Goal: Transaction & Acquisition: Book appointment/travel/reservation

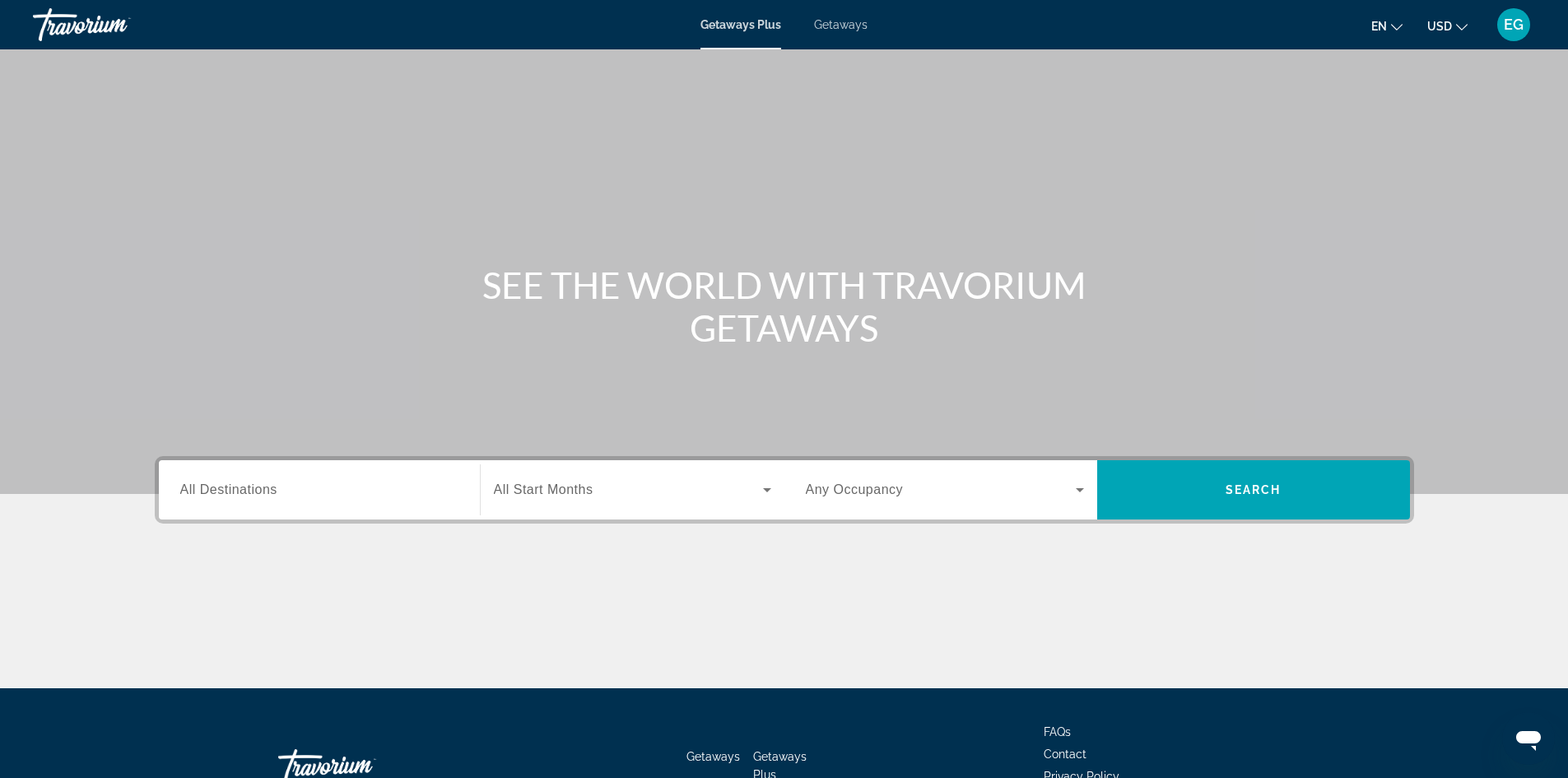
click at [235, 505] on div "Search widget" at bounding box center [319, 490] width 278 height 47
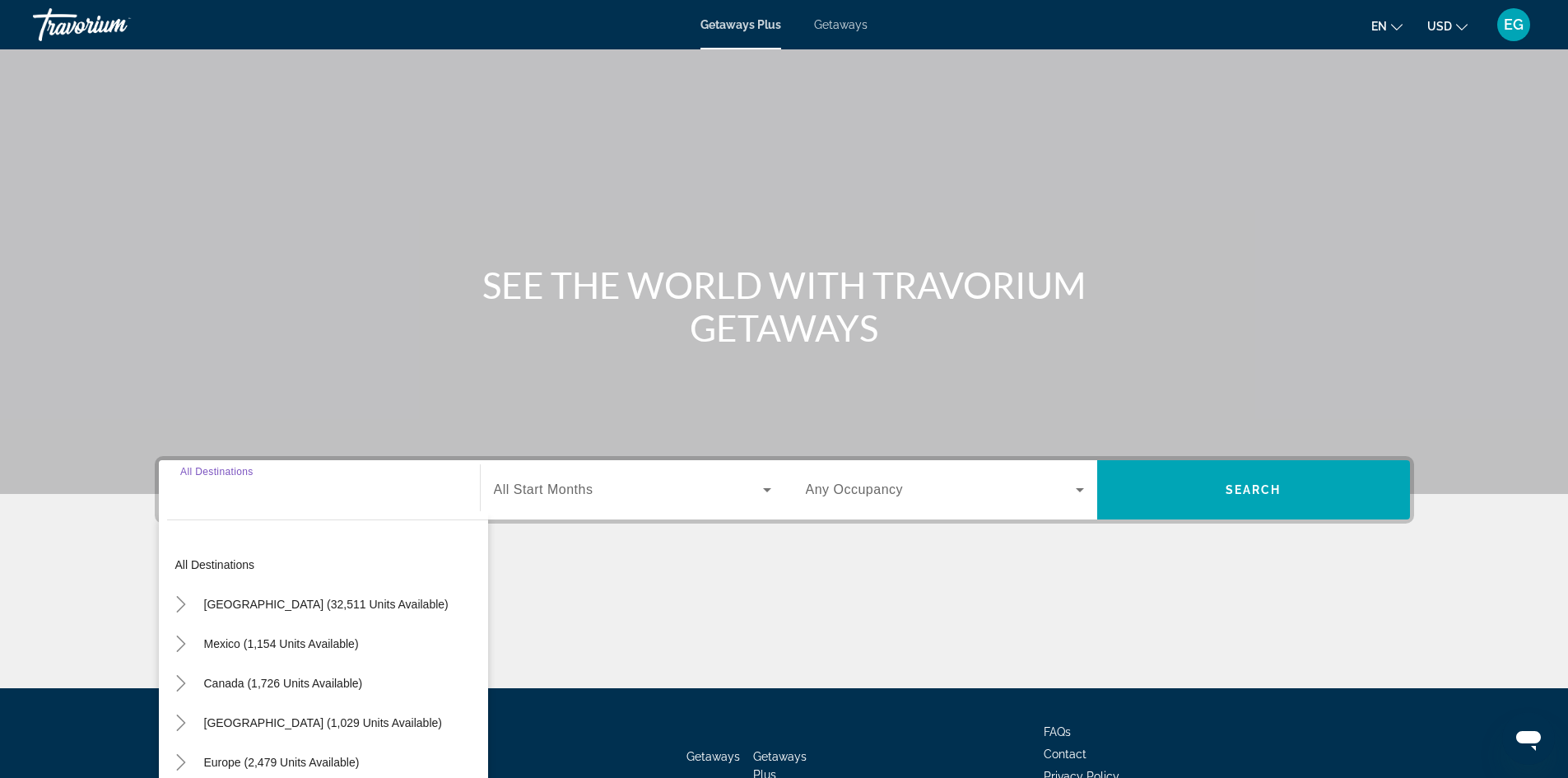
scroll to position [112, 0]
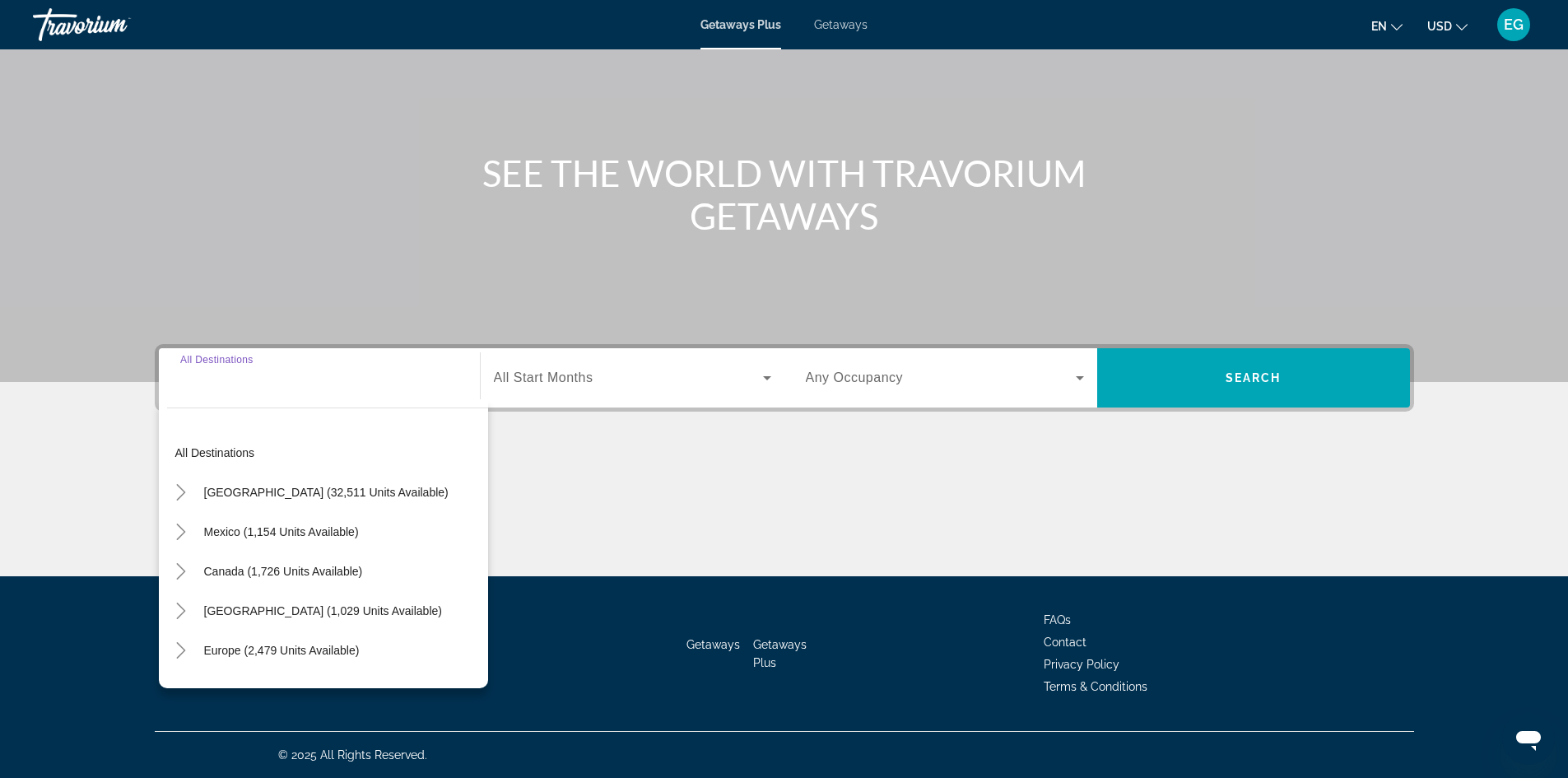
click at [236, 496] on span "[GEOGRAPHIC_DATA] (32,511 units available)" at bounding box center [326, 491] width 244 height 13
type input "**********"
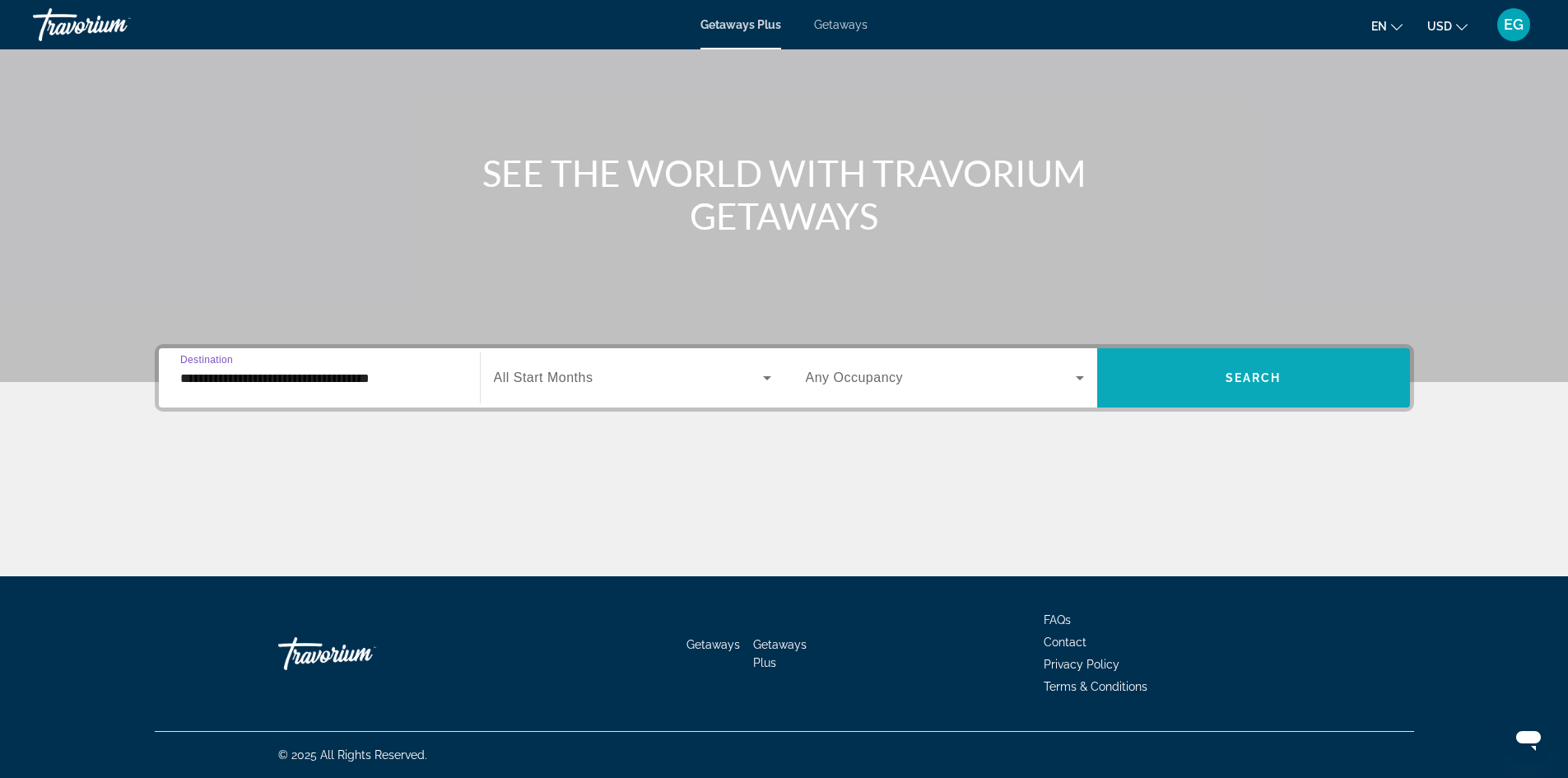
click at [1306, 382] on span "Search widget" at bounding box center [1254, 377] width 313 height 40
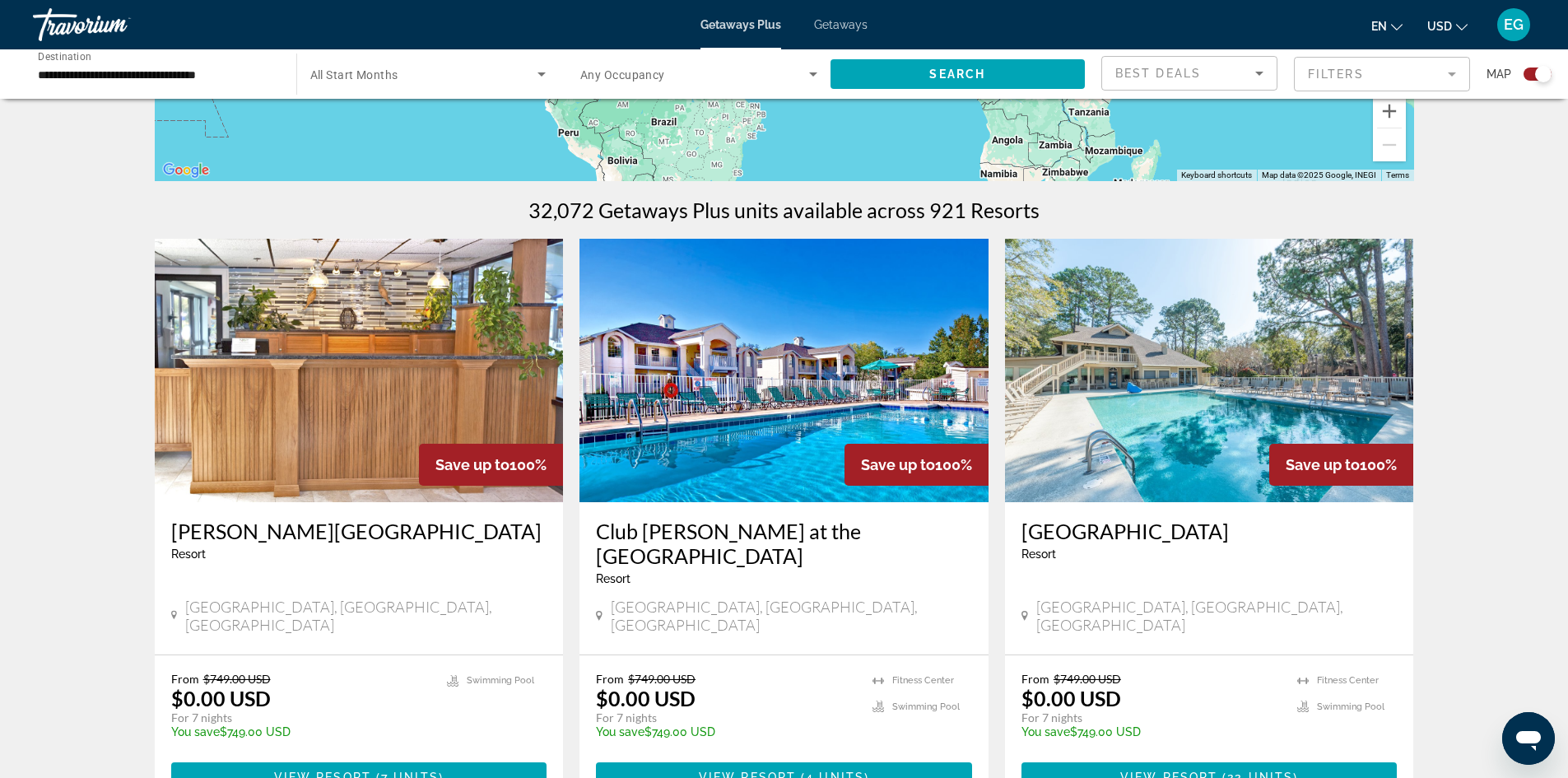
scroll to position [411, 0]
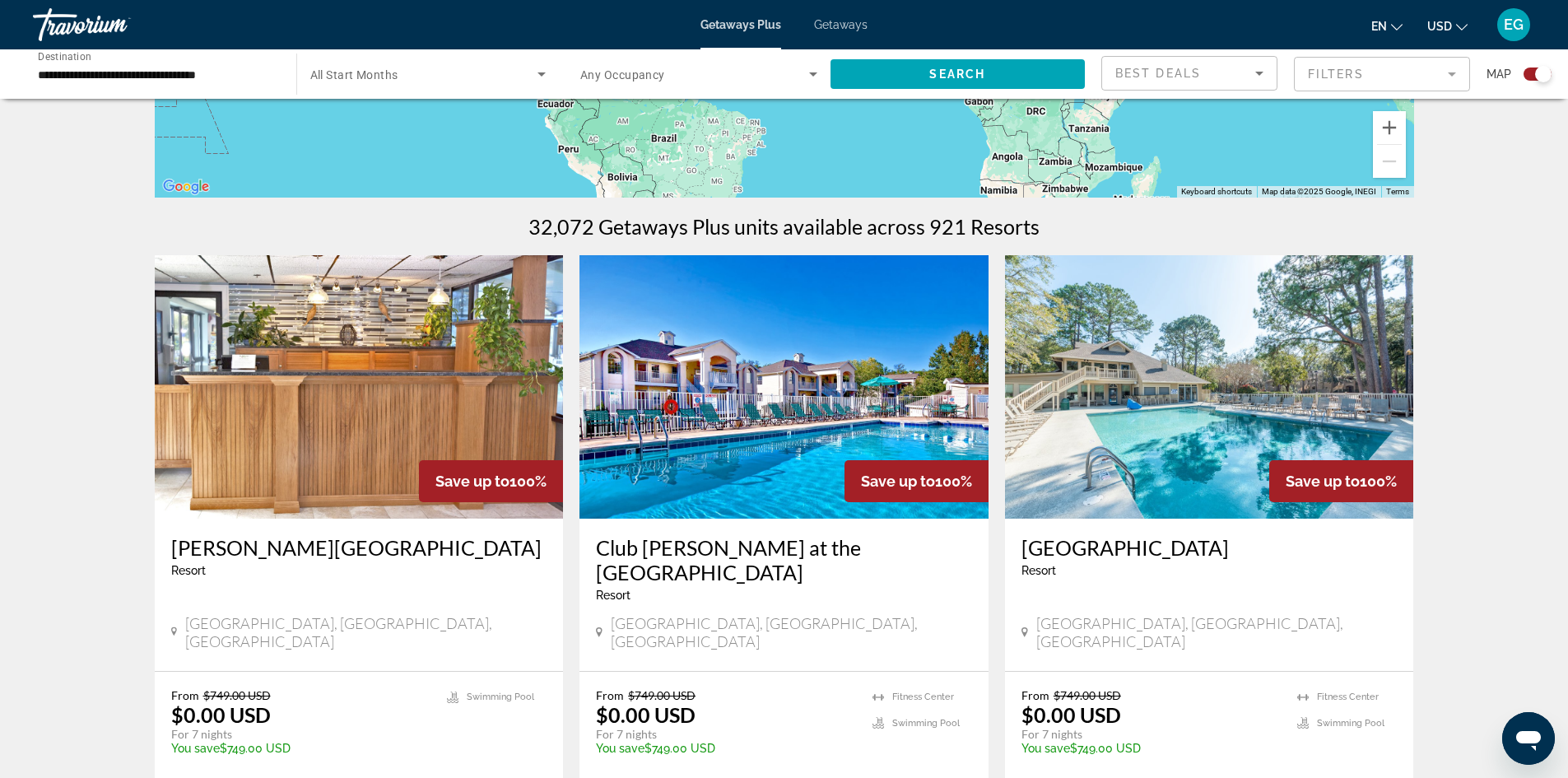
click at [777, 469] on img "Main content" at bounding box center [784, 387] width 409 height 264
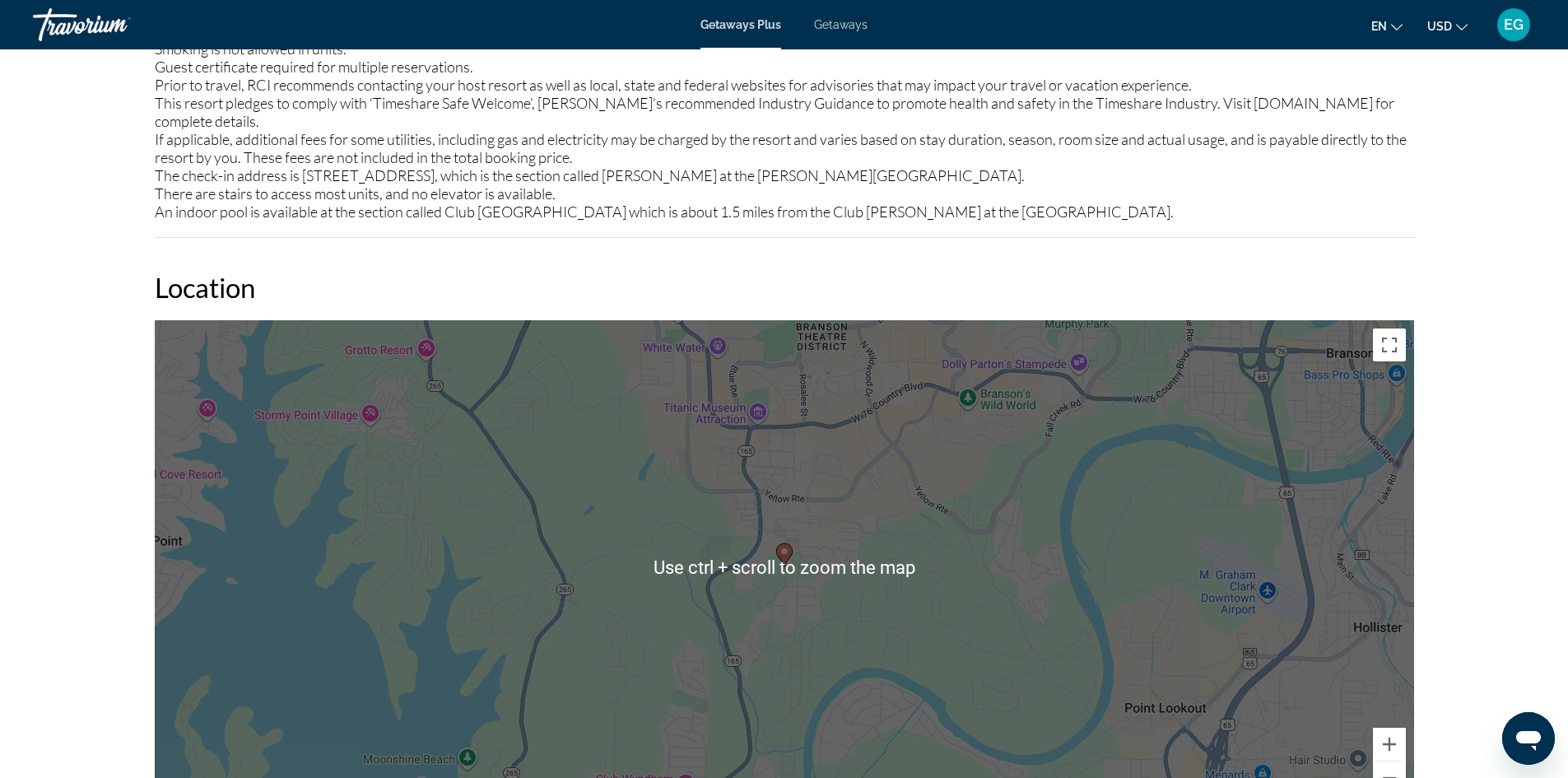
scroll to position [2304, 0]
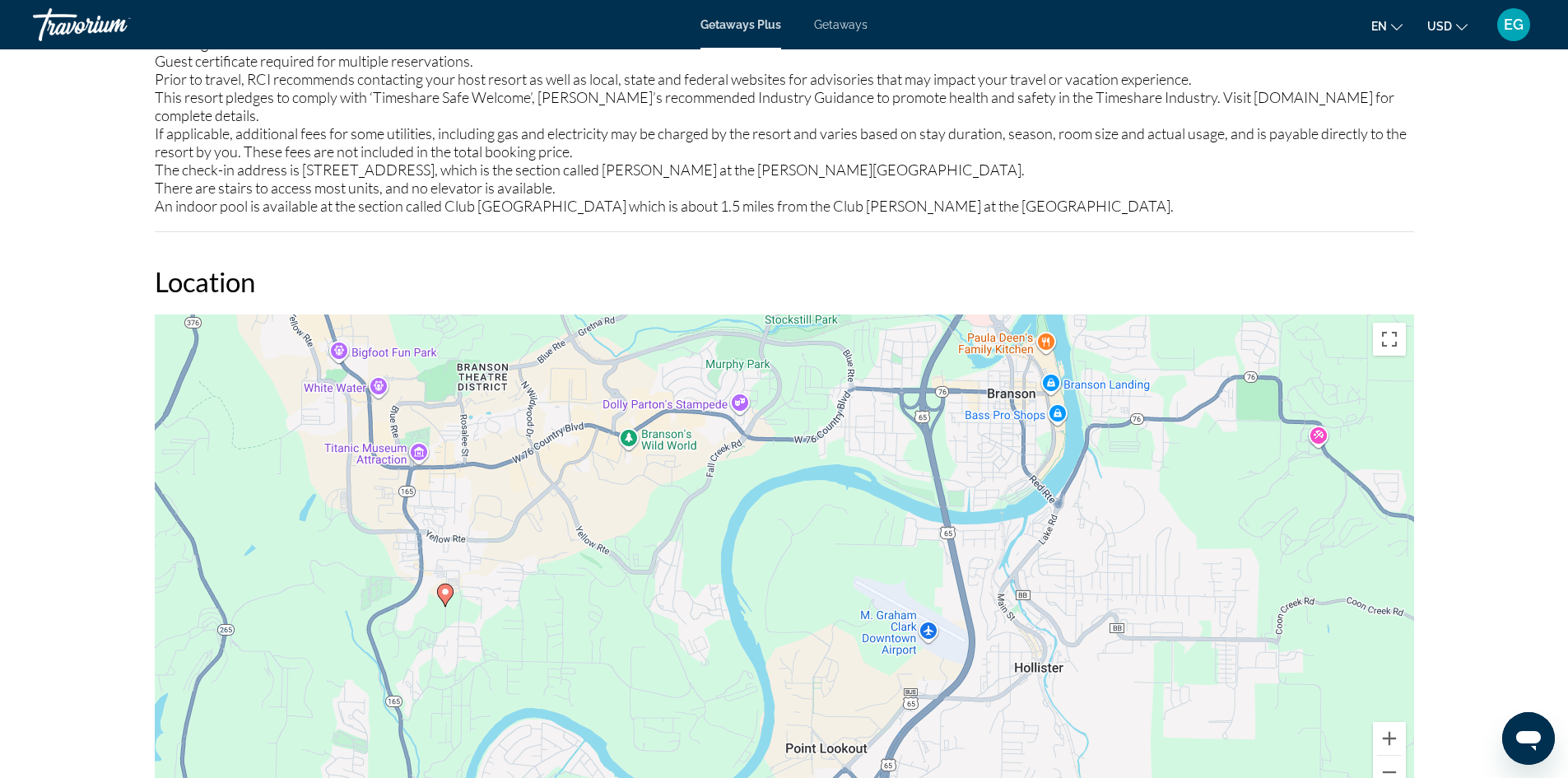
drag, startPoint x: 1010, startPoint y: 526, endPoint x: 669, endPoint y: 574, distance: 344.4
click at [669, 574] on div "To activate drag with keyboard, press Alt + Enter. Once in keyboard drag state,…" at bounding box center [784, 562] width 1259 height 494
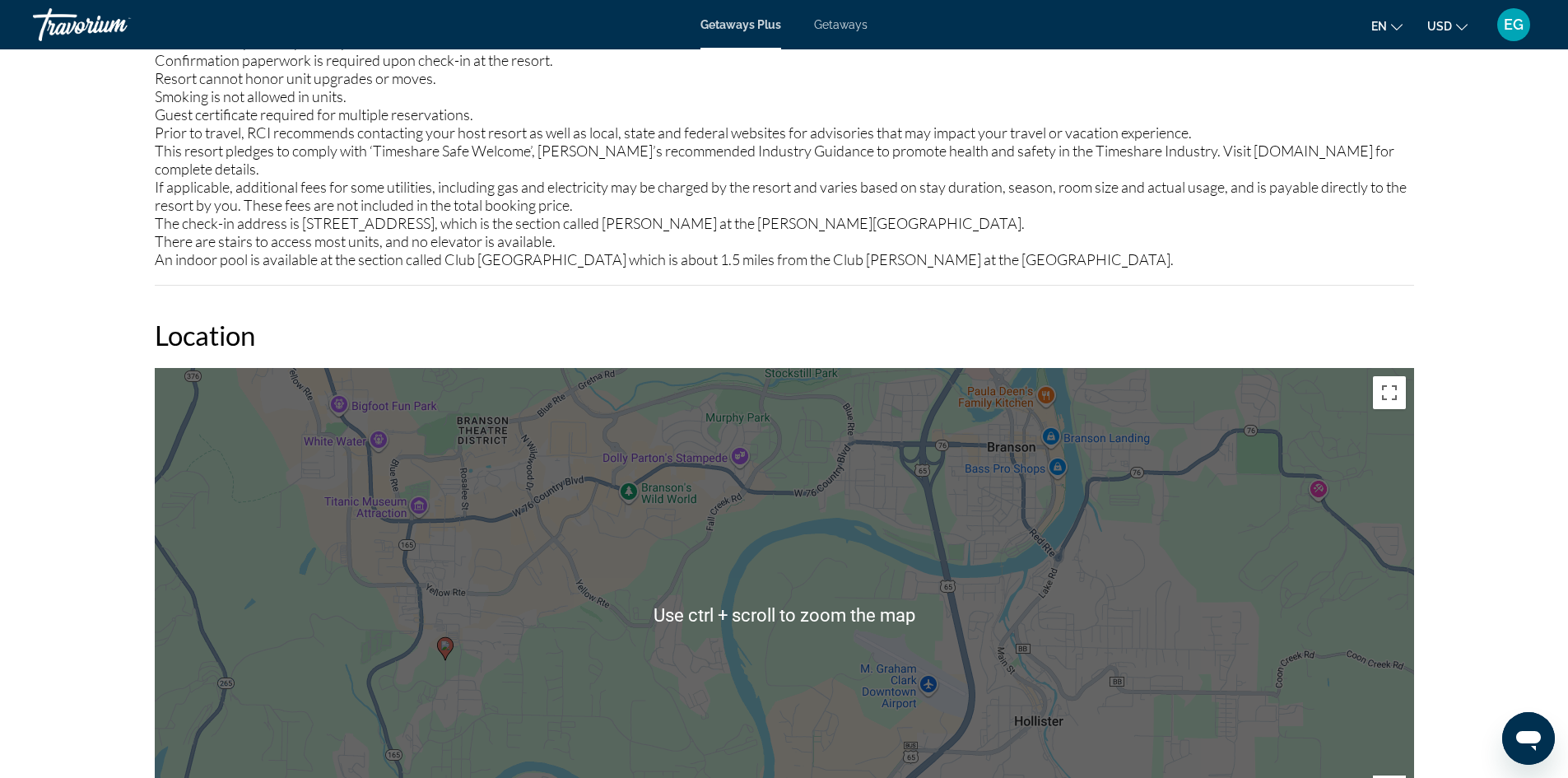
scroll to position [2221, 0]
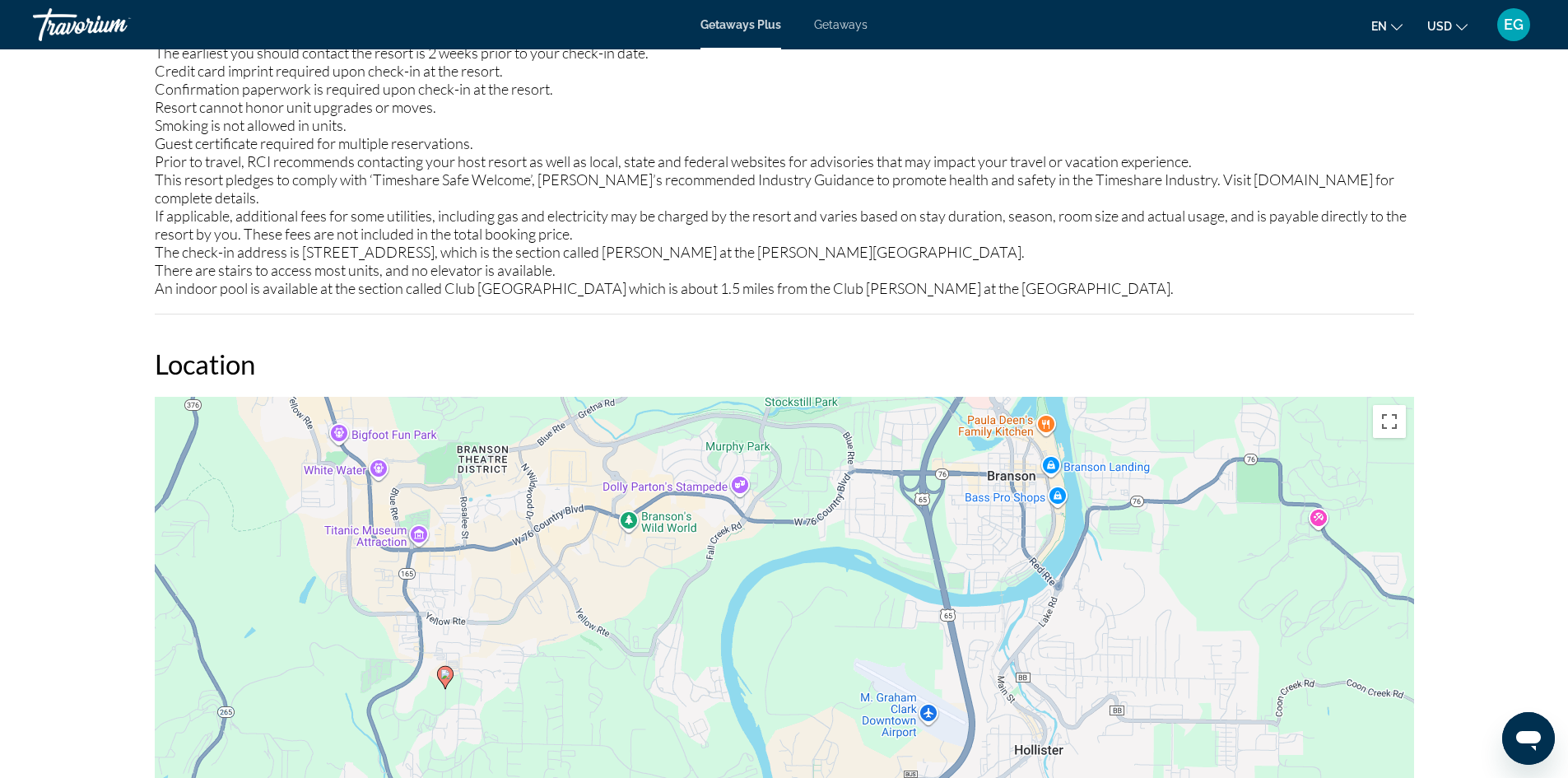
click at [809, 611] on div "To activate drag with keyboard, press Alt + Enter. Once in keyboard drag state,…" at bounding box center [784, 643] width 1259 height 494
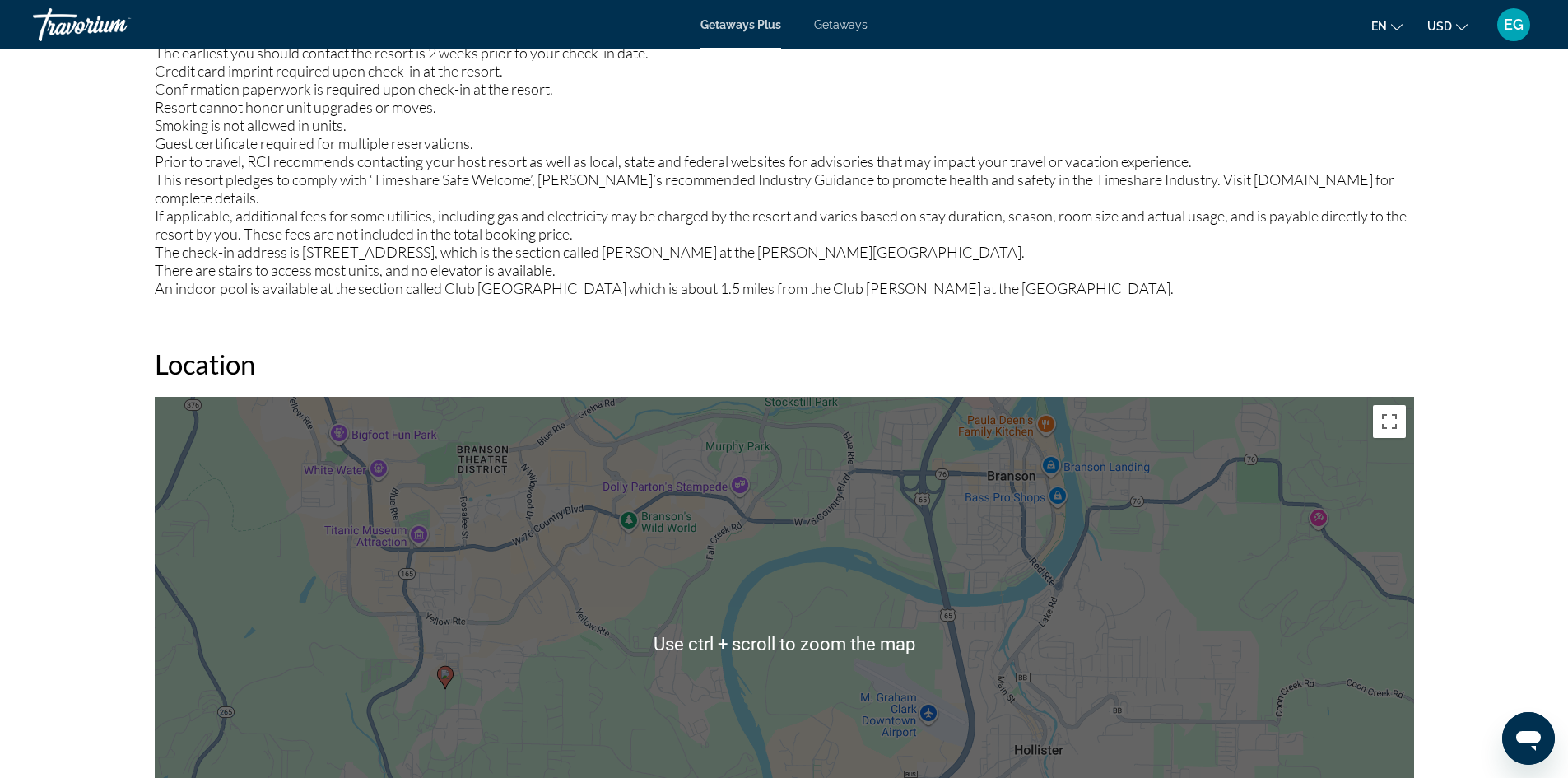
scroll to position [2304, 0]
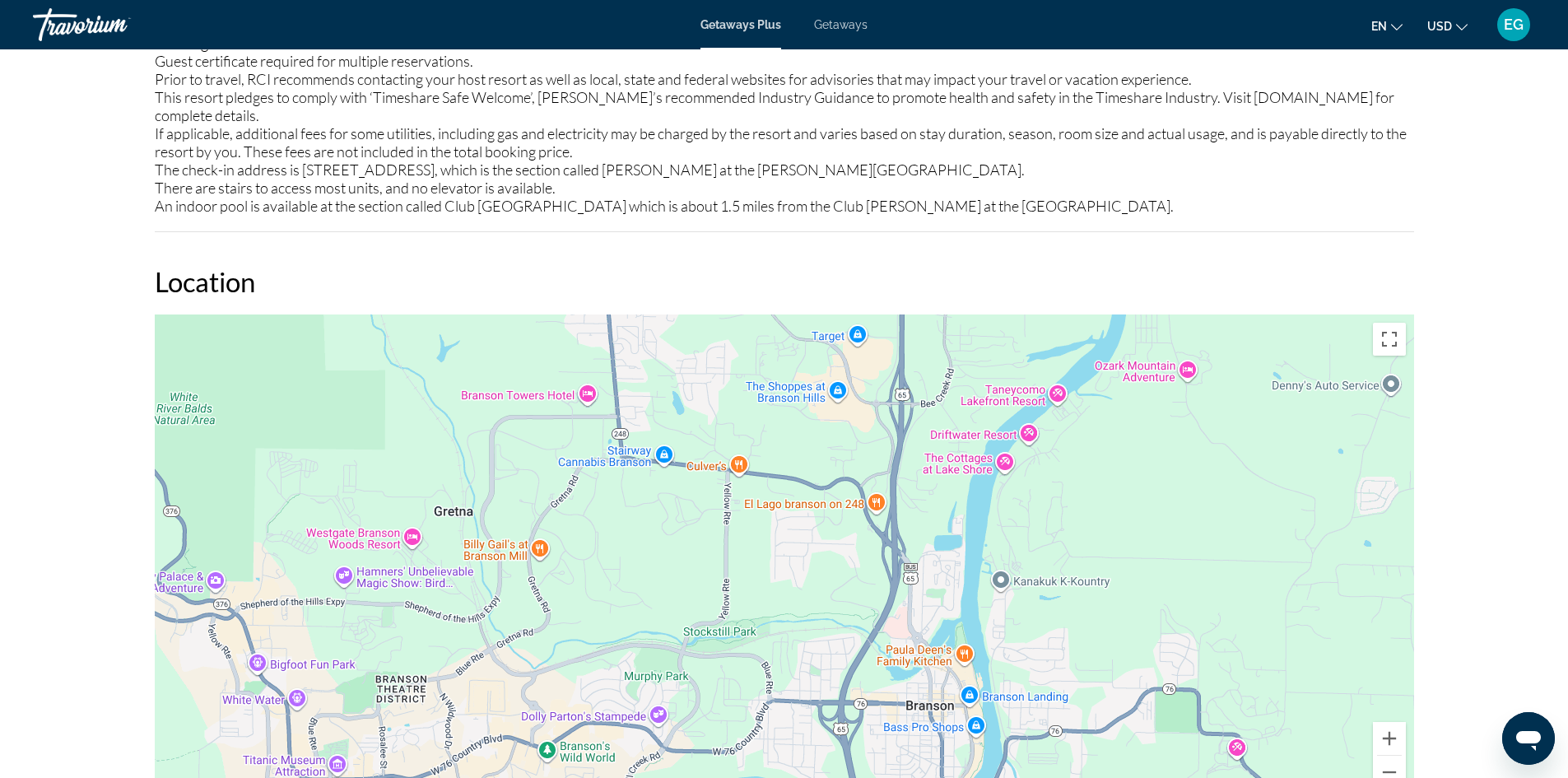
drag, startPoint x: 851, startPoint y: 505, endPoint x: 771, endPoint y: 817, distance: 322.1
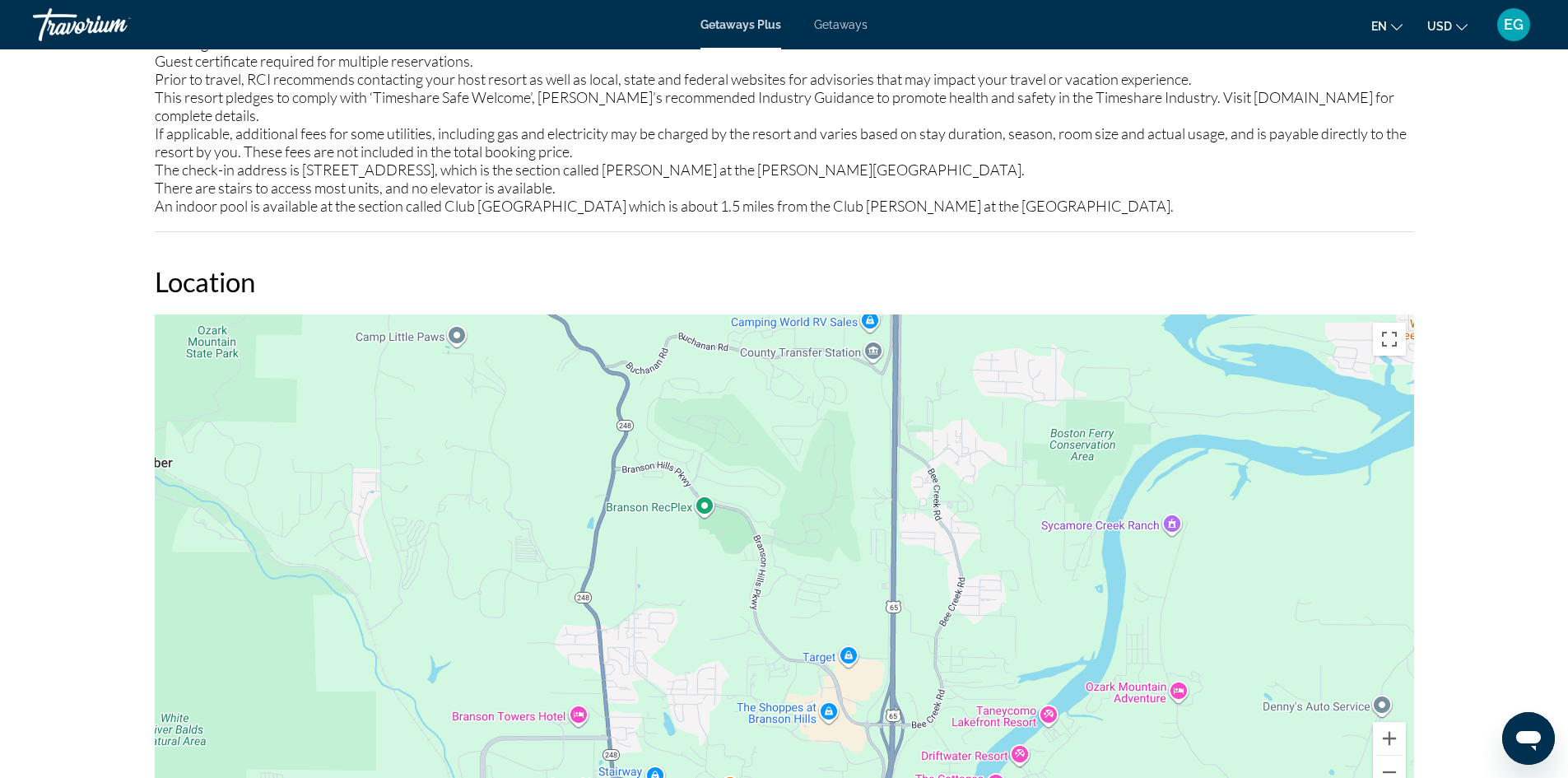
drag, startPoint x: 778, startPoint y: 487, endPoint x: 768, endPoint y: 804, distance: 317.2
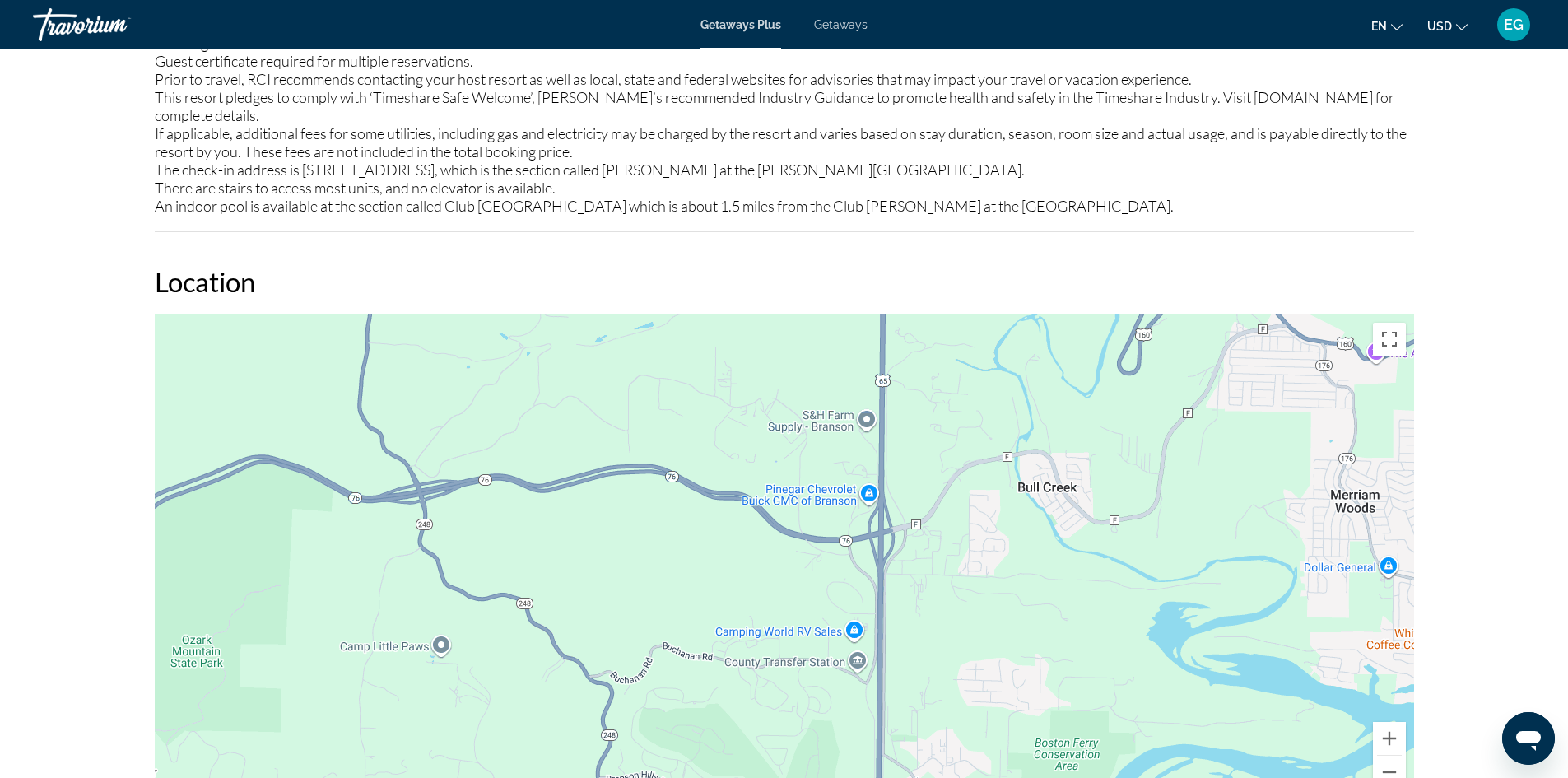
drag, startPoint x: 792, startPoint y: 444, endPoint x: 778, endPoint y: 738, distance: 294.3
click at [778, 745] on div "Main content" at bounding box center [784, 562] width 1259 height 494
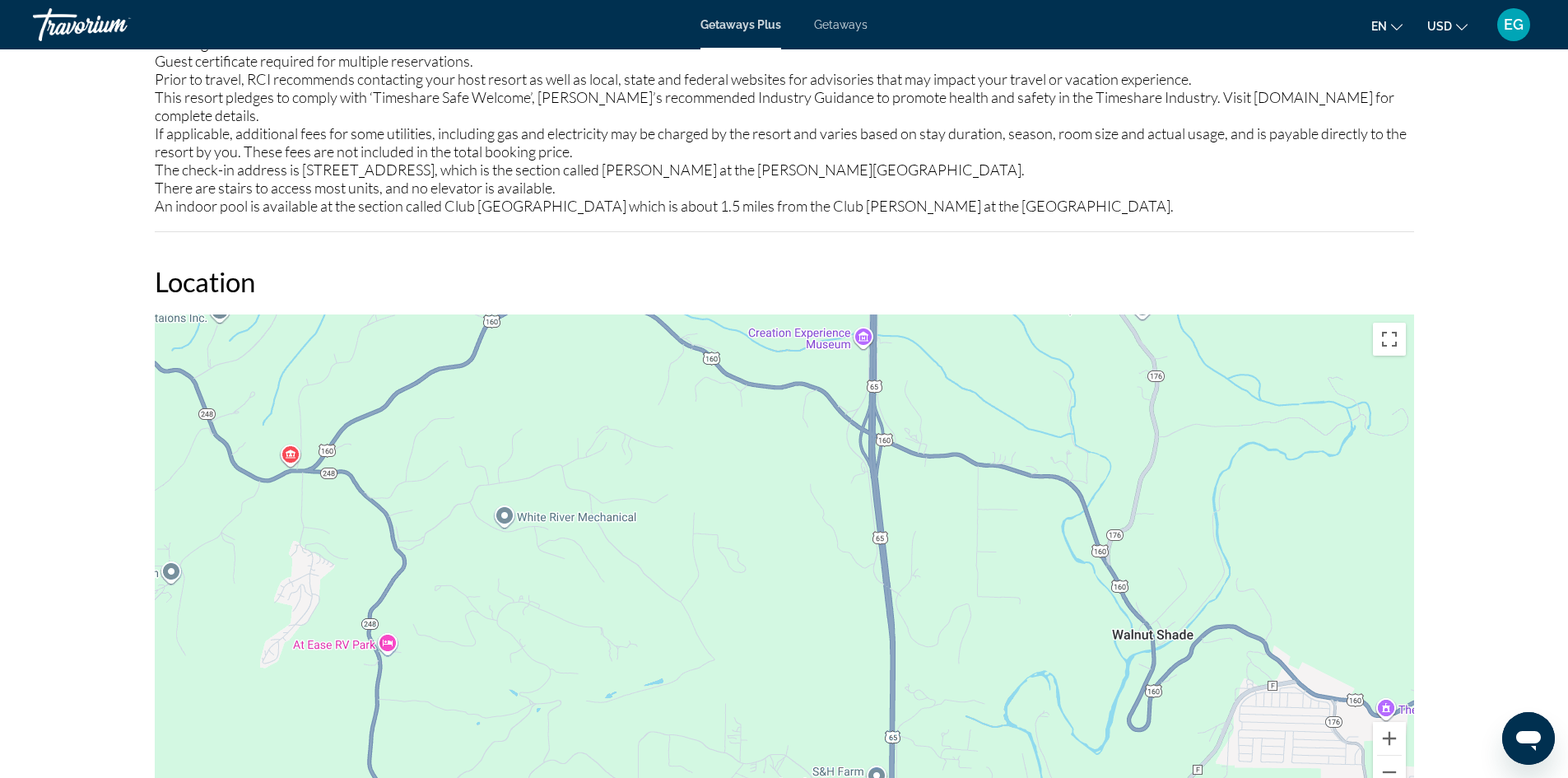
drag, startPoint x: 781, startPoint y: 446, endPoint x: 791, endPoint y: 810, distance: 364.1
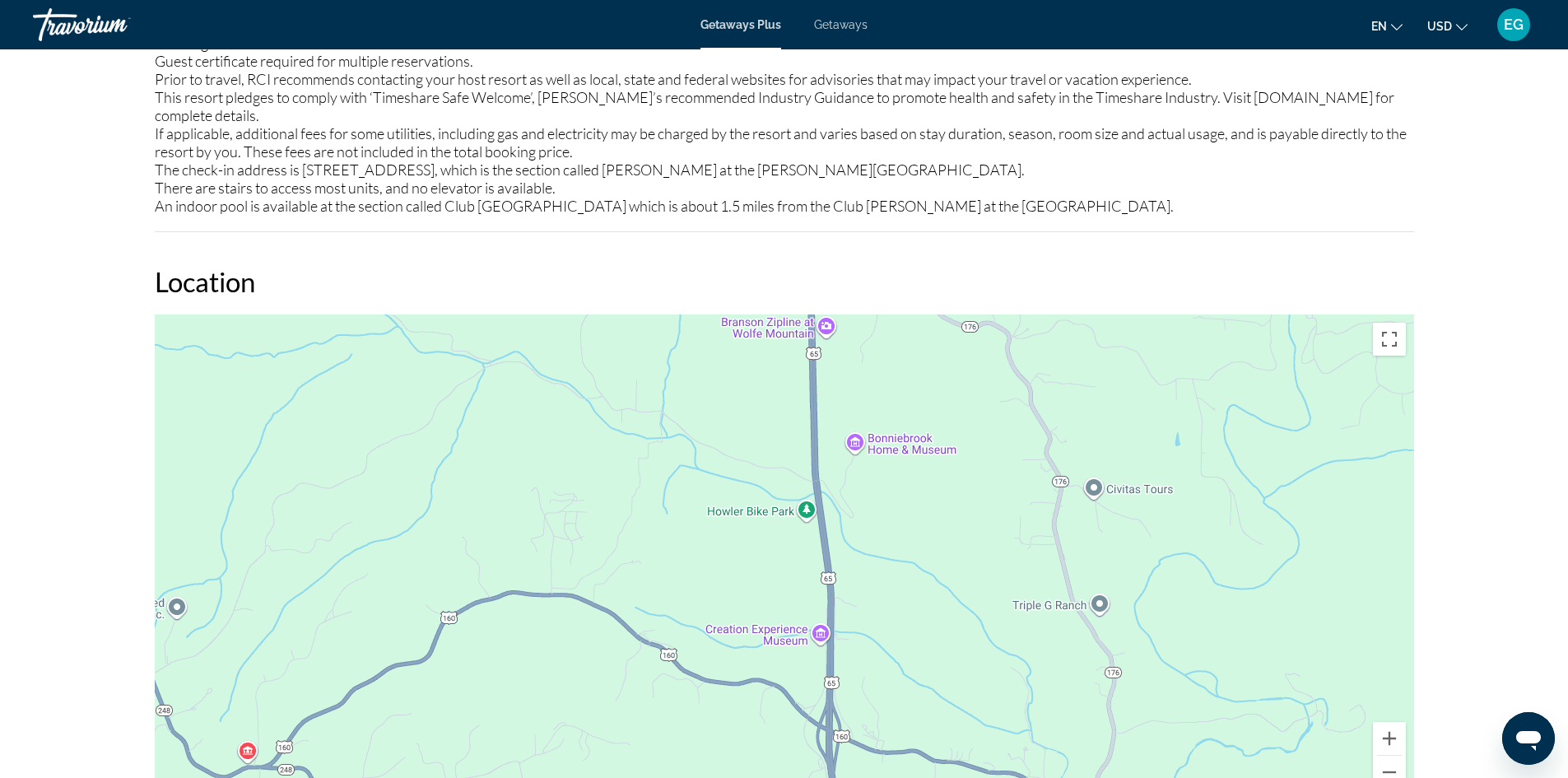
drag, startPoint x: 812, startPoint y: 479, endPoint x: 769, endPoint y: 731, distance: 255.6
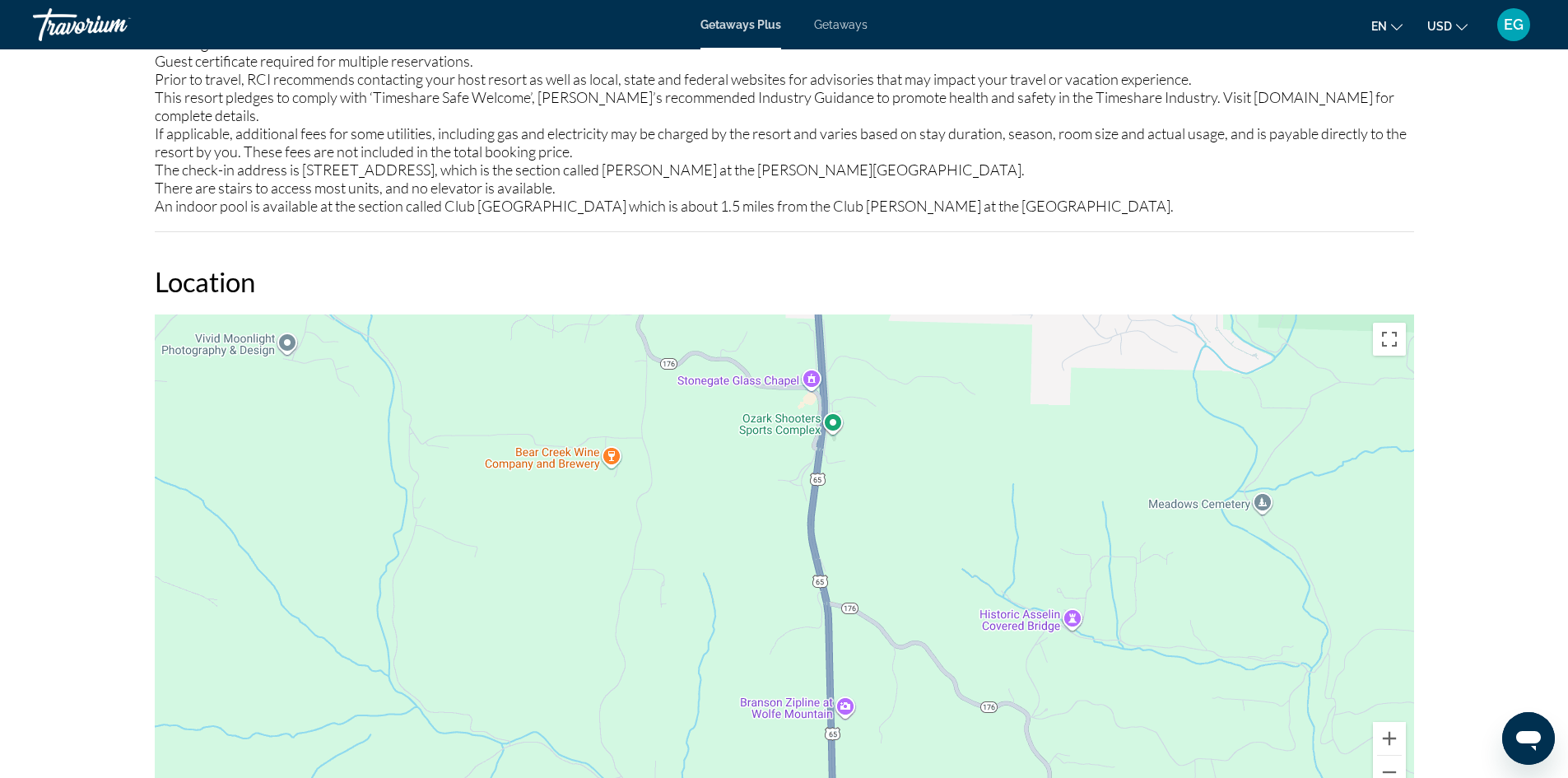
drag, startPoint x: 721, startPoint y: 425, endPoint x: 735, endPoint y: 757, distance: 332.3
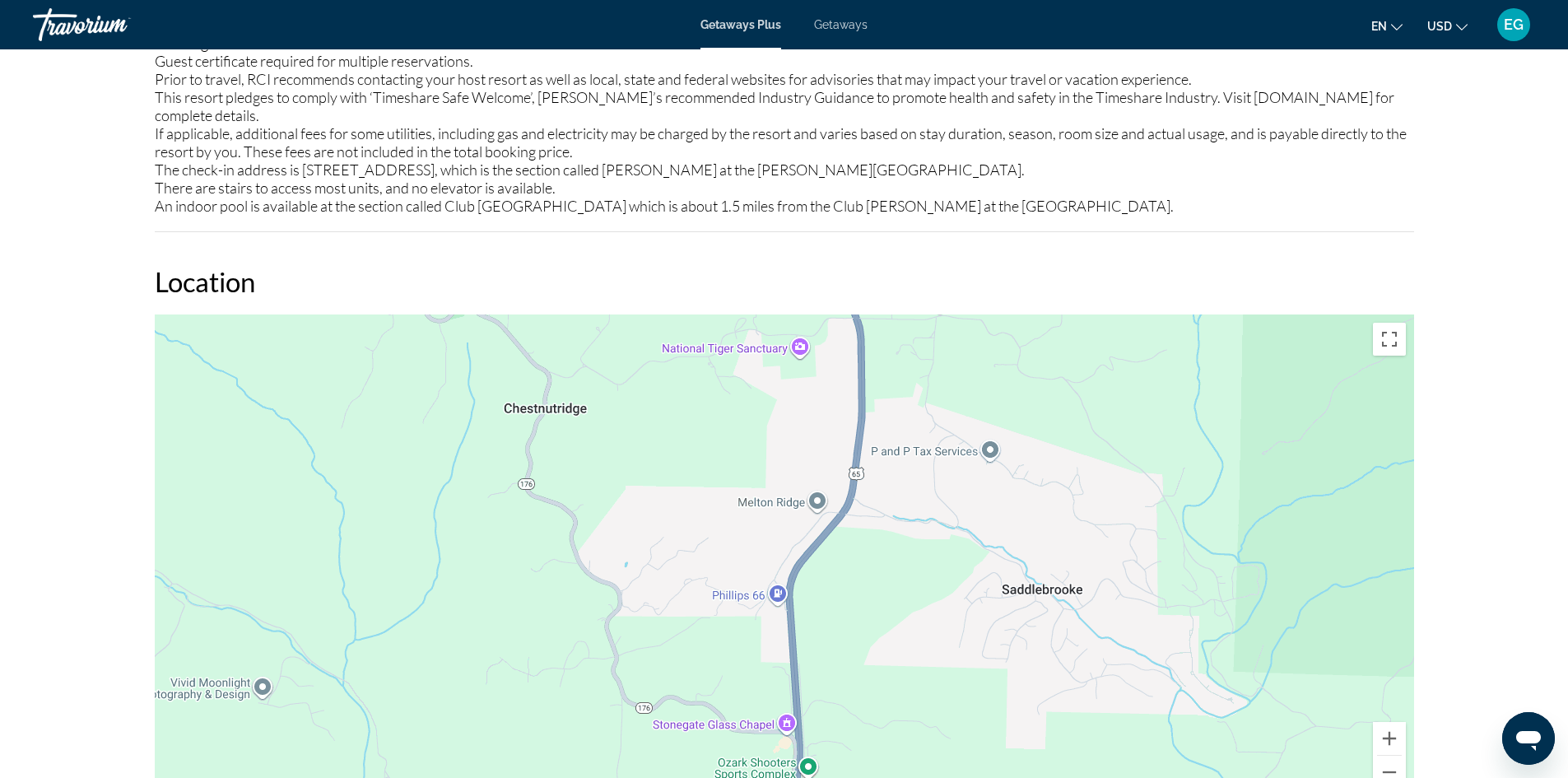
drag, startPoint x: 754, startPoint y: 381, endPoint x: 729, endPoint y: 749, distance: 368.8
click at [729, 749] on div "Main content" at bounding box center [784, 562] width 1259 height 494
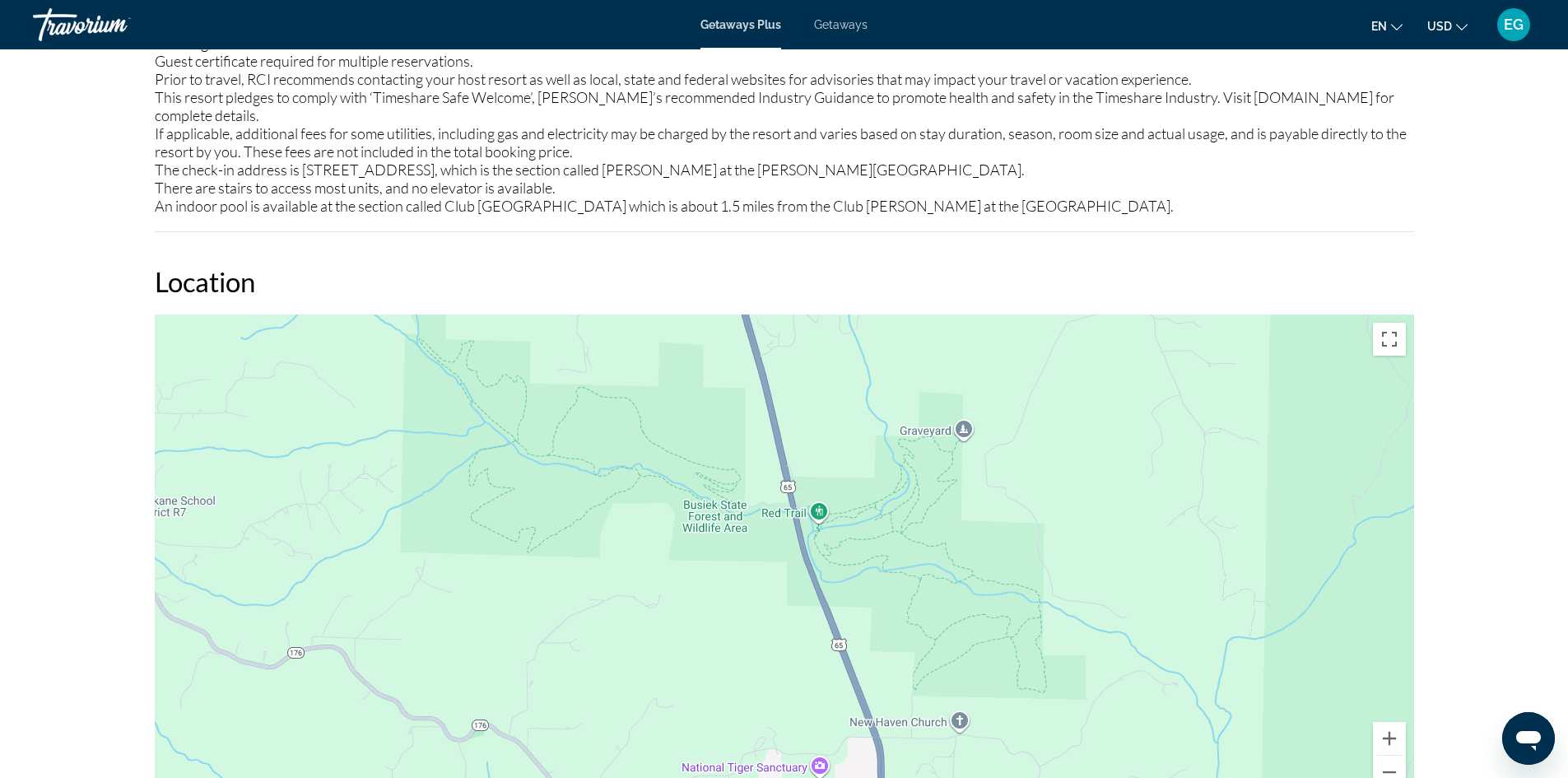
drag, startPoint x: 805, startPoint y: 455, endPoint x: 849, endPoint y: 811, distance: 358.7
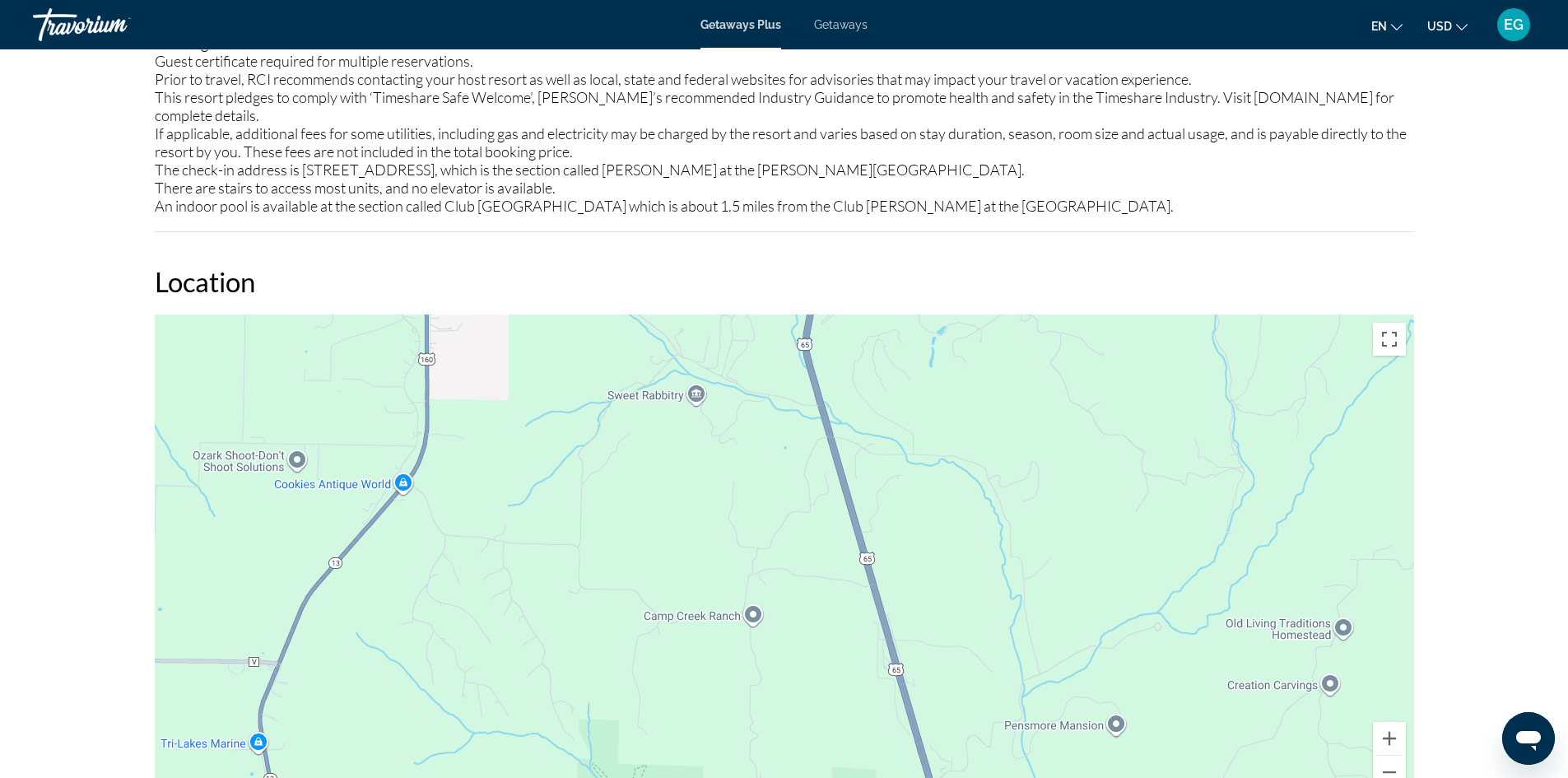
drag, startPoint x: 660, startPoint y: 378, endPoint x: 829, endPoint y: 813, distance: 466.7
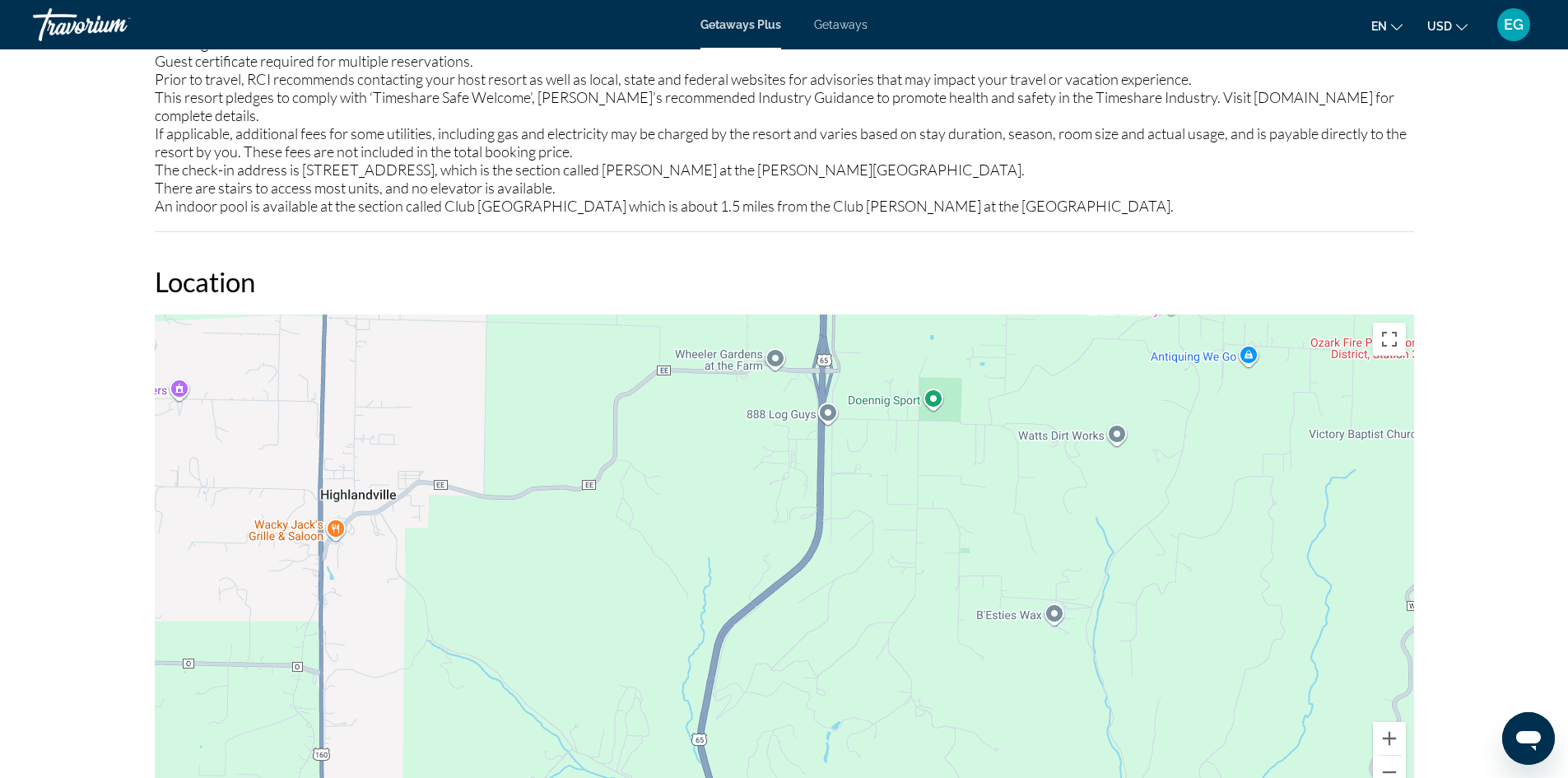
drag, startPoint x: 729, startPoint y: 418, endPoint x: 623, endPoint y: 811, distance: 407.0
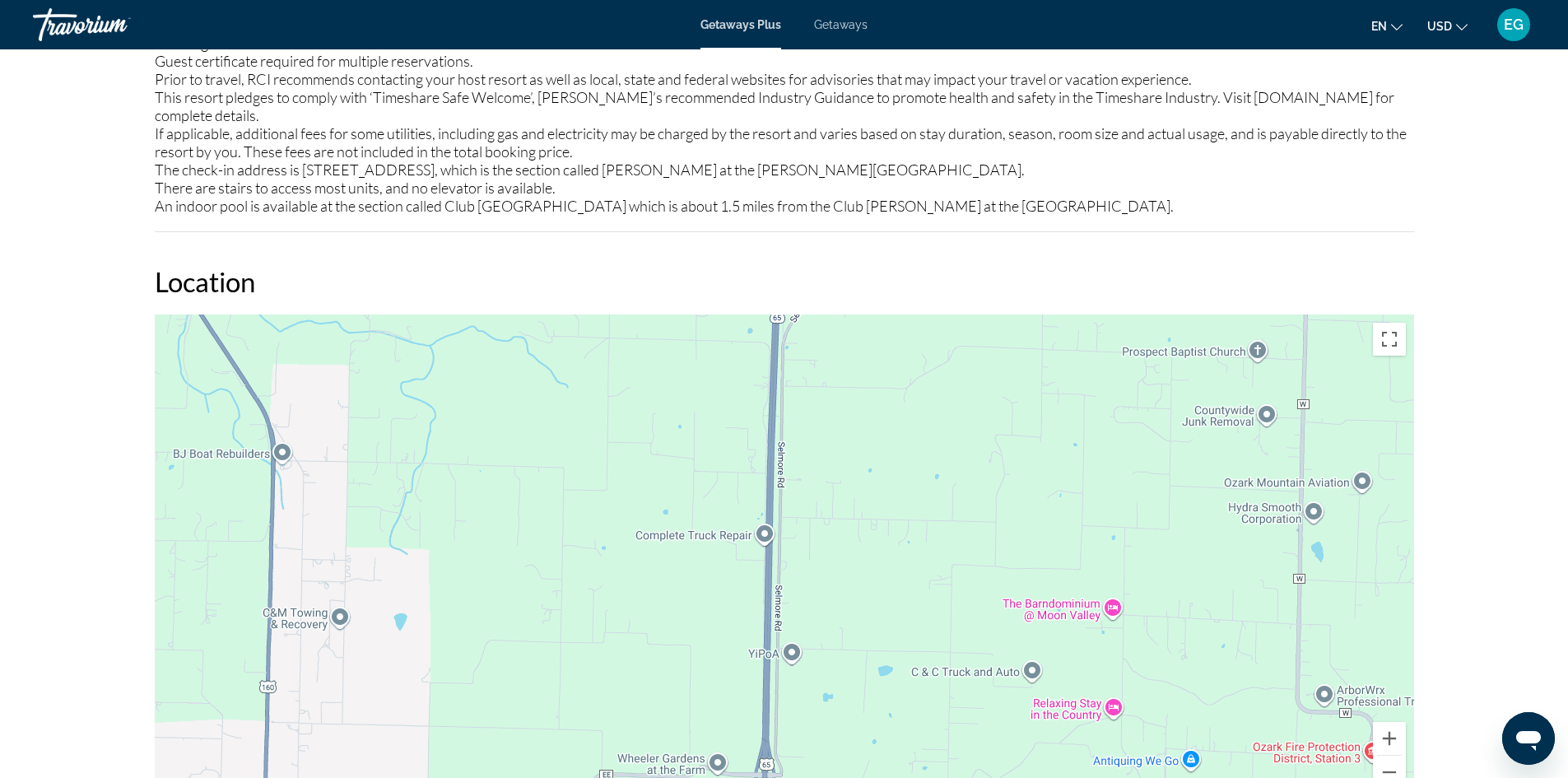
drag, startPoint x: 773, startPoint y: 405, endPoint x: 716, endPoint y: 814, distance: 413.0
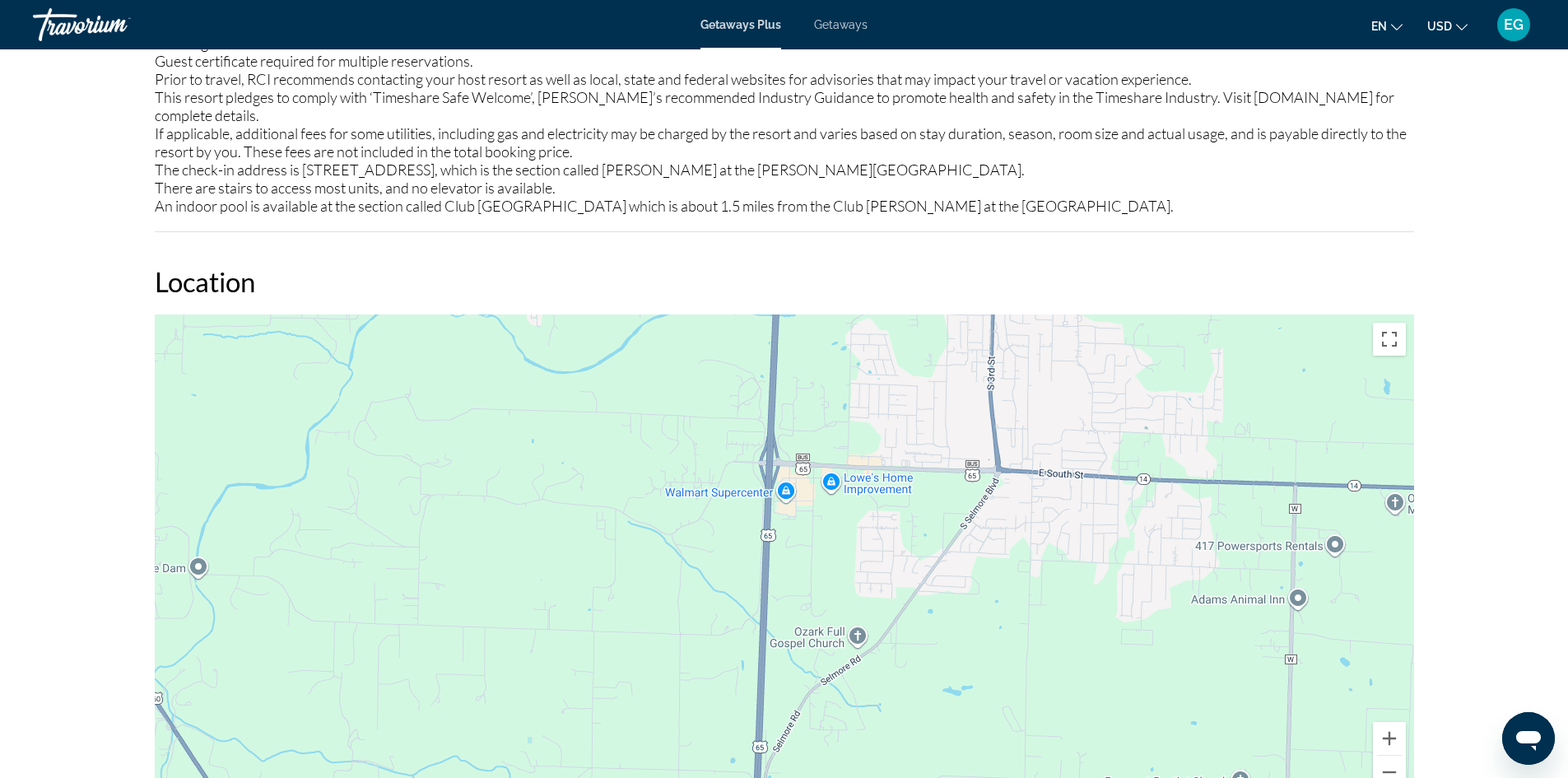
drag, startPoint x: 770, startPoint y: 371, endPoint x: 748, endPoint y: 803, distance: 432.6
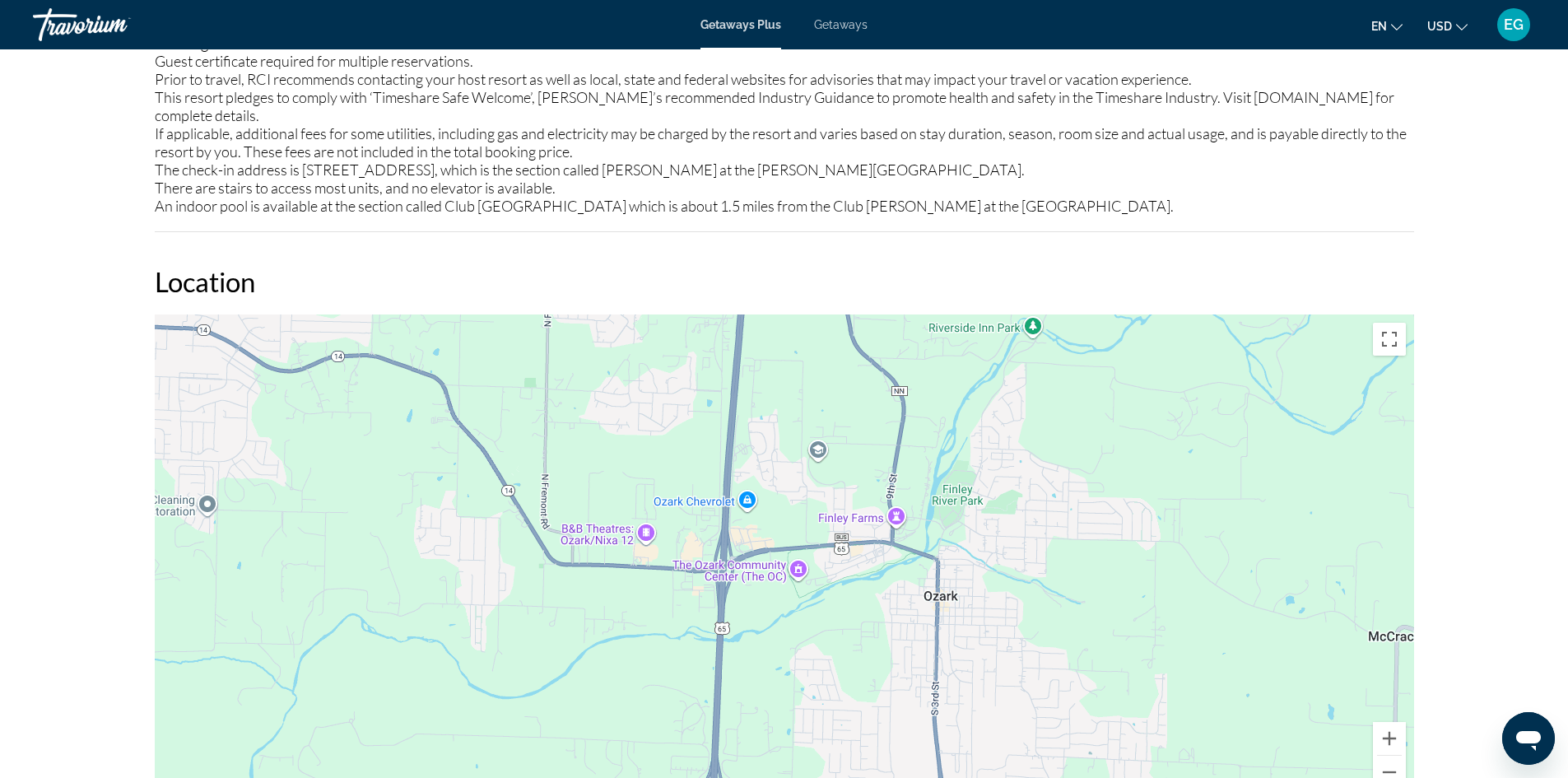
drag, startPoint x: 908, startPoint y: 418, endPoint x: 849, endPoint y: 747, distance: 334.2
click at [849, 747] on div "Main content" at bounding box center [784, 562] width 1259 height 494
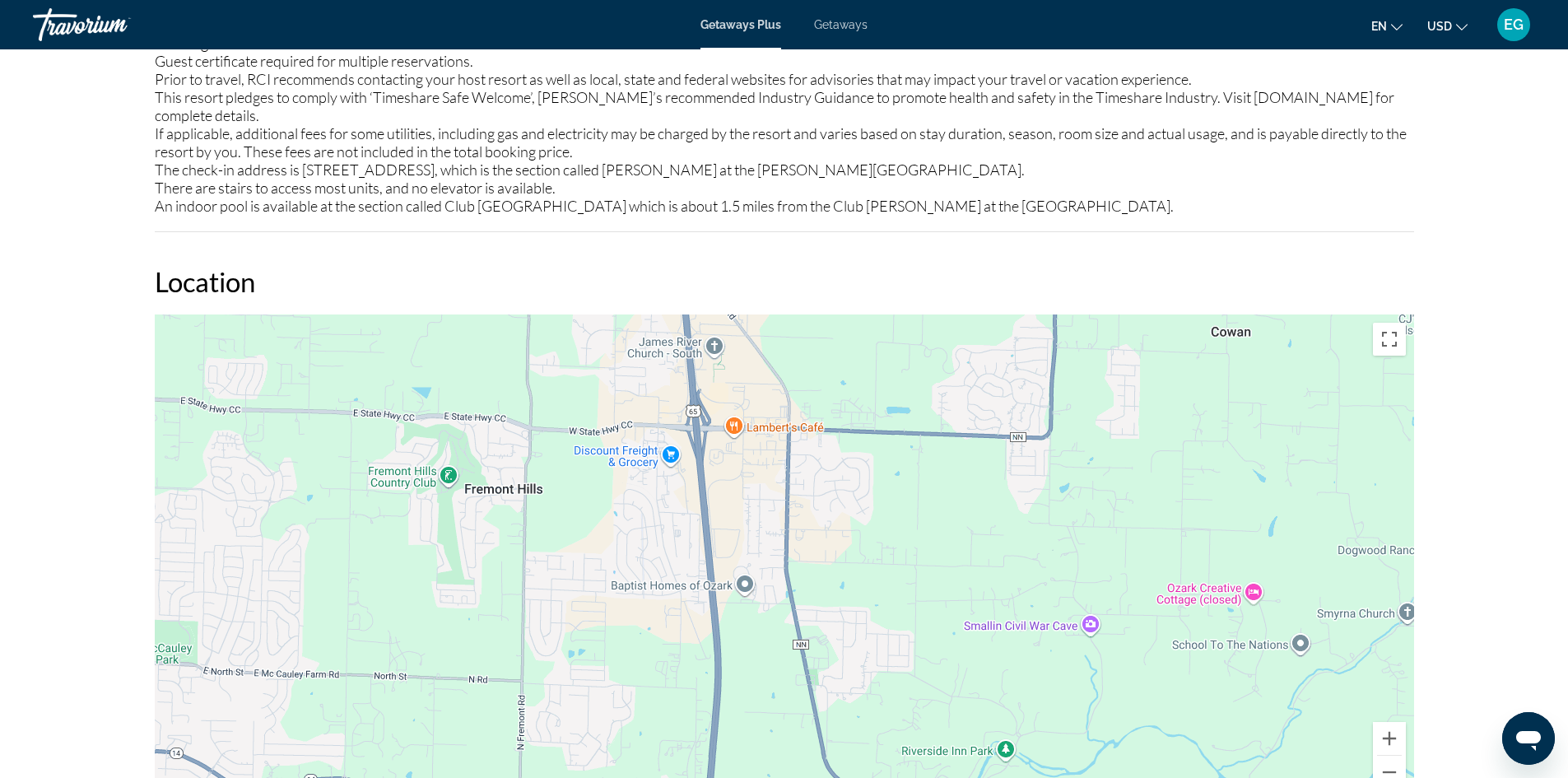
drag, startPoint x: 854, startPoint y: 392, endPoint x: 825, endPoint y: 814, distance: 423.0
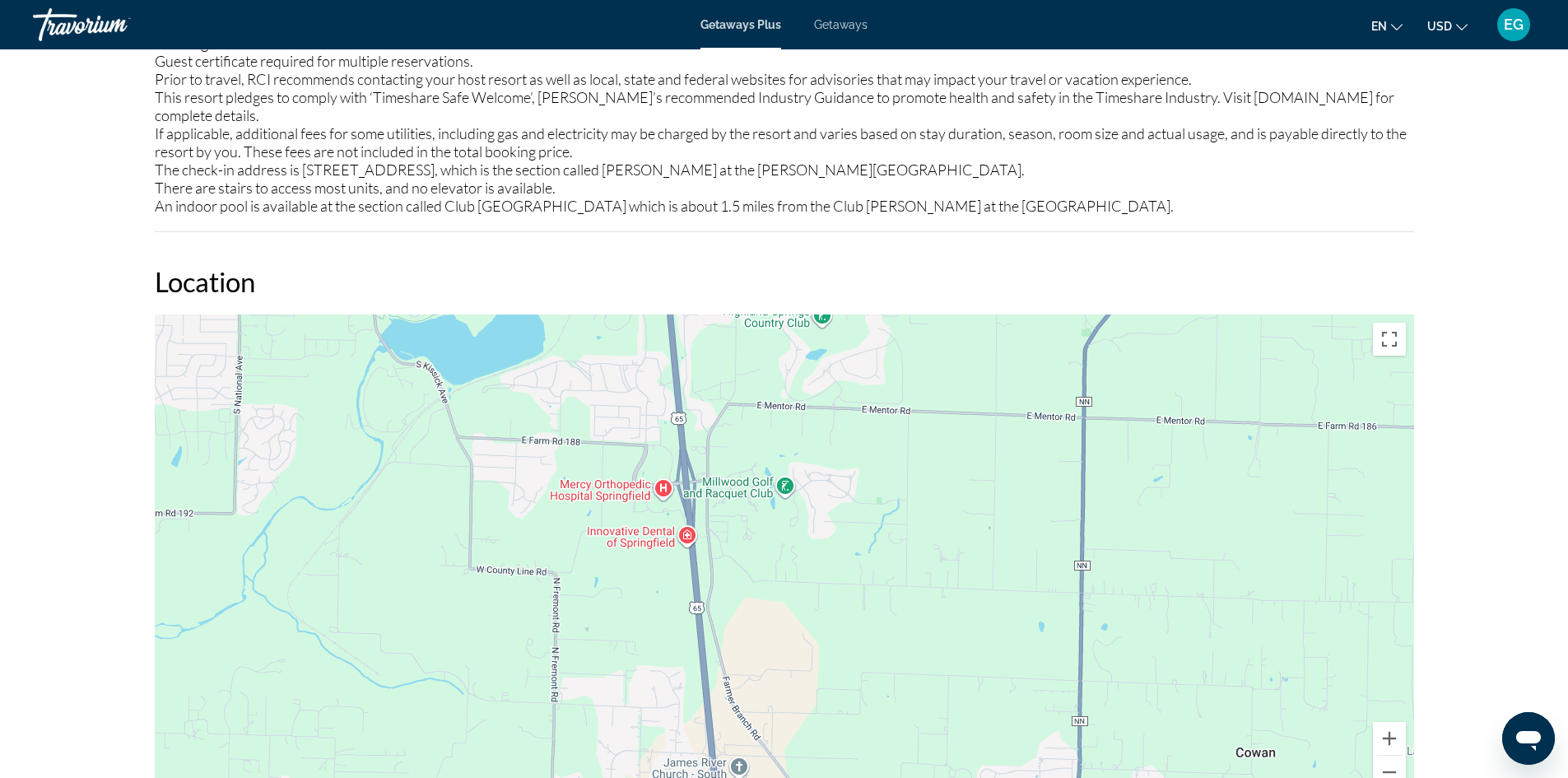
drag, startPoint x: 777, startPoint y: 387, endPoint x: 799, endPoint y: 817, distance: 430.6
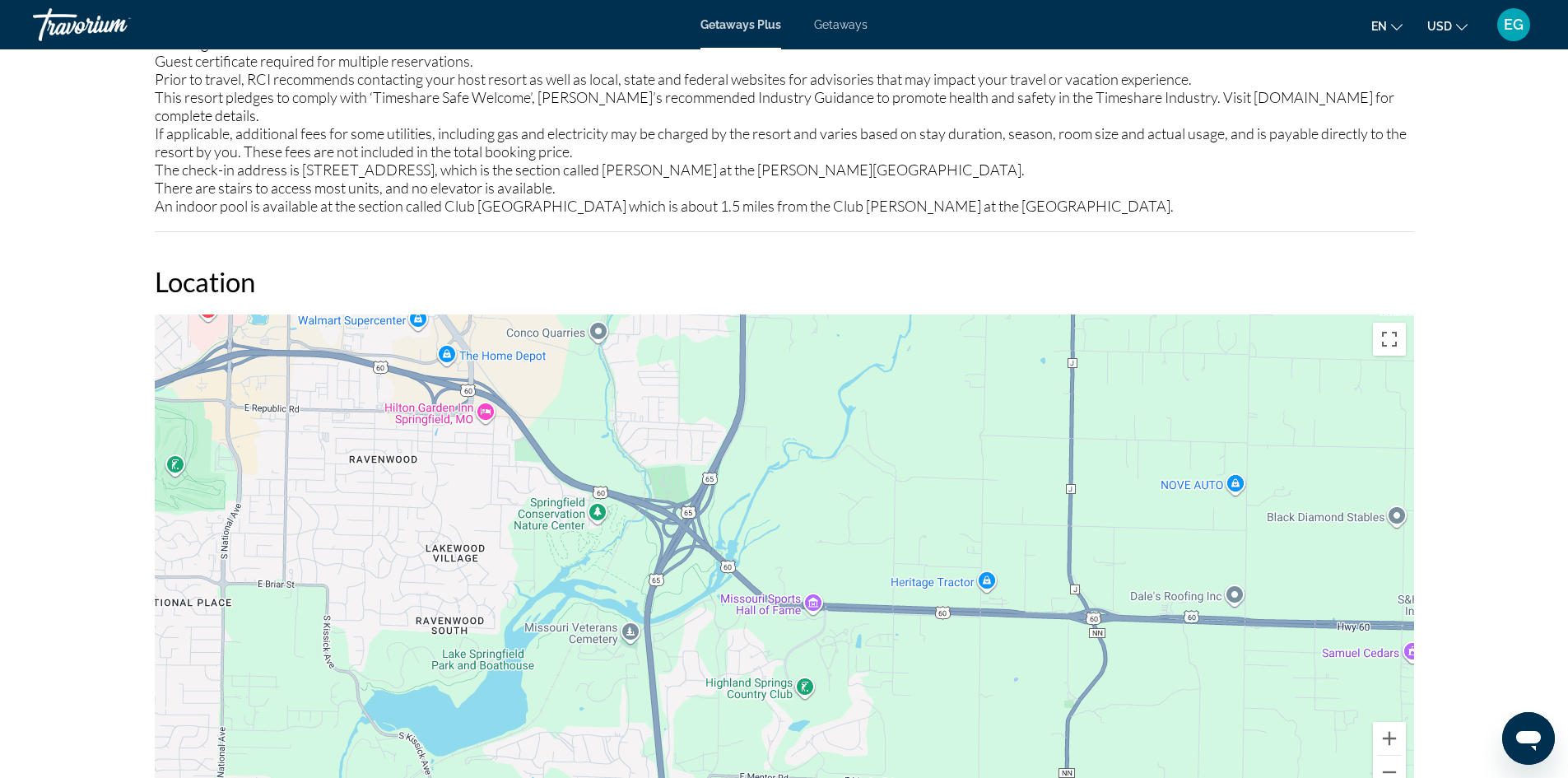
drag, startPoint x: 872, startPoint y: 444, endPoint x: 854, endPoint y: 817, distance: 373.4
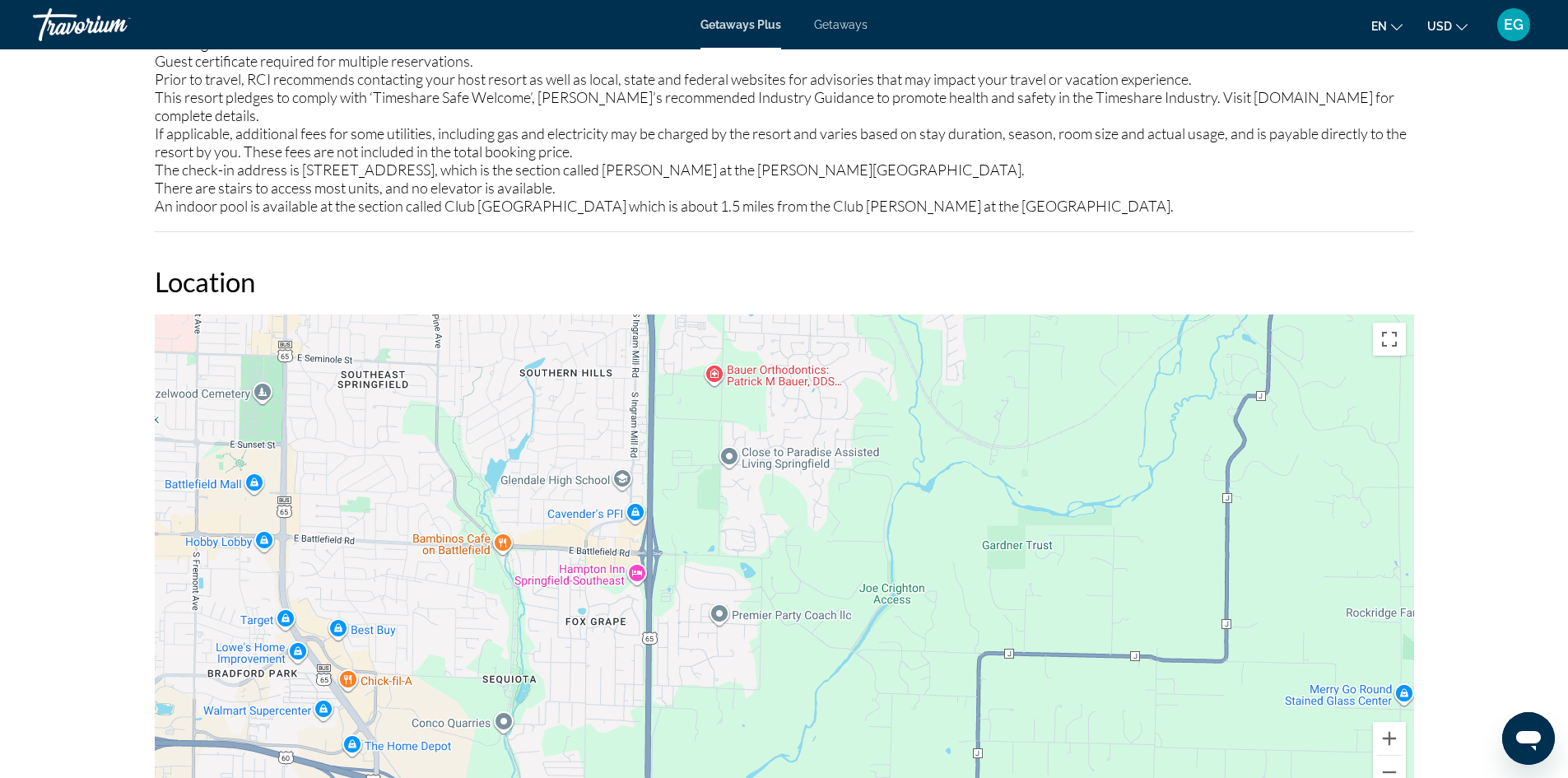
drag, startPoint x: 905, startPoint y: 424, endPoint x: 809, endPoint y: 816, distance: 403.6
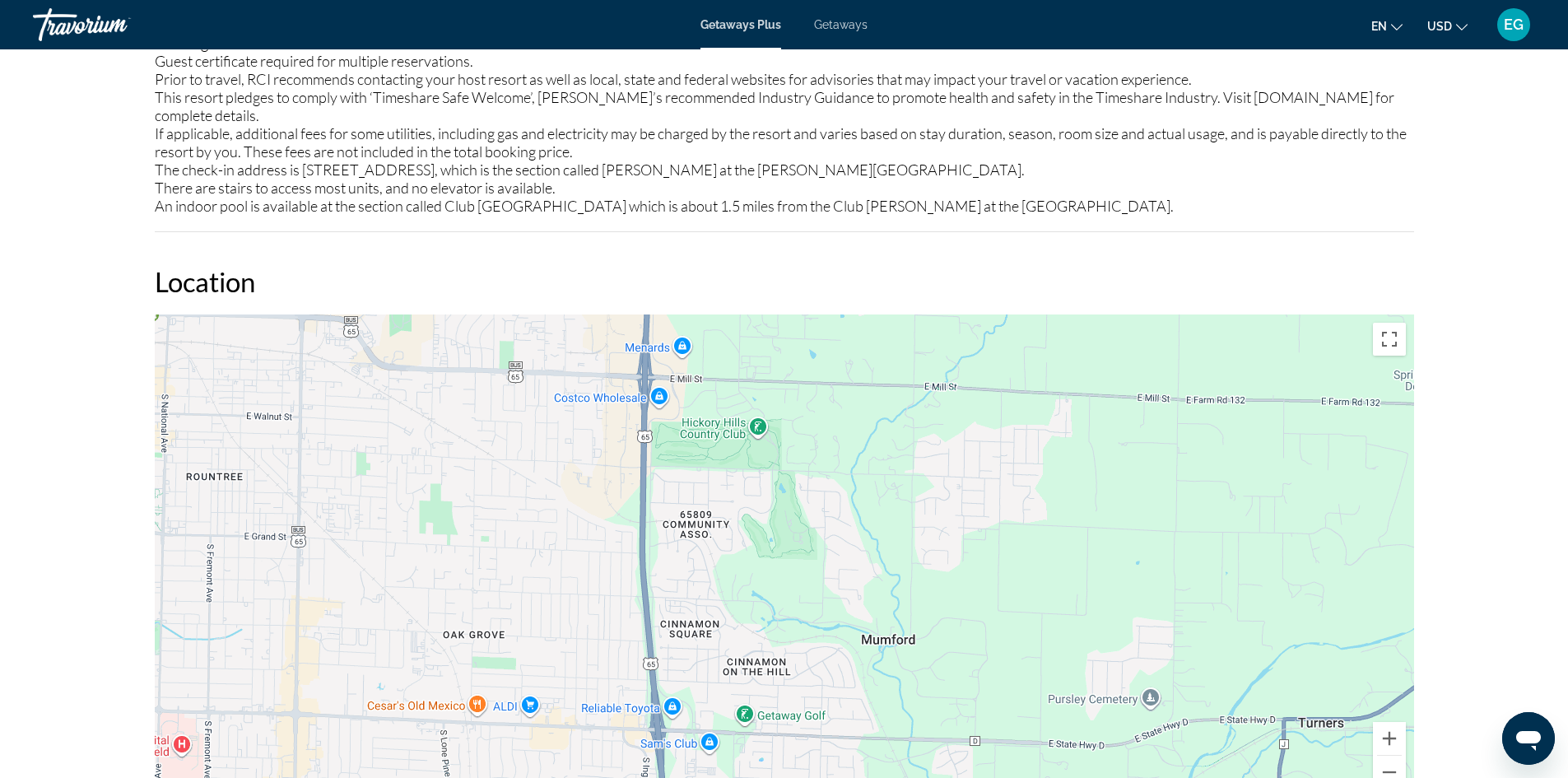
drag, startPoint x: 829, startPoint y: 367, endPoint x: 856, endPoint y: 767, distance: 400.9
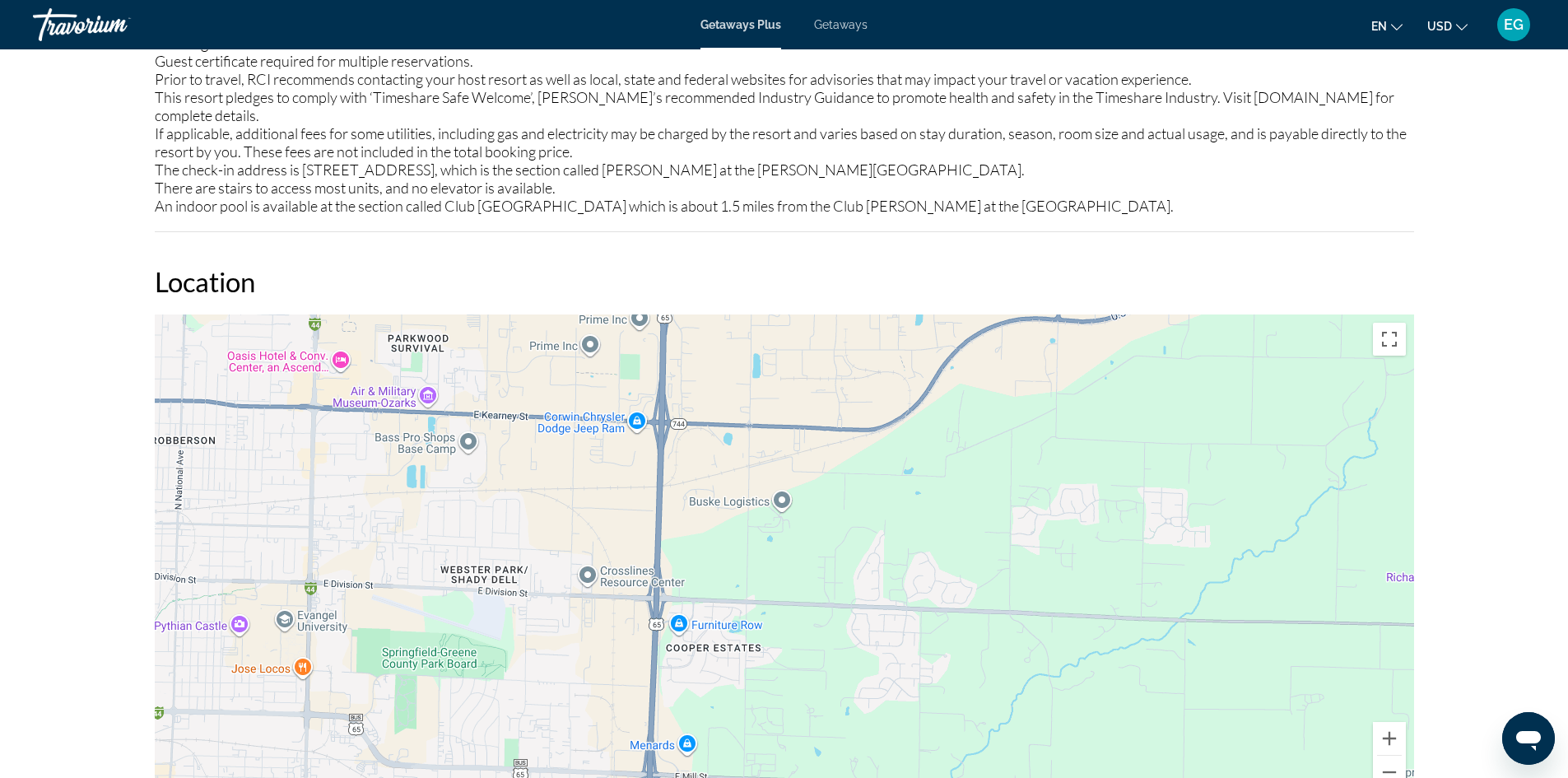
drag, startPoint x: 898, startPoint y: 436, endPoint x: 914, endPoint y: 810, distance: 374.3
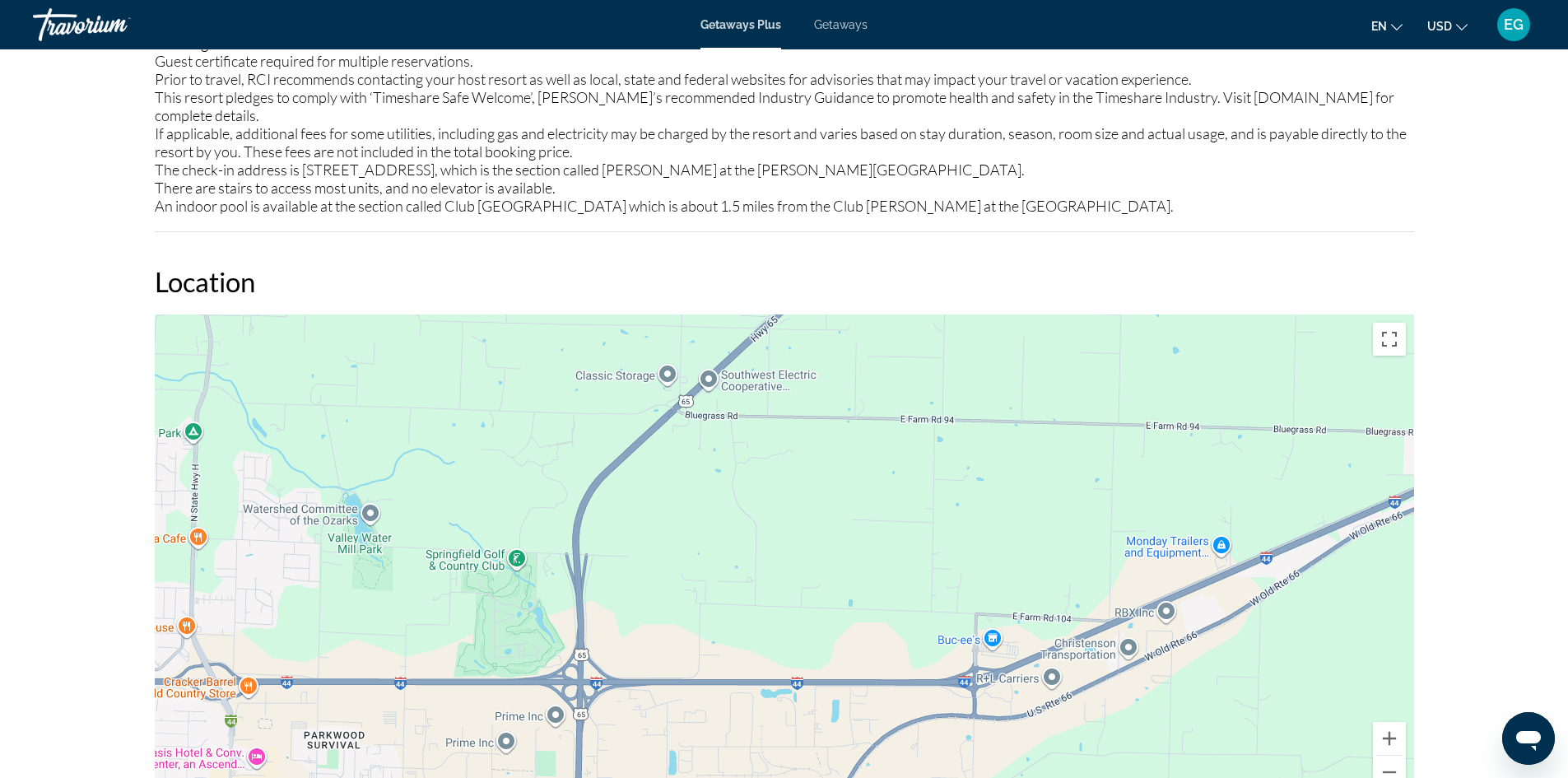
drag, startPoint x: 843, startPoint y: 375, endPoint x: 760, endPoint y: 773, distance: 406.6
click at [758, 774] on div "Main content" at bounding box center [784, 562] width 1259 height 494
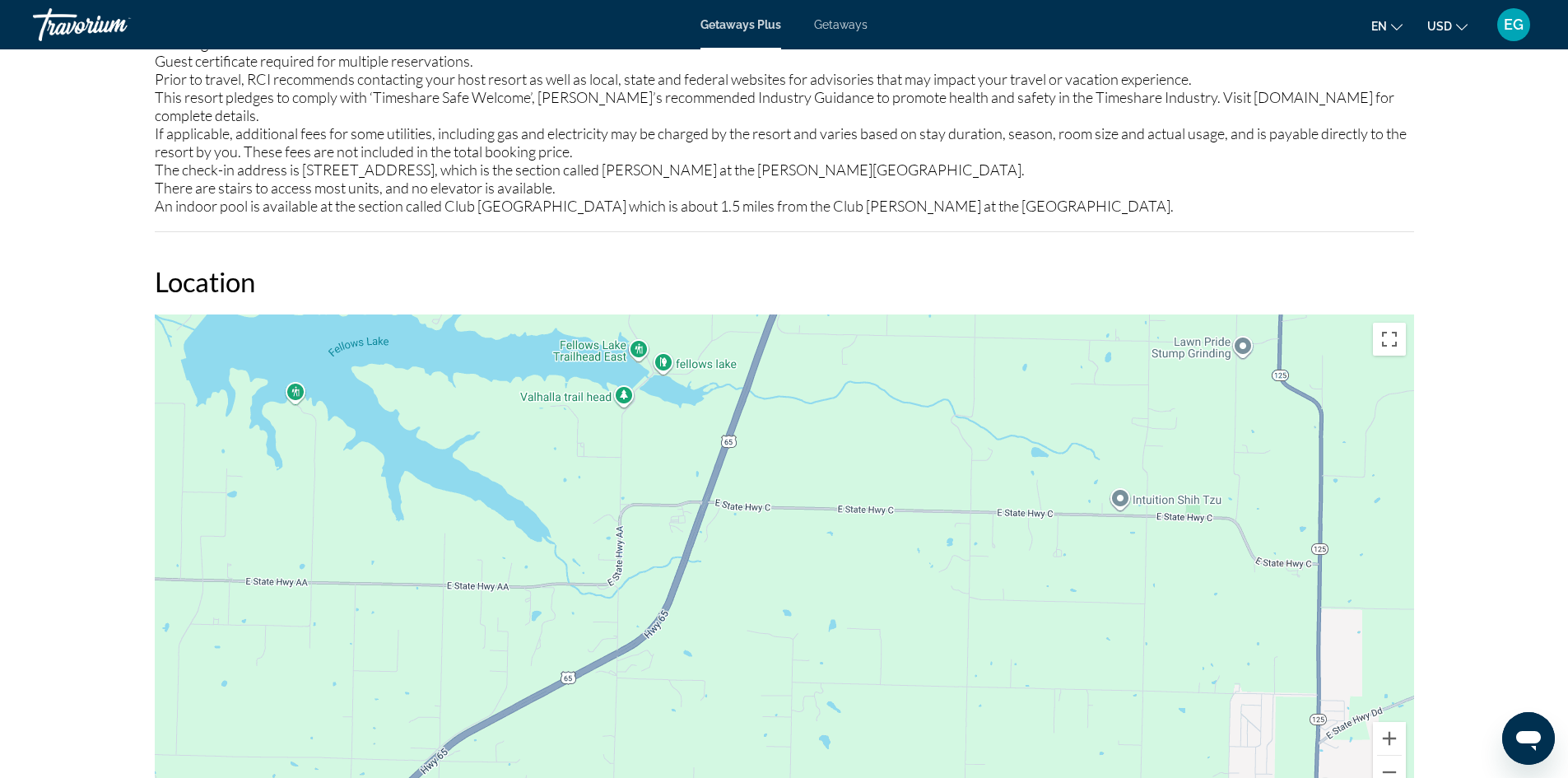
drag, startPoint x: 890, startPoint y: 368, endPoint x: 558, endPoint y: 815, distance: 556.8
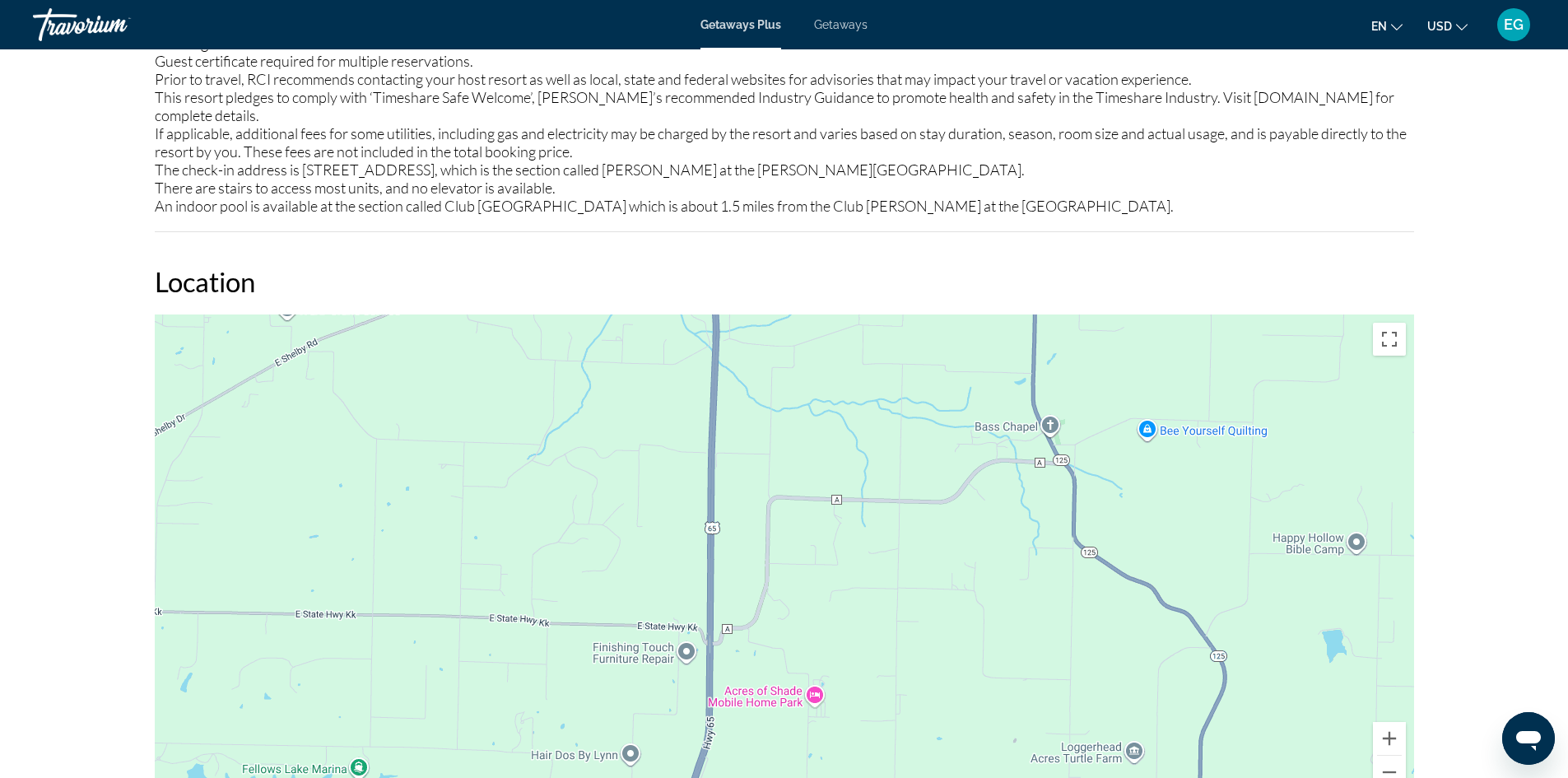
drag, startPoint x: 876, startPoint y: 383, endPoint x: 820, endPoint y: 765, distance: 386.1
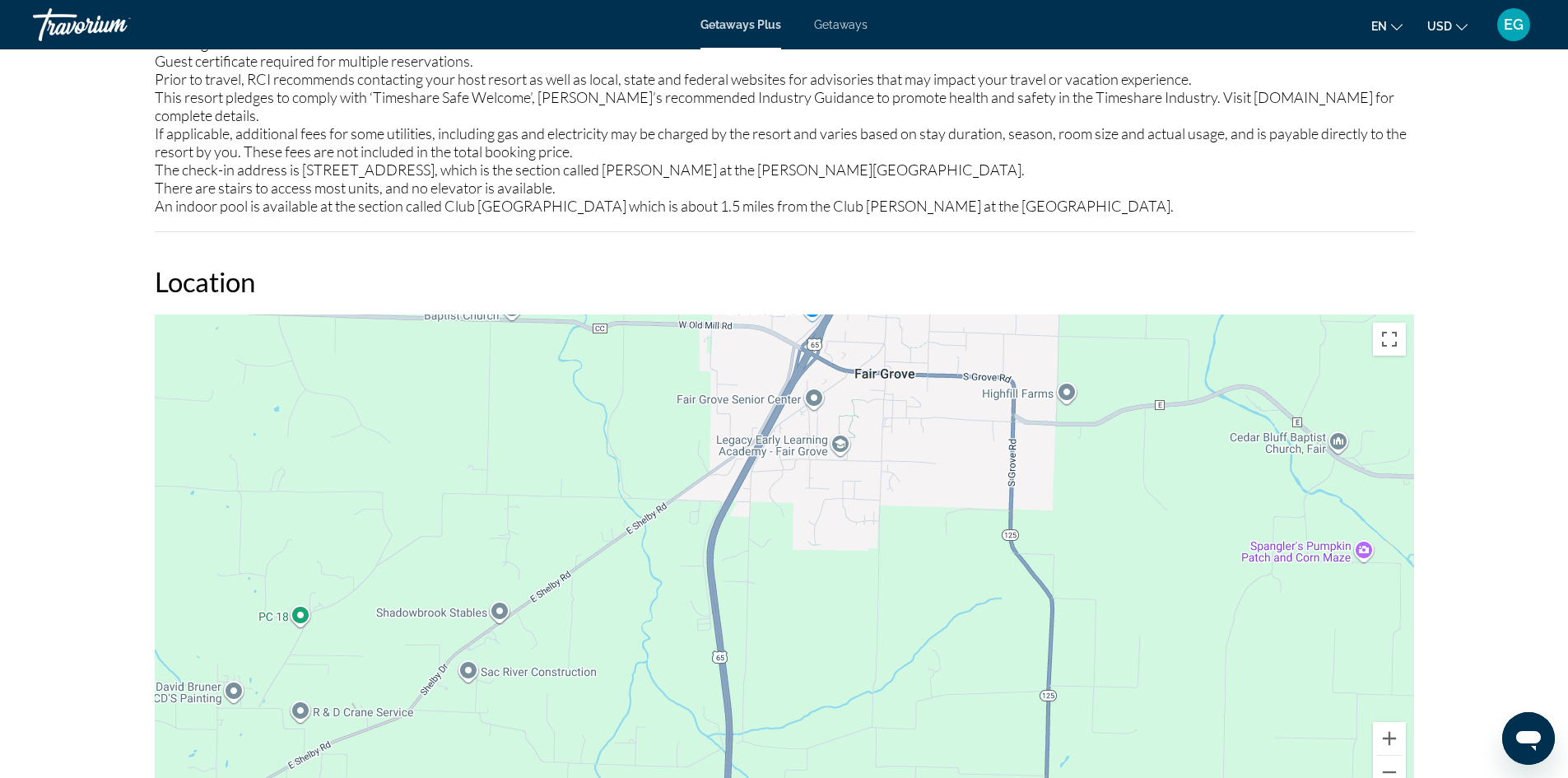
drag, startPoint x: 904, startPoint y: 345, endPoint x: 908, endPoint y: 738, distance: 393.0
click at [908, 744] on div "Main content" at bounding box center [784, 562] width 1259 height 494
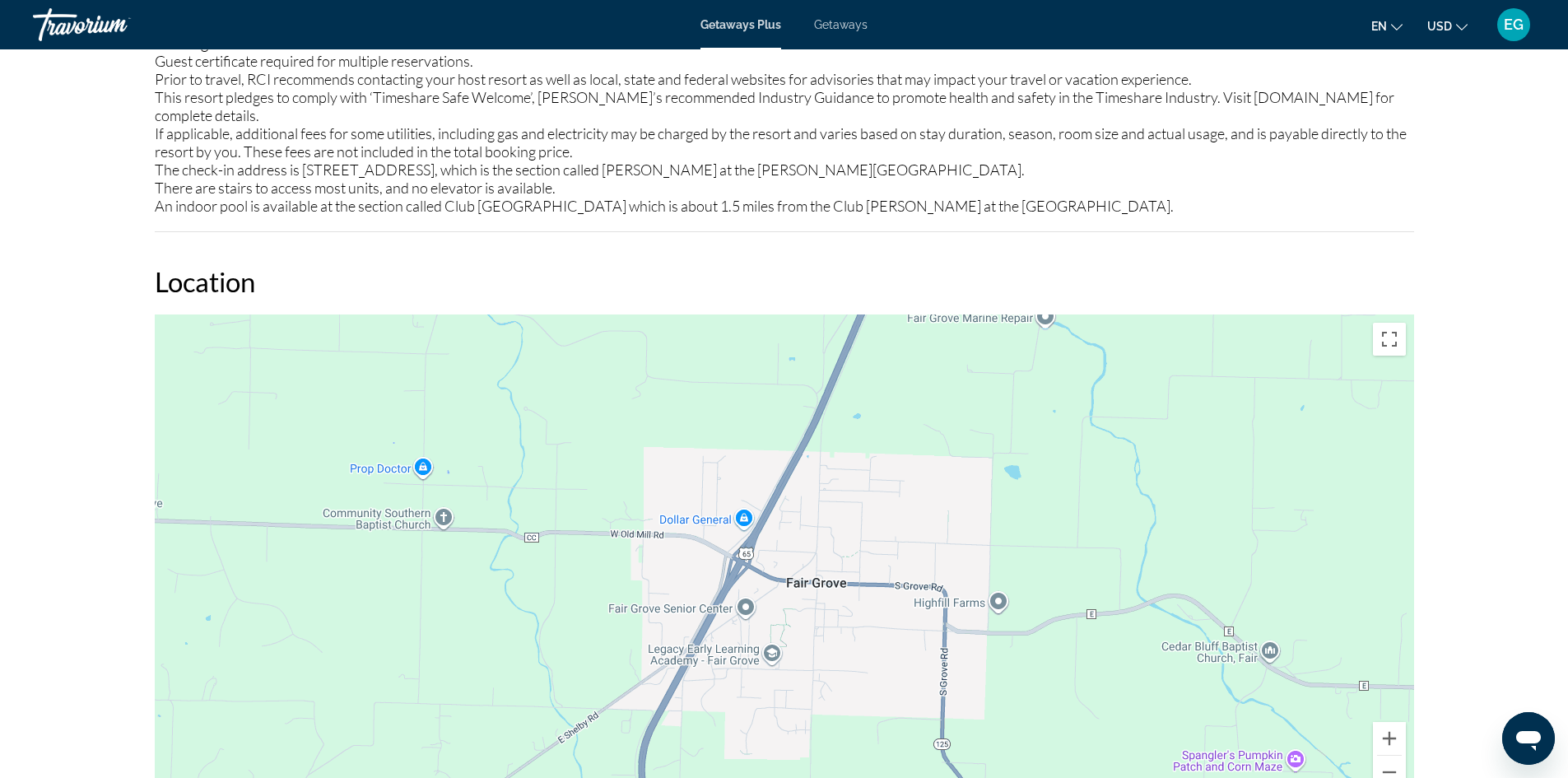
drag, startPoint x: 872, startPoint y: 423, endPoint x: 803, endPoint y: 636, distance: 223.9
click at [803, 636] on div "Main content" at bounding box center [784, 562] width 1259 height 494
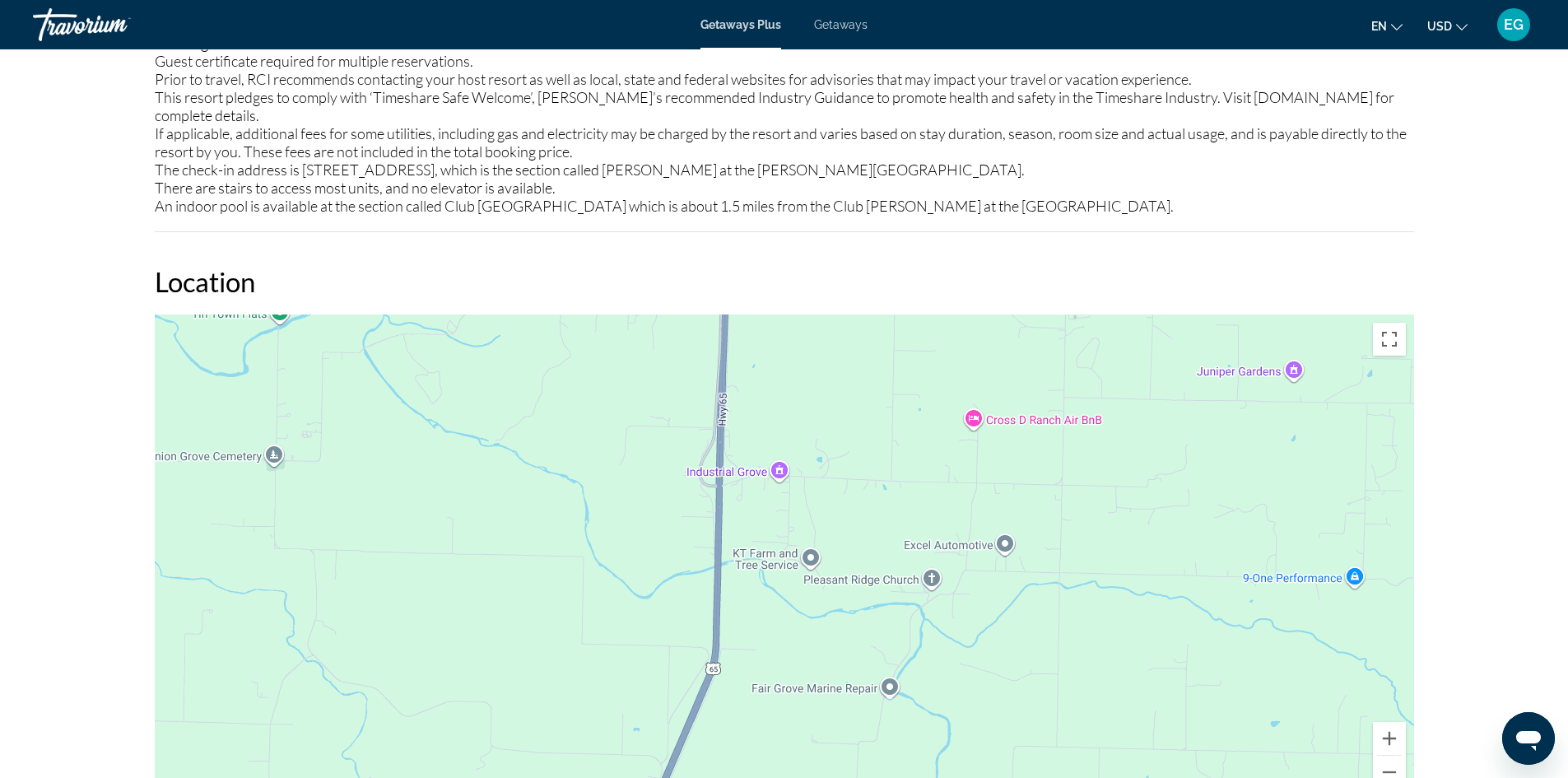
drag, startPoint x: 908, startPoint y: 423, endPoint x: 760, endPoint y: 777, distance: 383.7
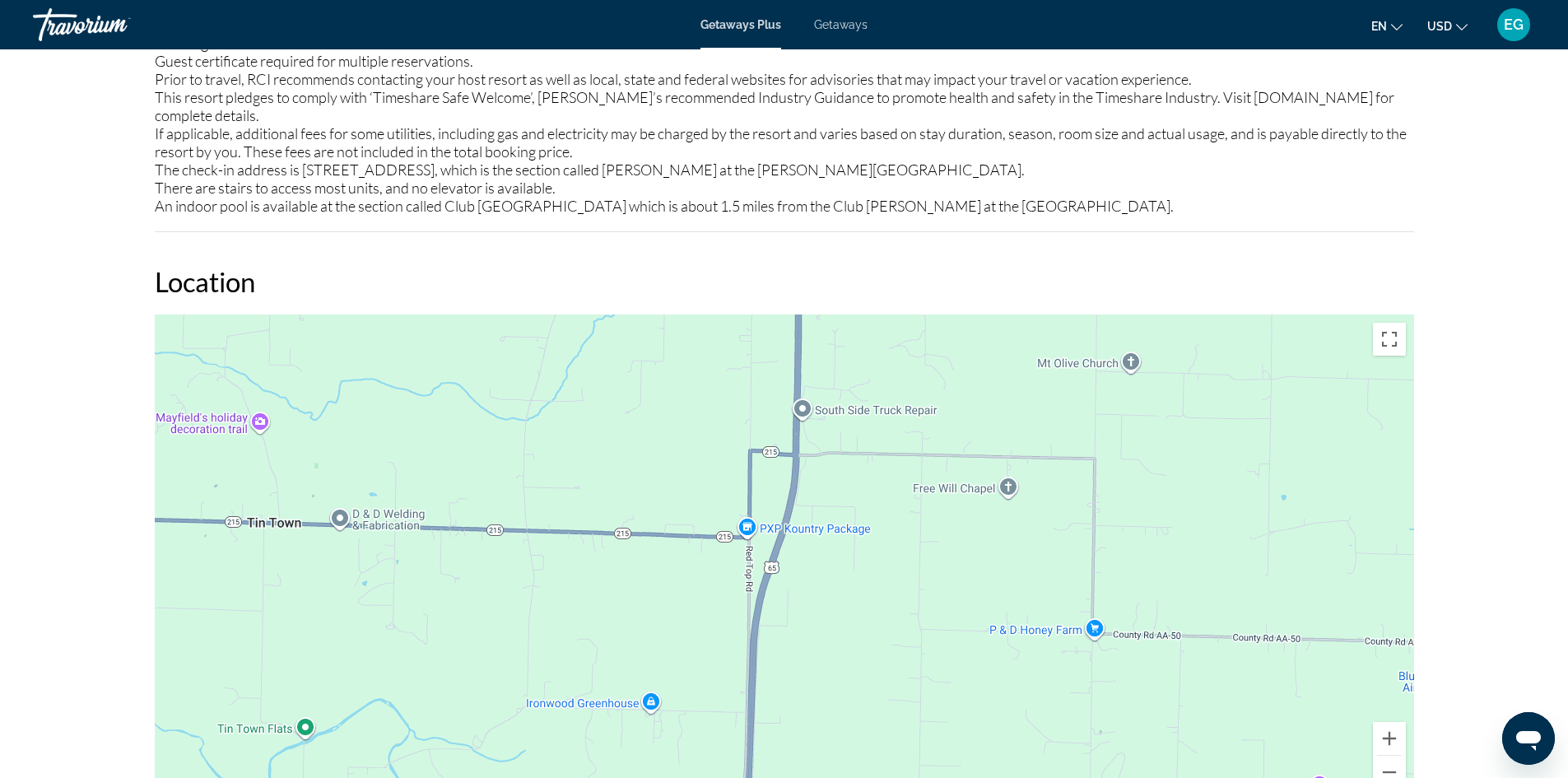
drag, startPoint x: 809, startPoint y: 375, endPoint x: 829, endPoint y: 804, distance: 429.5
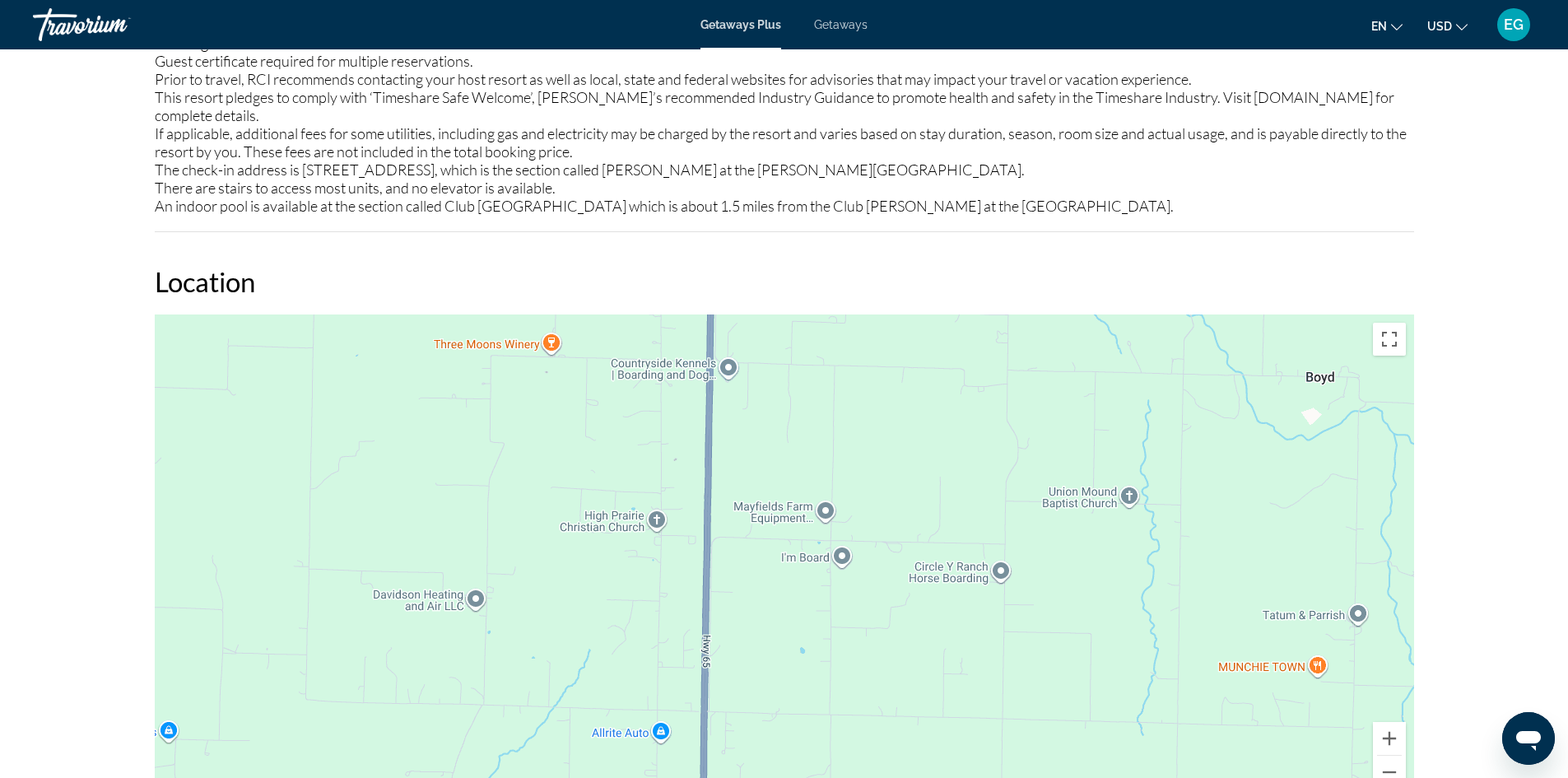
drag, startPoint x: 929, startPoint y: 374, endPoint x: 834, endPoint y: 809, distance: 445.3
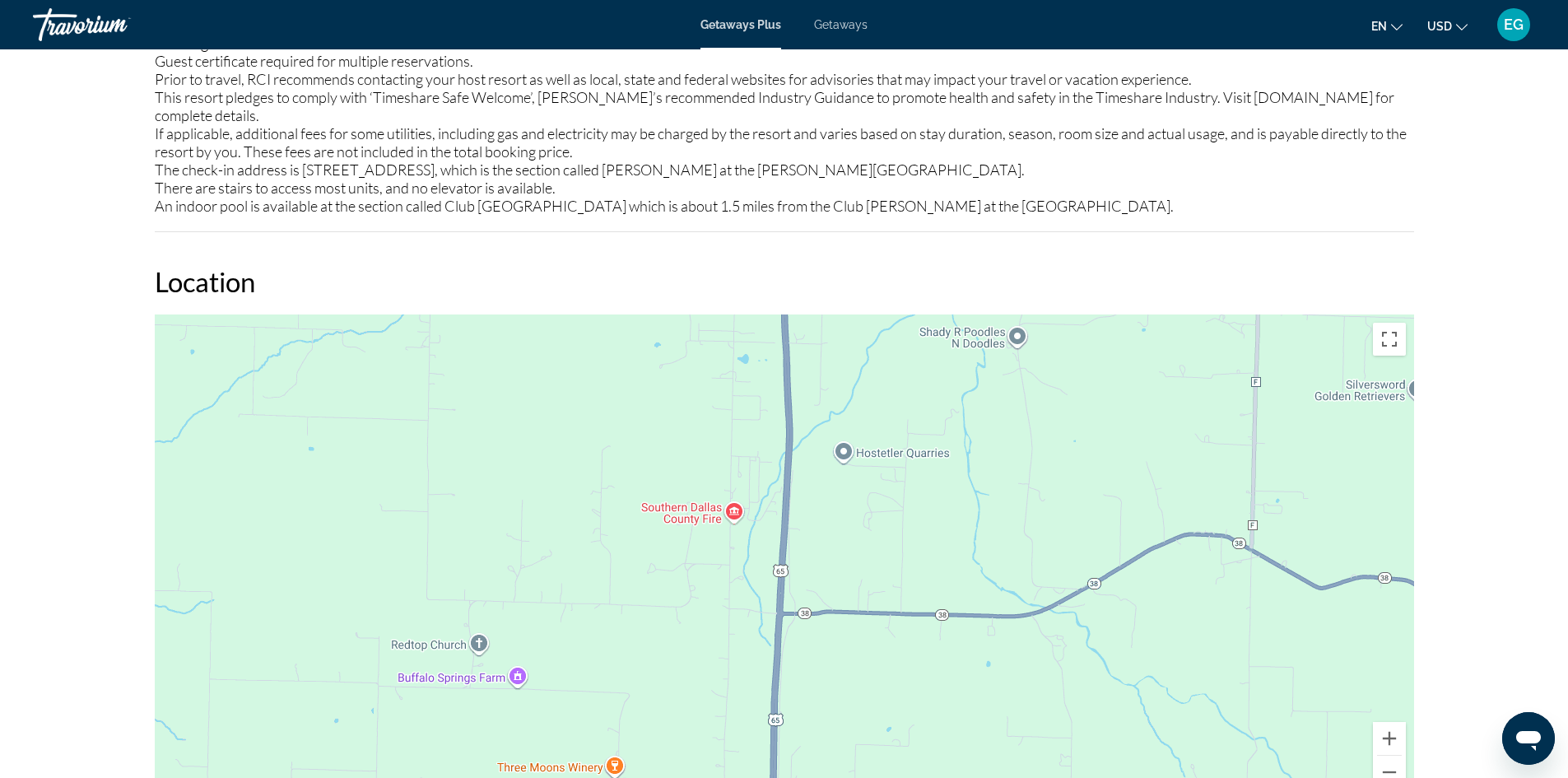
drag, startPoint x: 819, startPoint y: 360, endPoint x: 870, endPoint y: 808, distance: 450.9
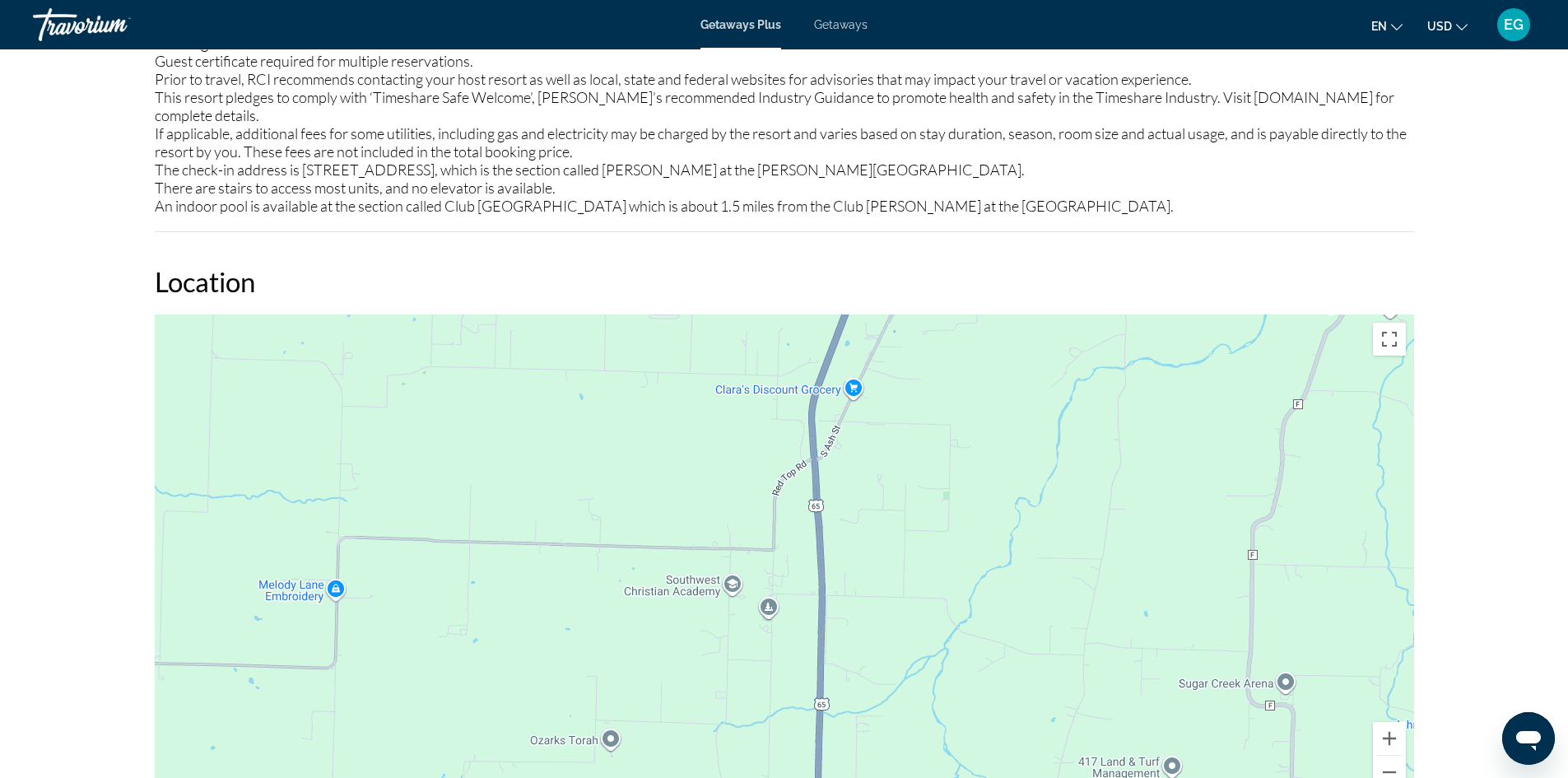
drag, startPoint x: 863, startPoint y: 336, endPoint x: 893, endPoint y: 806, distance: 471.0
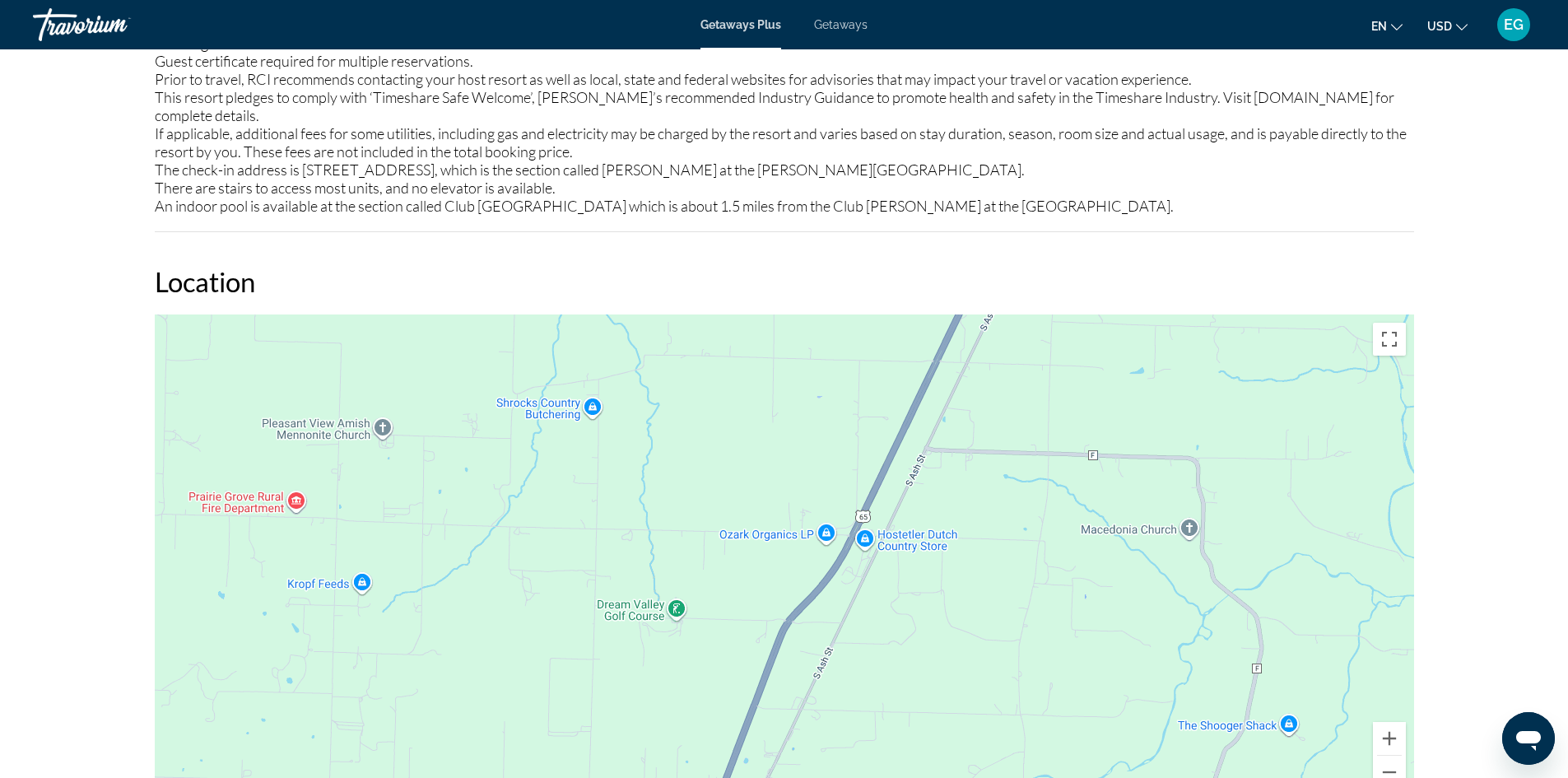
drag, startPoint x: 971, startPoint y: 373, endPoint x: 857, endPoint y: 803, distance: 444.9
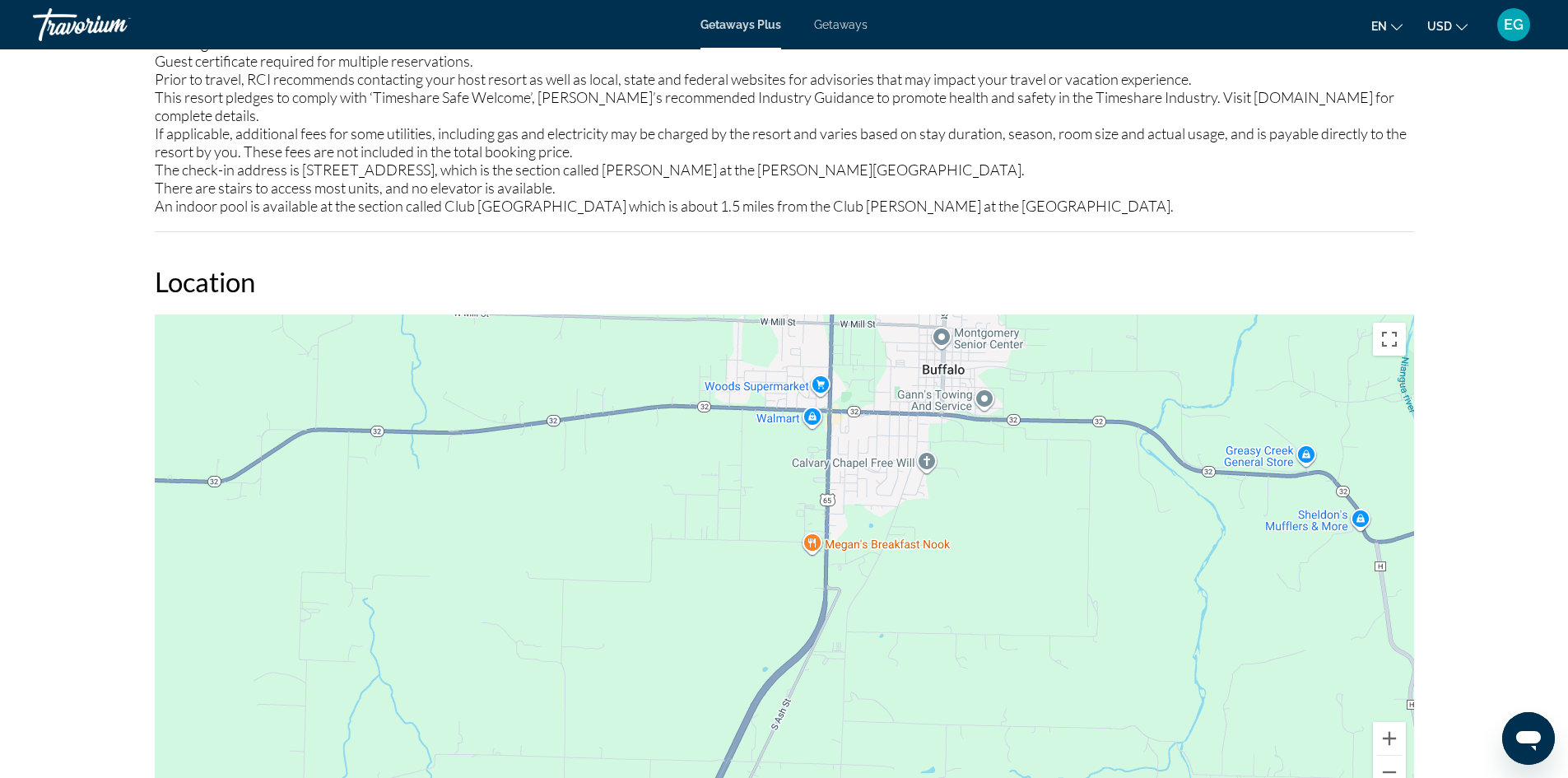
drag, startPoint x: 1109, startPoint y: 375, endPoint x: 913, endPoint y: 811, distance: 478.0
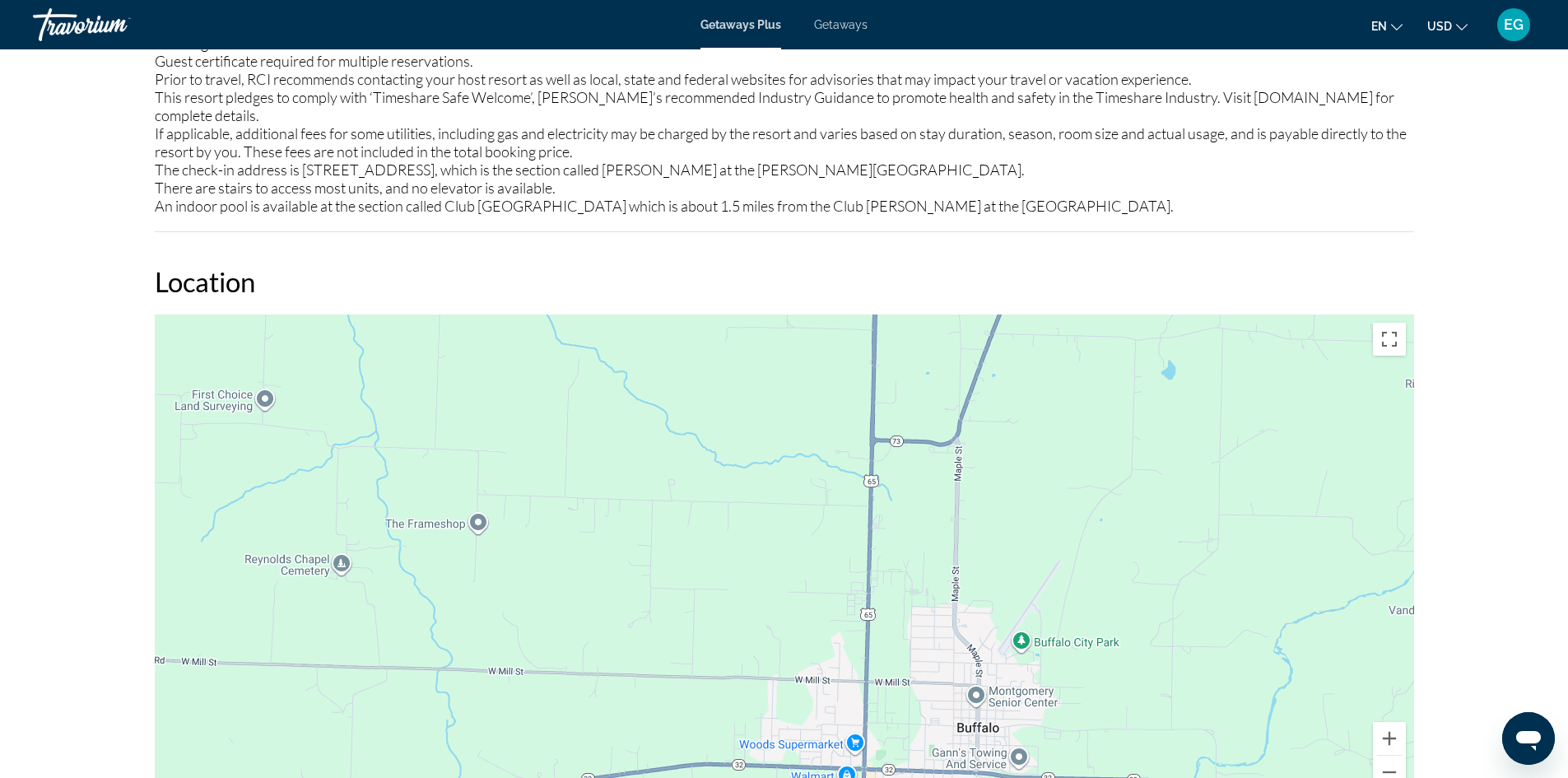
drag, startPoint x: 952, startPoint y: 472, endPoint x: 970, endPoint y: 807, distance: 335.5
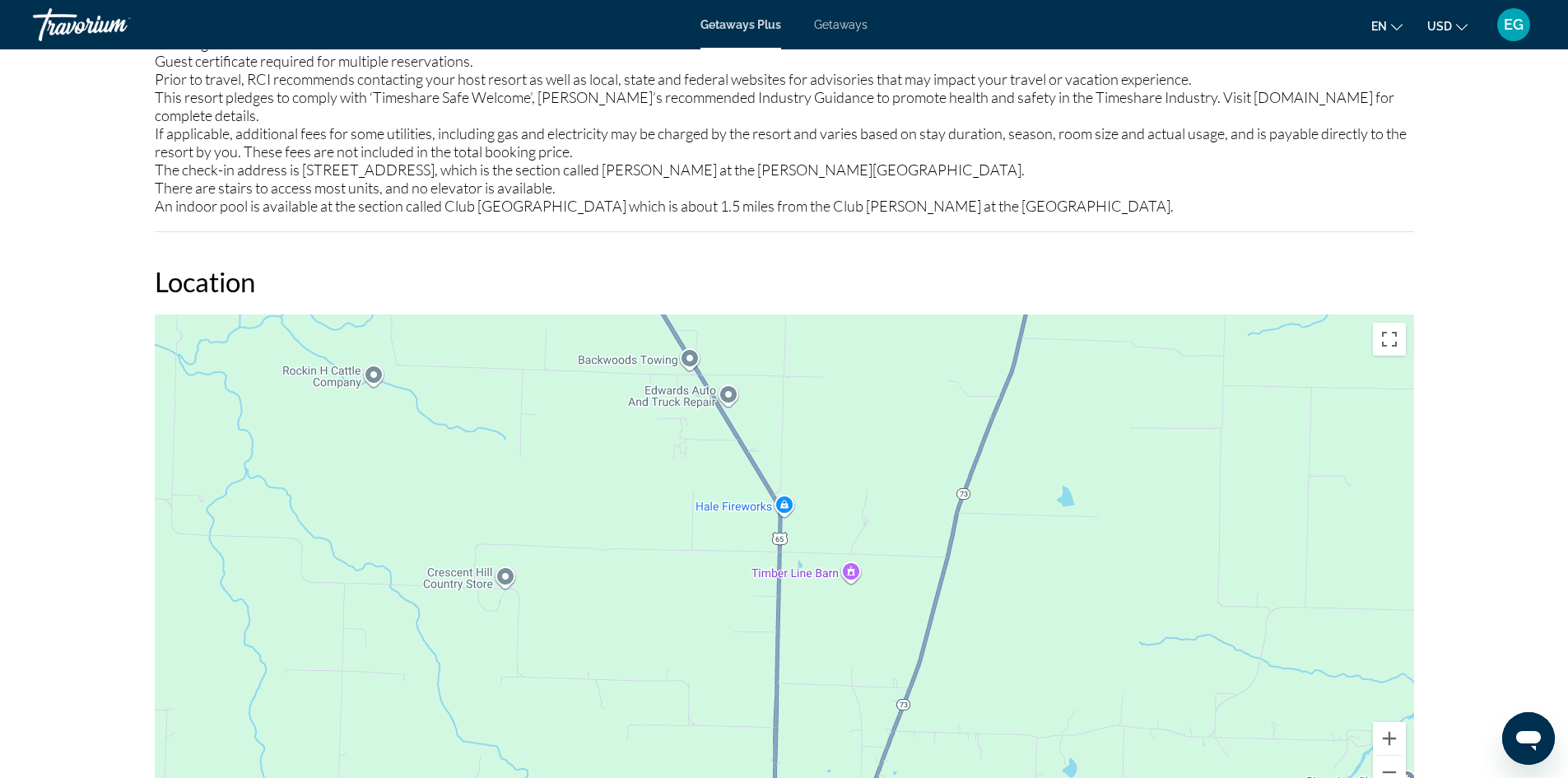
drag, startPoint x: 945, startPoint y: 412, endPoint x: 863, endPoint y: 765, distance: 362.4
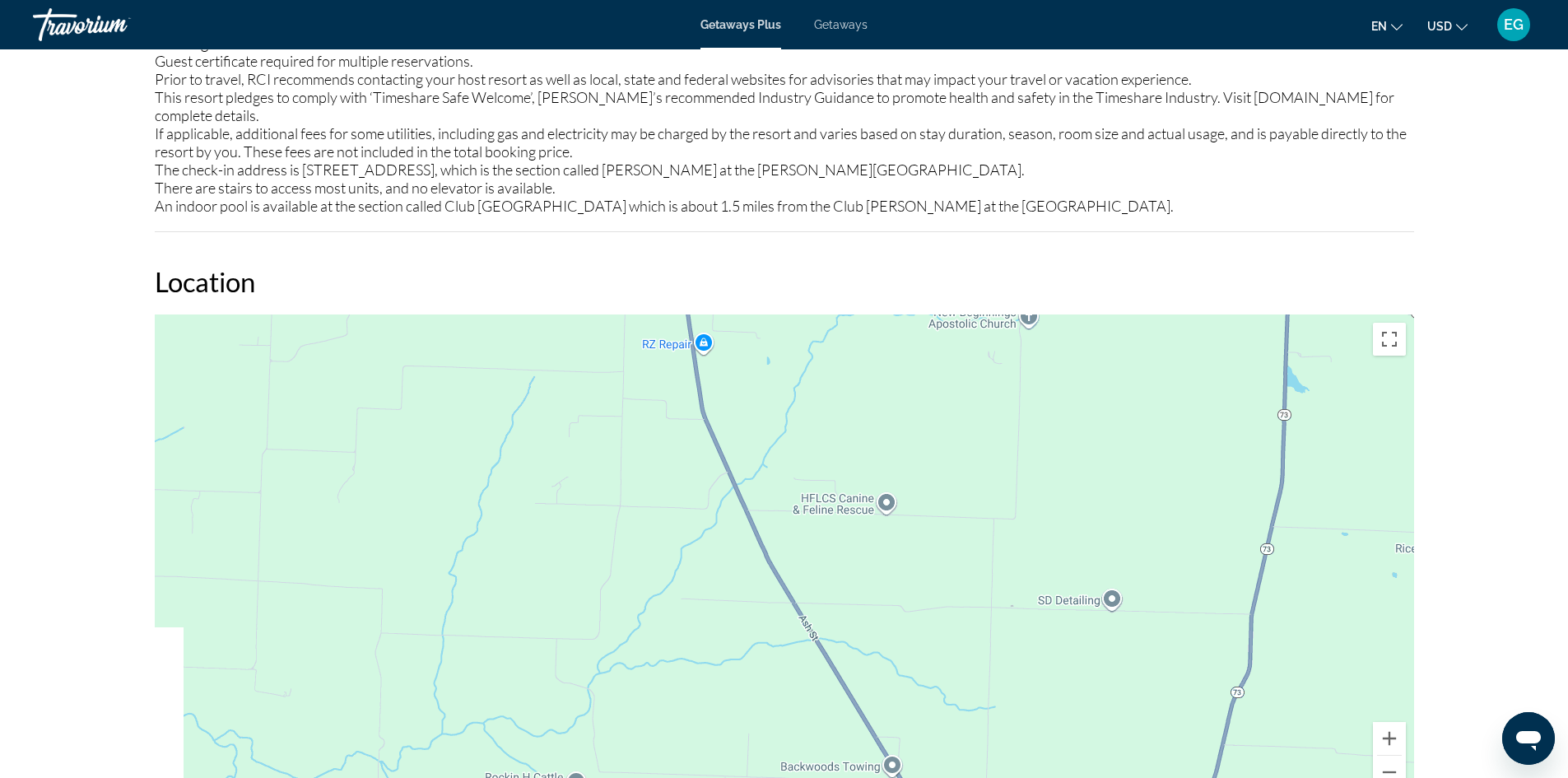
drag, startPoint x: 828, startPoint y: 380, endPoint x: 1017, endPoint y: 811, distance: 470.6
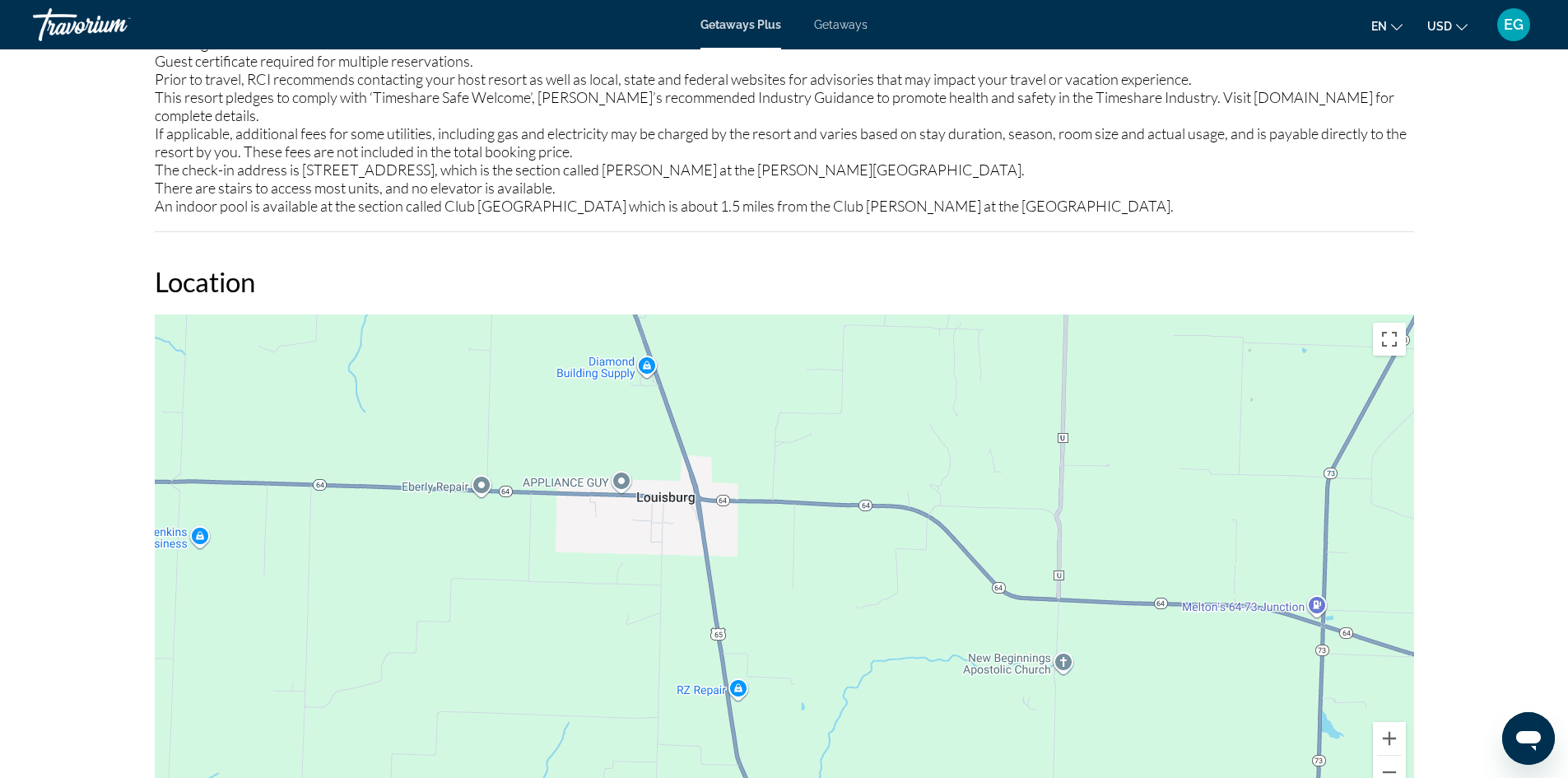
drag, startPoint x: 840, startPoint y: 379, endPoint x: 870, endPoint y: 732, distance: 354.3
click at [870, 732] on div "Main content" at bounding box center [784, 562] width 1259 height 494
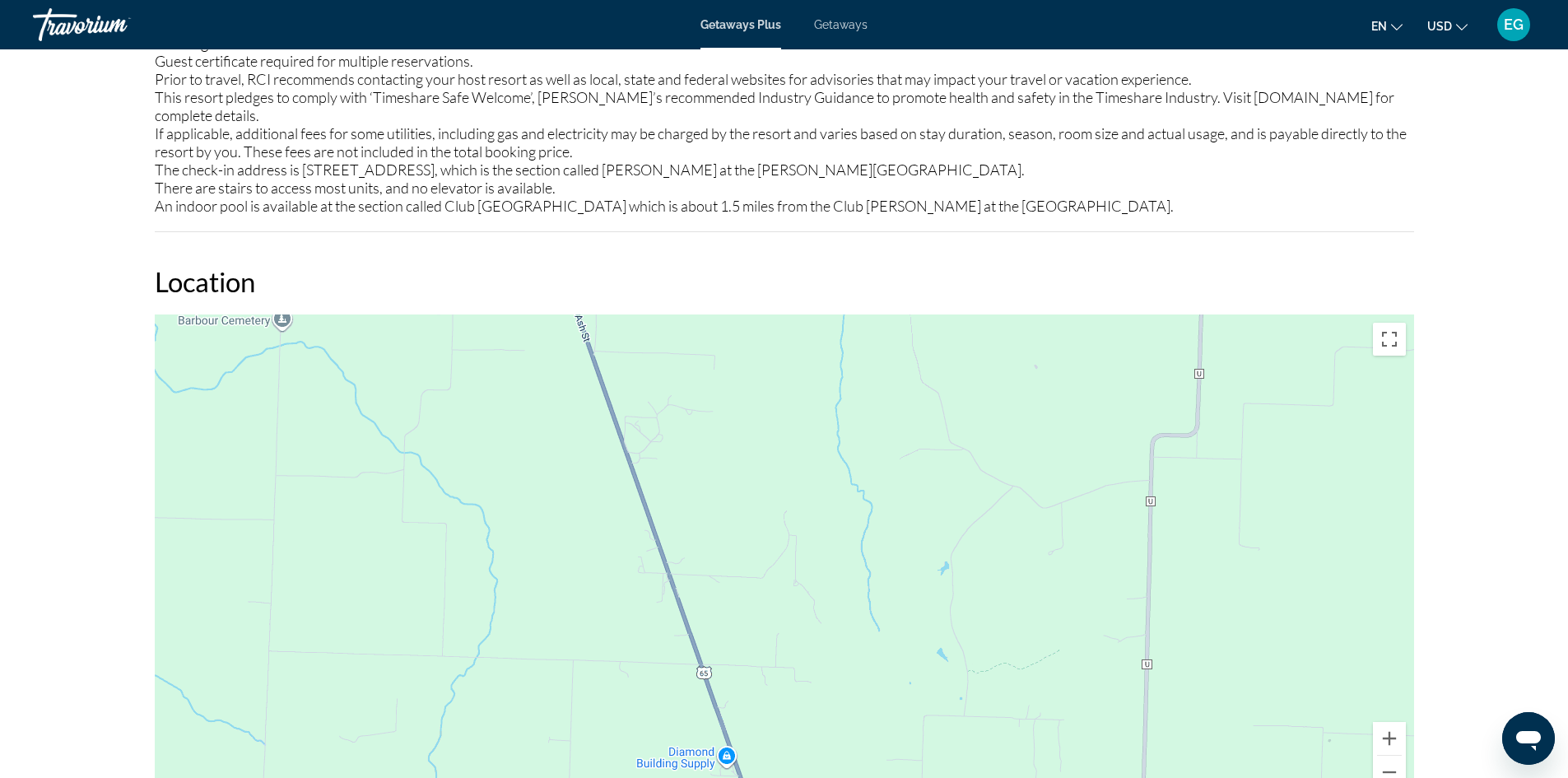
drag, startPoint x: 825, startPoint y: 409, endPoint x: 894, endPoint y: 732, distance: 330.3
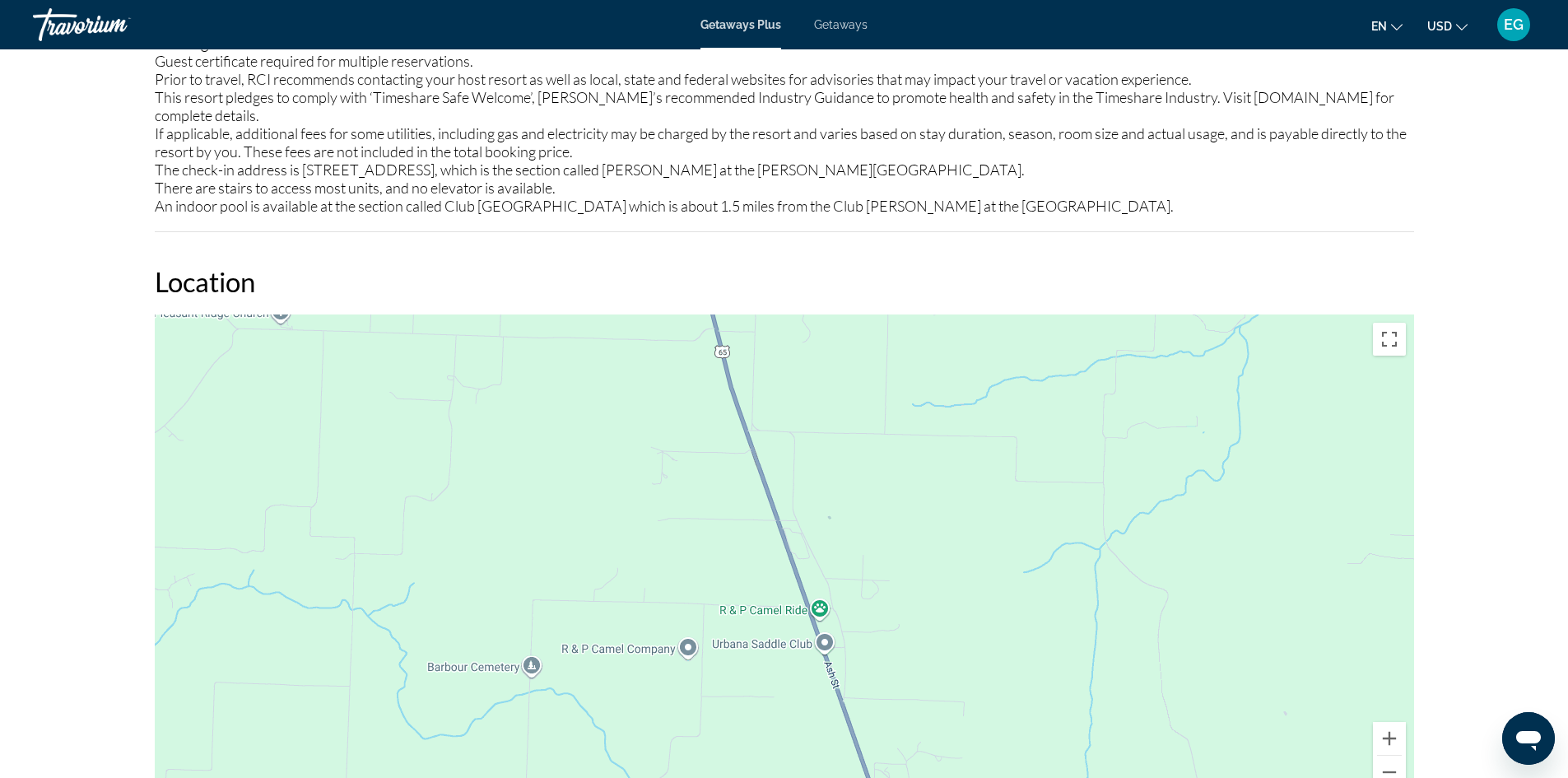
drag, startPoint x: 744, startPoint y: 453, endPoint x: 990, endPoint y: 815, distance: 437.7
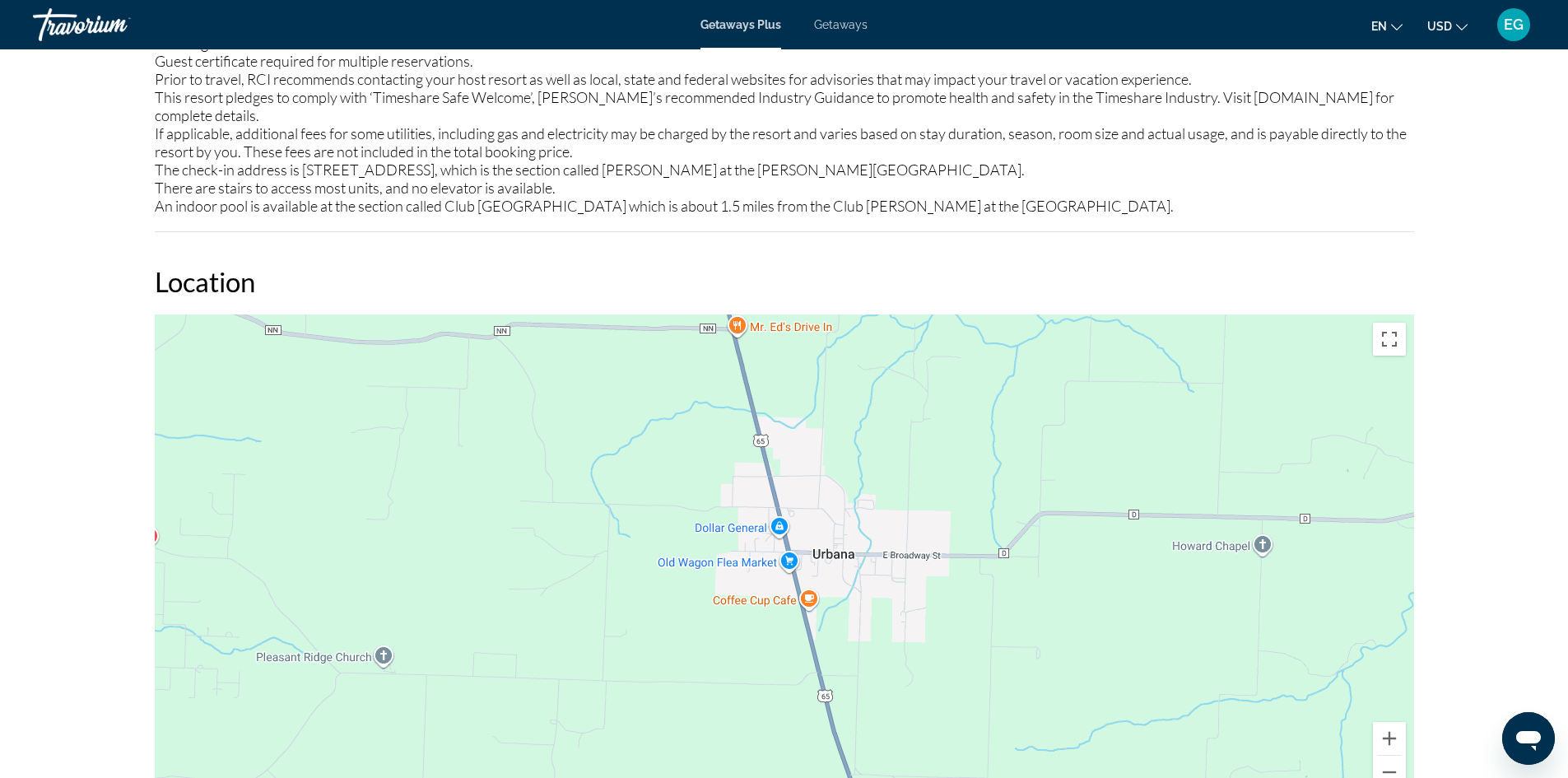
drag, startPoint x: 893, startPoint y: 475, endPoint x: 994, endPoint y: 812, distance: 351.8
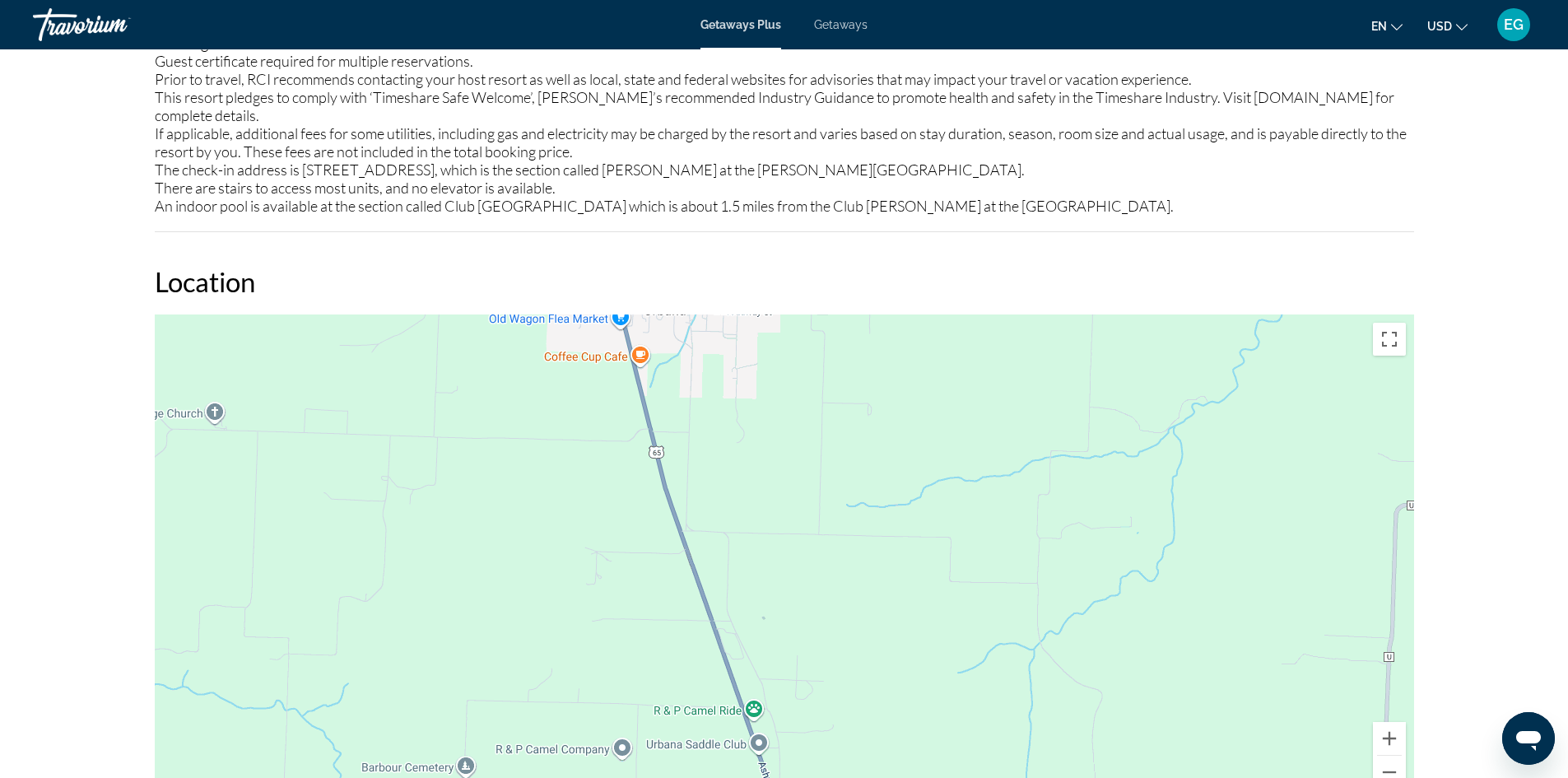
drag, startPoint x: 885, startPoint y: 710, endPoint x: 627, endPoint y: 253, distance: 524.8
click at [626, 265] on div "Location ← Move left → Move right ↑ Move up ↓ Move down + Zoom in - Zoom out Ho…" at bounding box center [784, 536] width 1259 height 543
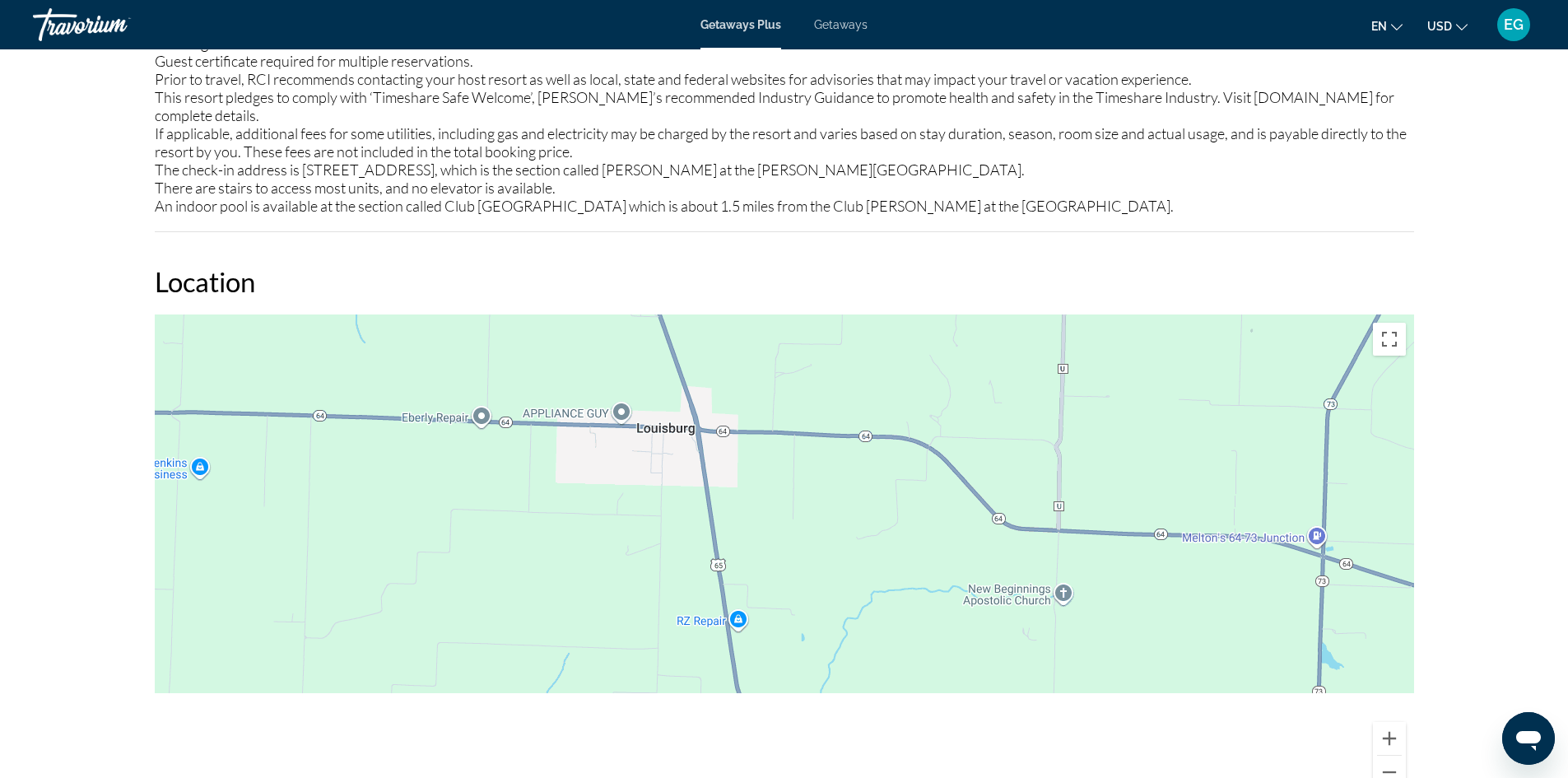
drag, startPoint x: 861, startPoint y: 694, endPoint x: 797, endPoint y: 306, distance: 393.2
click at [768, 174] on div "Overview Type Resort All-Inclusive No All-Inclusive Address [STREET_ADDRESS] Ch…" at bounding box center [784, 51] width 1276 height 3459
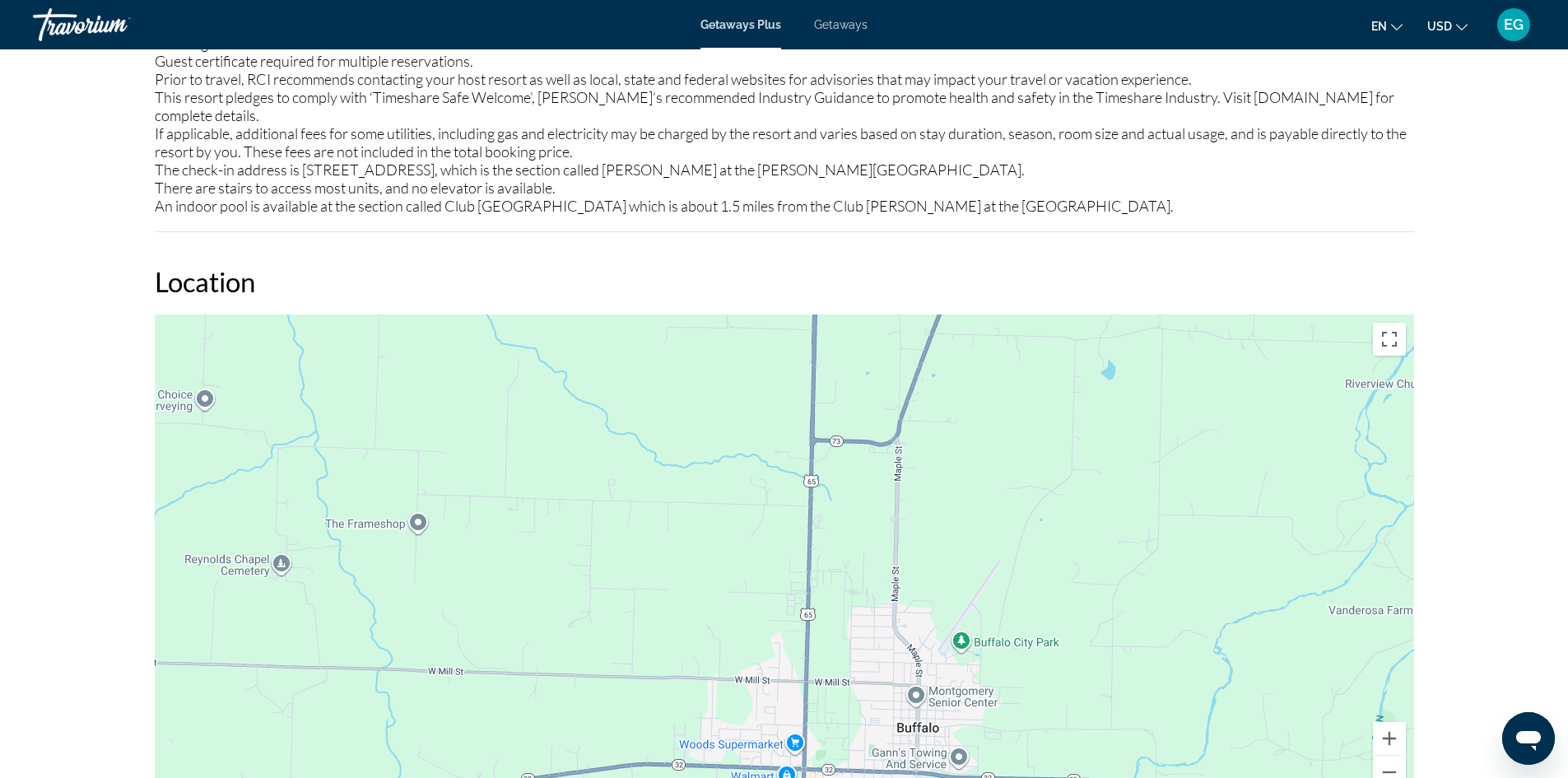
drag, startPoint x: 890, startPoint y: 569, endPoint x: 847, endPoint y: 317, distance: 255.6
click at [838, 186] on div "Overview Type Resort All-Inclusive No All-Inclusive Address [STREET_ADDRESS] Ch…" at bounding box center [784, 51] width 1276 height 3459
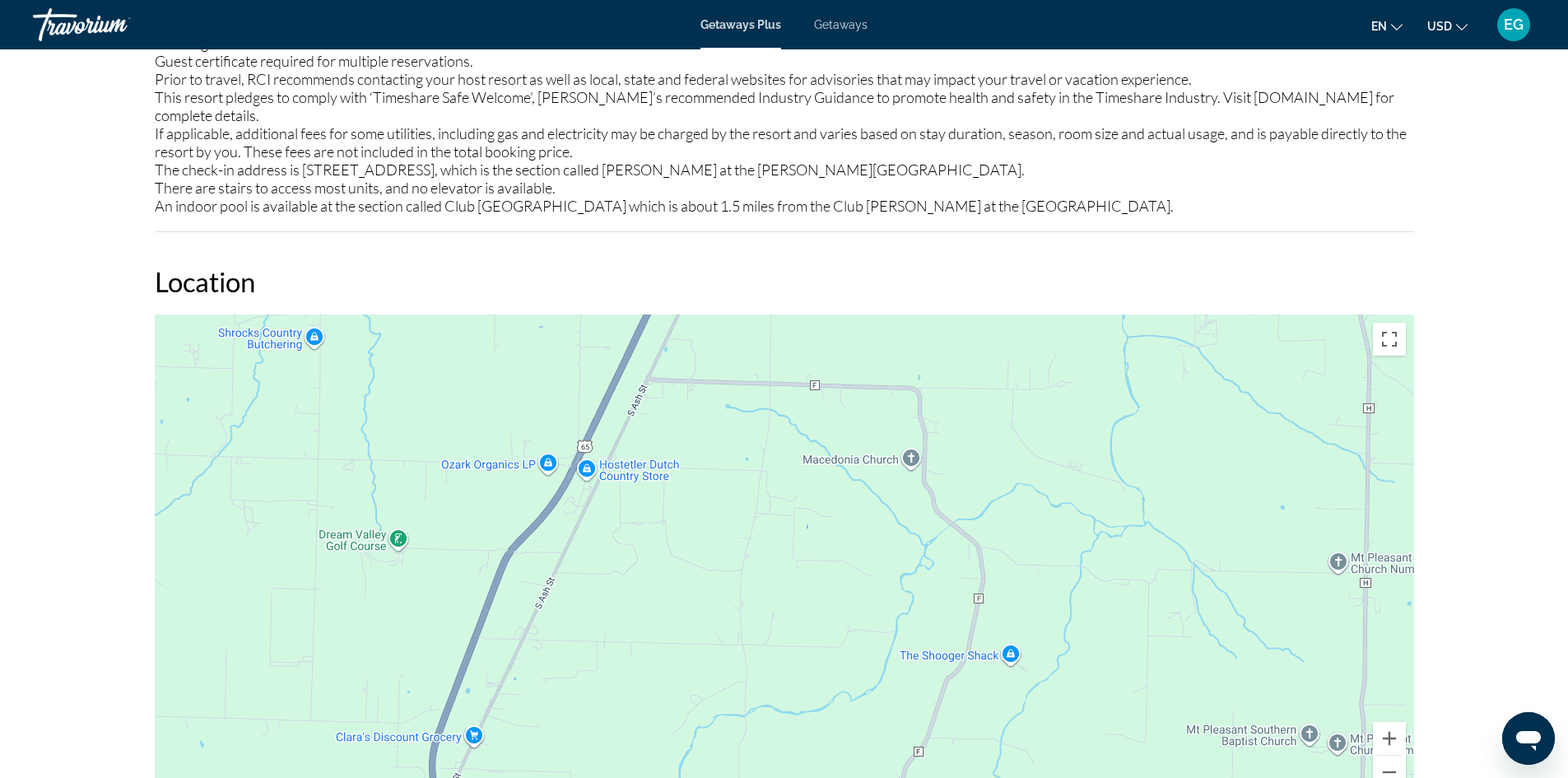
drag, startPoint x: 850, startPoint y: 470, endPoint x: 887, endPoint y: 314, distance: 160.3
click at [887, 315] on div "Main content" at bounding box center [784, 562] width 1259 height 494
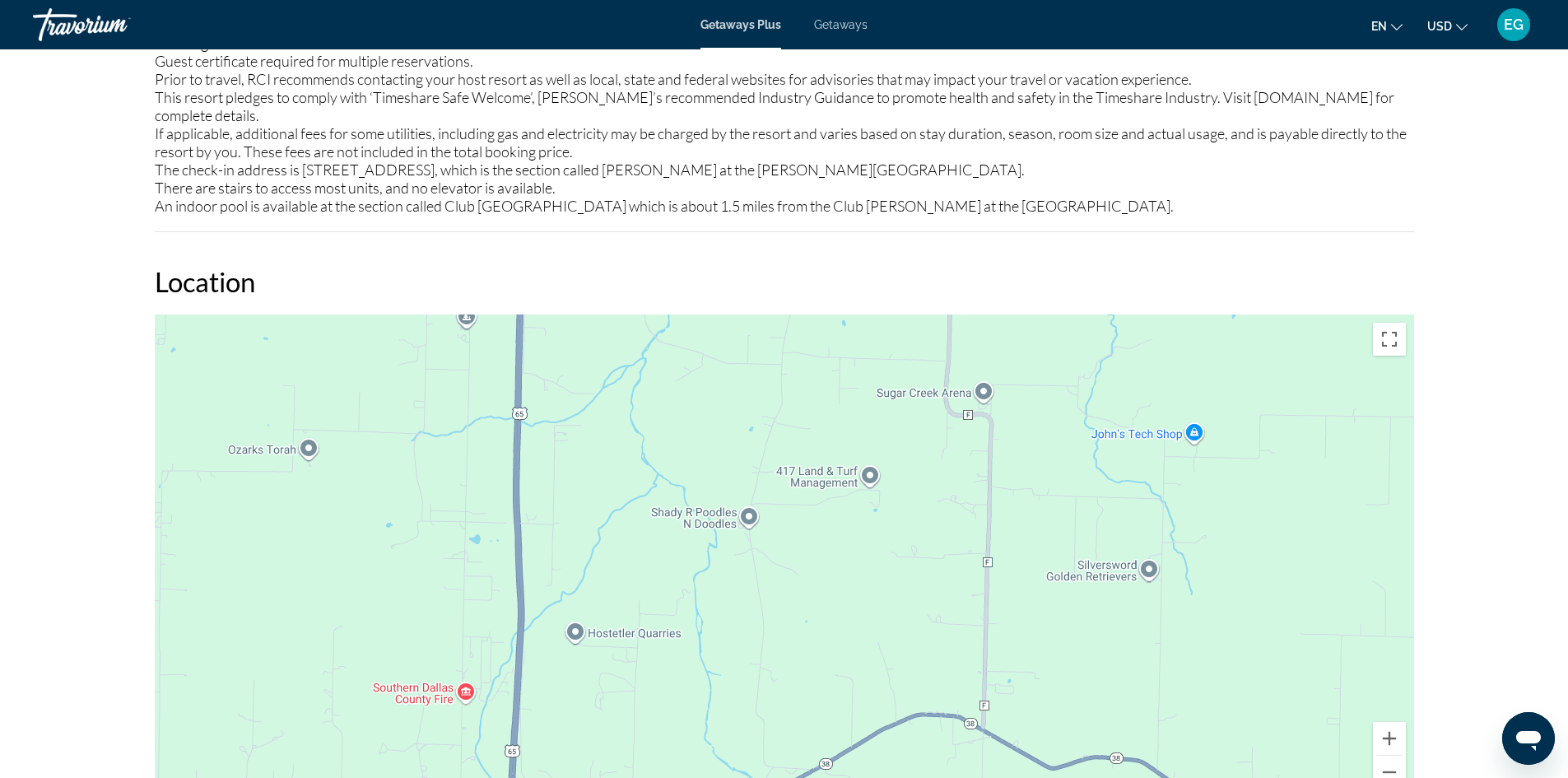
drag, startPoint x: 827, startPoint y: 544, endPoint x: 817, endPoint y: 302, distance: 242.2
click at [818, 315] on div "Main content" at bounding box center [784, 562] width 1259 height 494
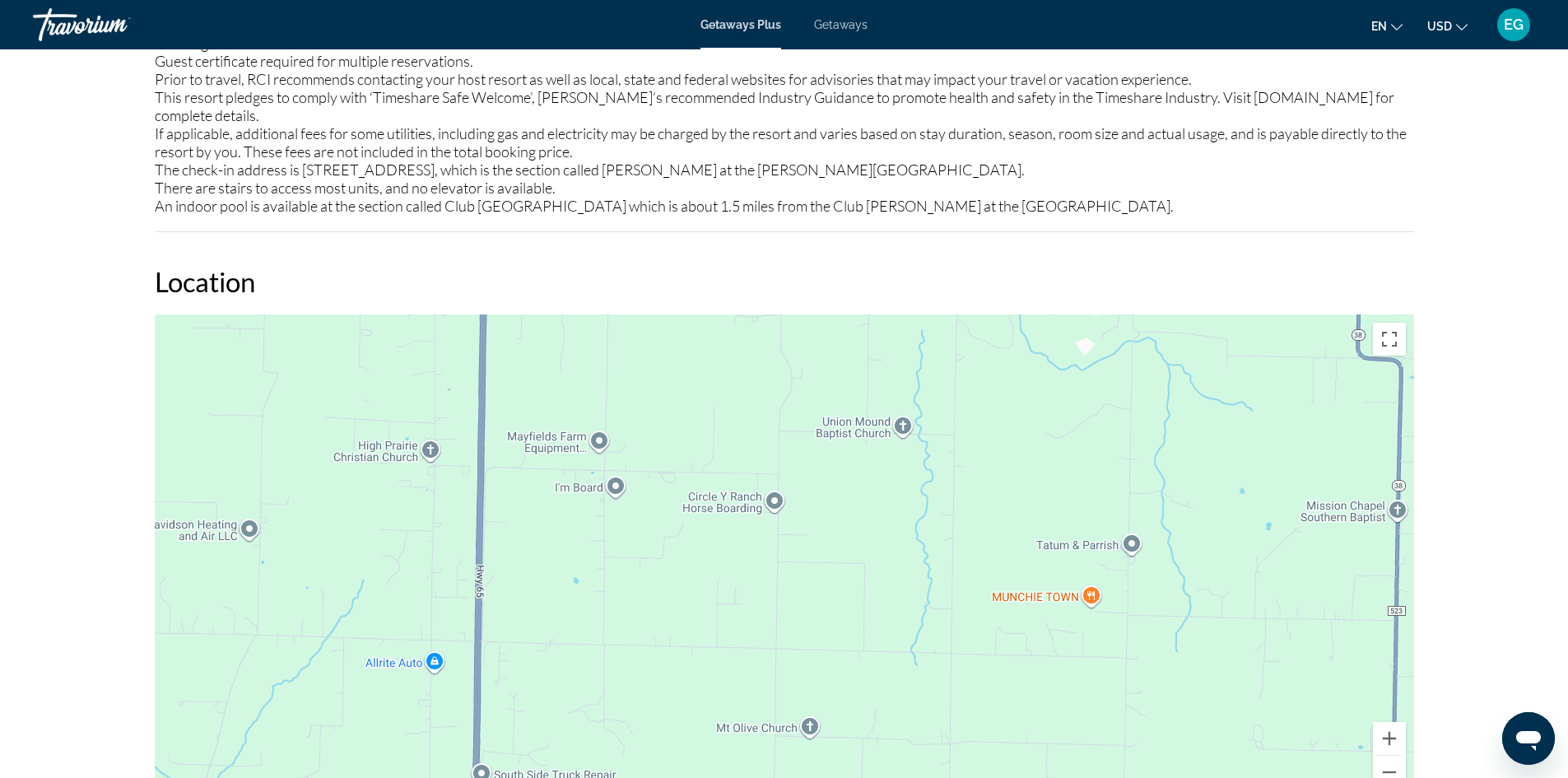
drag, startPoint x: 830, startPoint y: 593, endPoint x: 823, endPoint y: 400, distance: 193.1
click at [830, 374] on div "Main content" at bounding box center [784, 562] width 1259 height 494
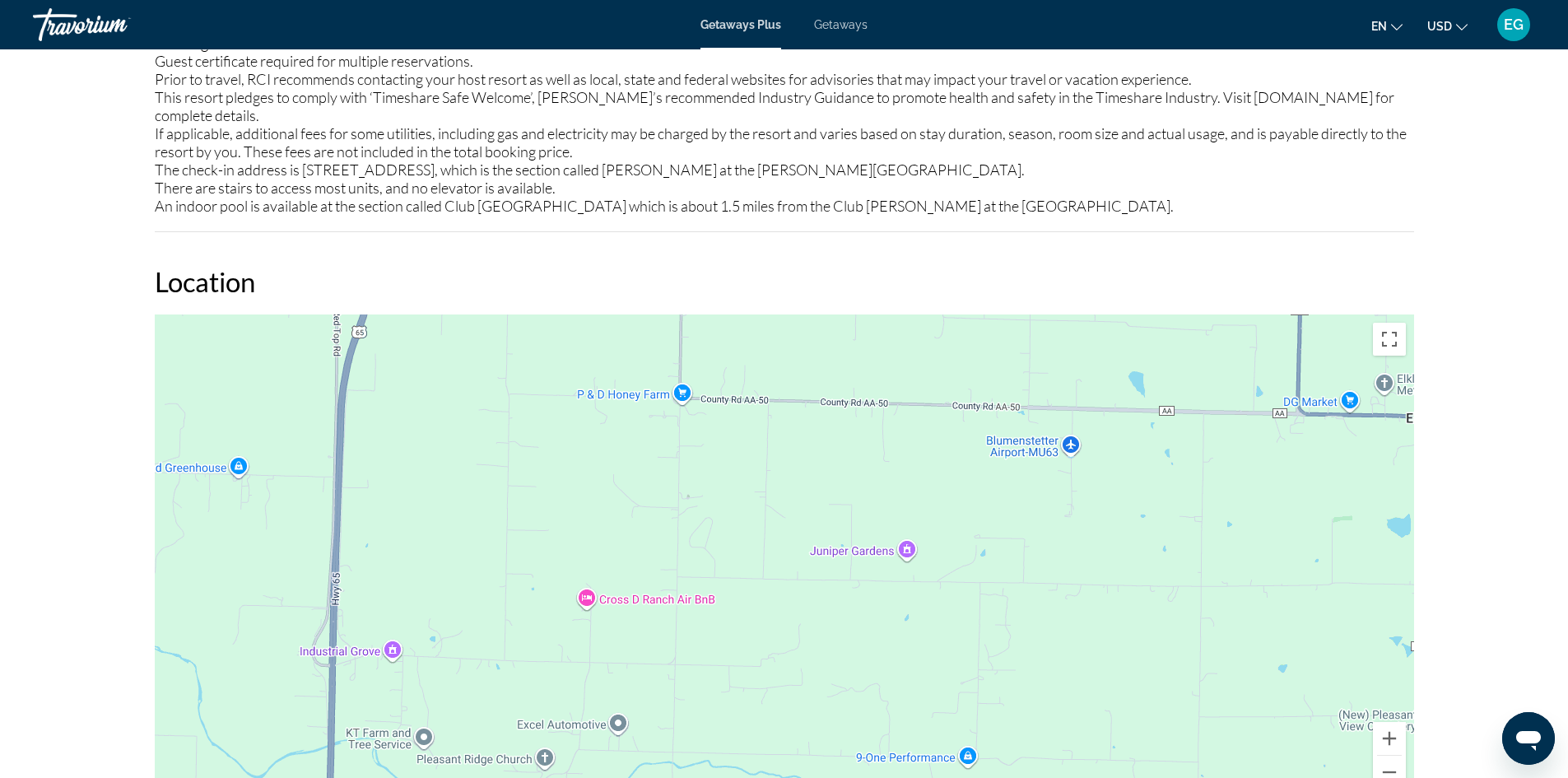
drag, startPoint x: 819, startPoint y: 672, endPoint x: 727, endPoint y: 318, distance: 365.8
click at [727, 322] on div "Main content" at bounding box center [784, 562] width 1259 height 494
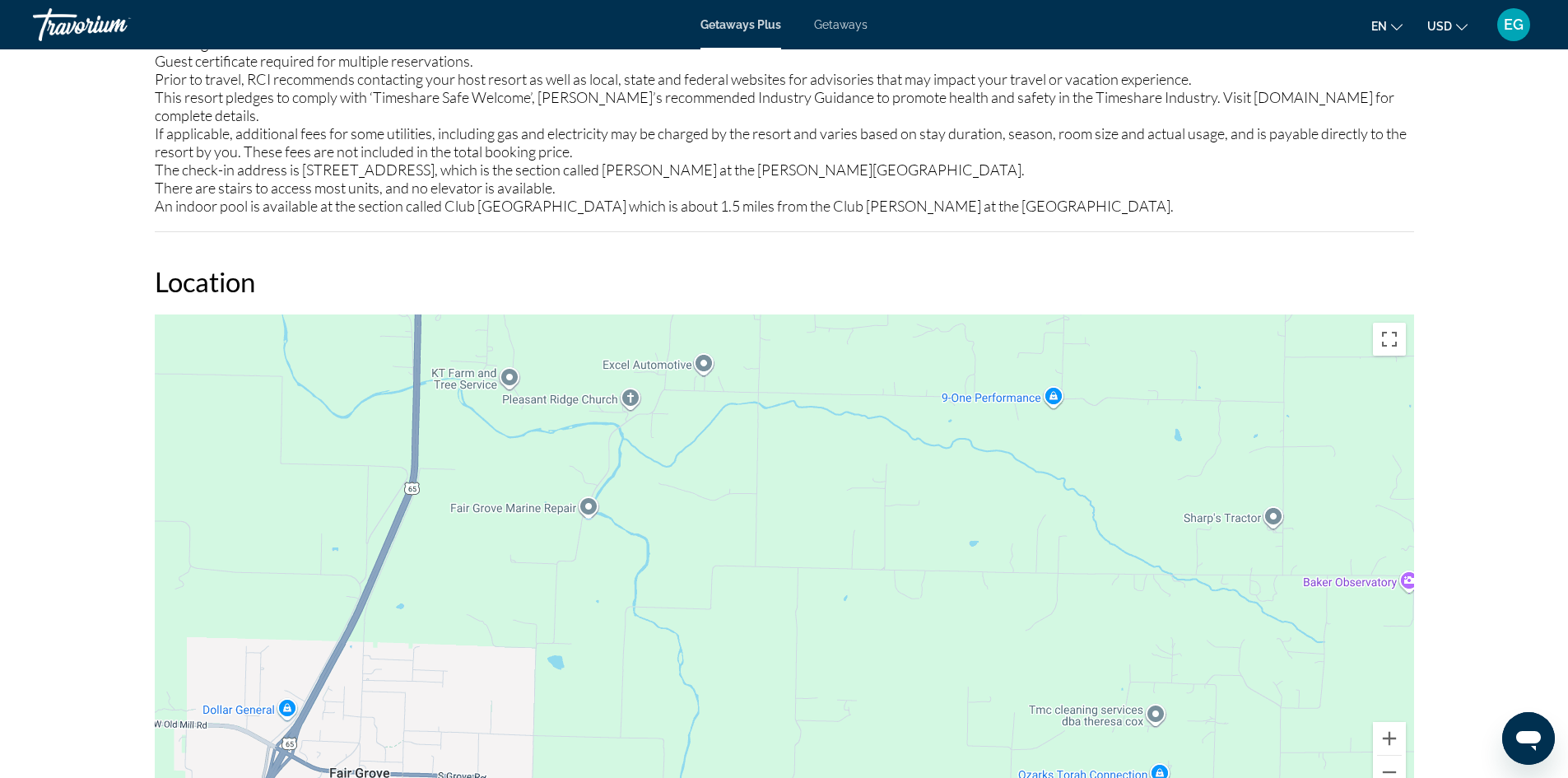
drag, startPoint x: 844, startPoint y: 726, endPoint x: 930, endPoint y: 379, distance: 357.5
click at [930, 379] on div "Main content" at bounding box center [784, 562] width 1259 height 494
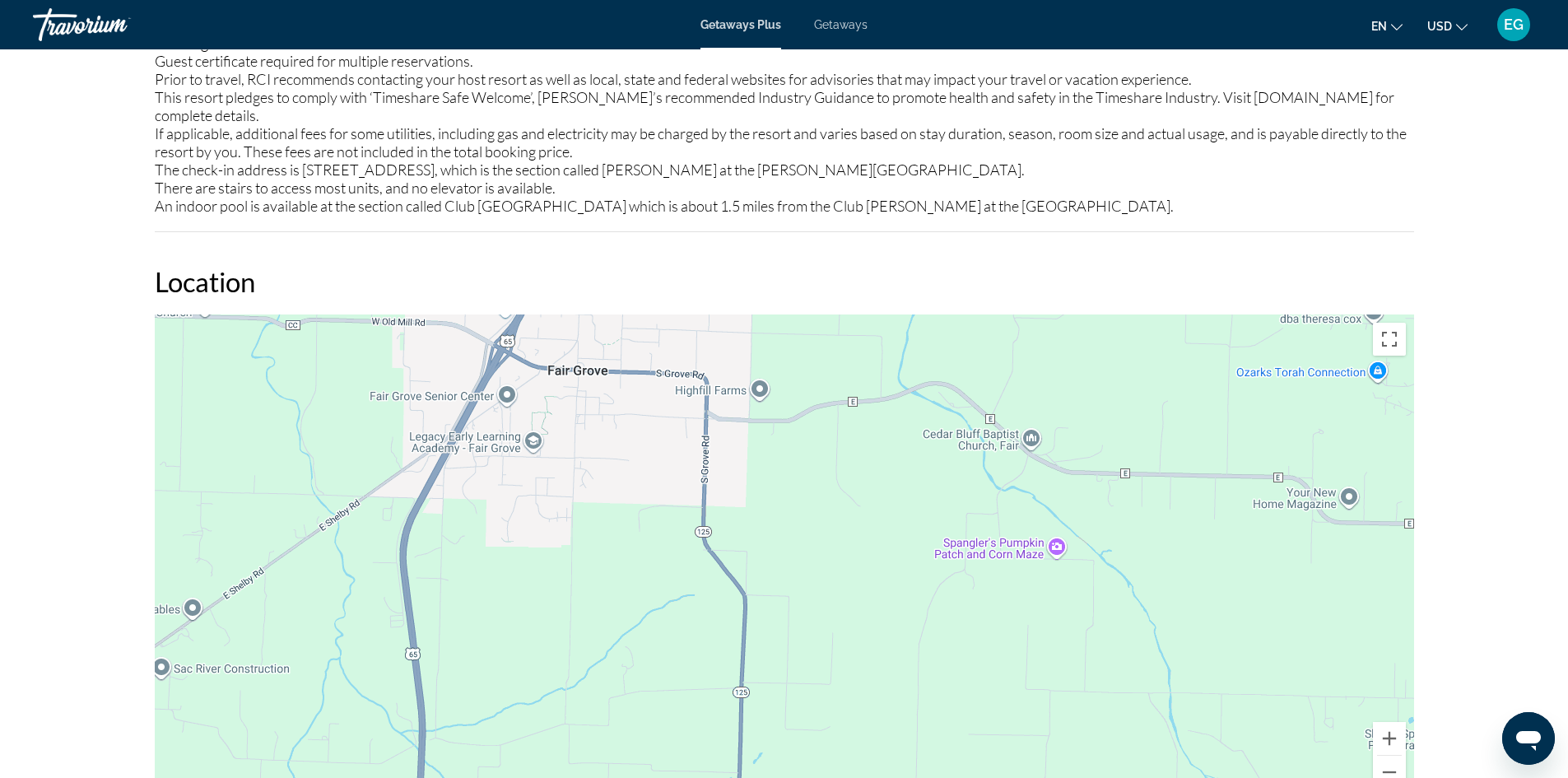
drag, startPoint x: 548, startPoint y: 749, endPoint x: 769, endPoint y: 338, distance: 466.6
click at [769, 340] on div "Main content" at bounding box center [784, 562] width 1259 height 494
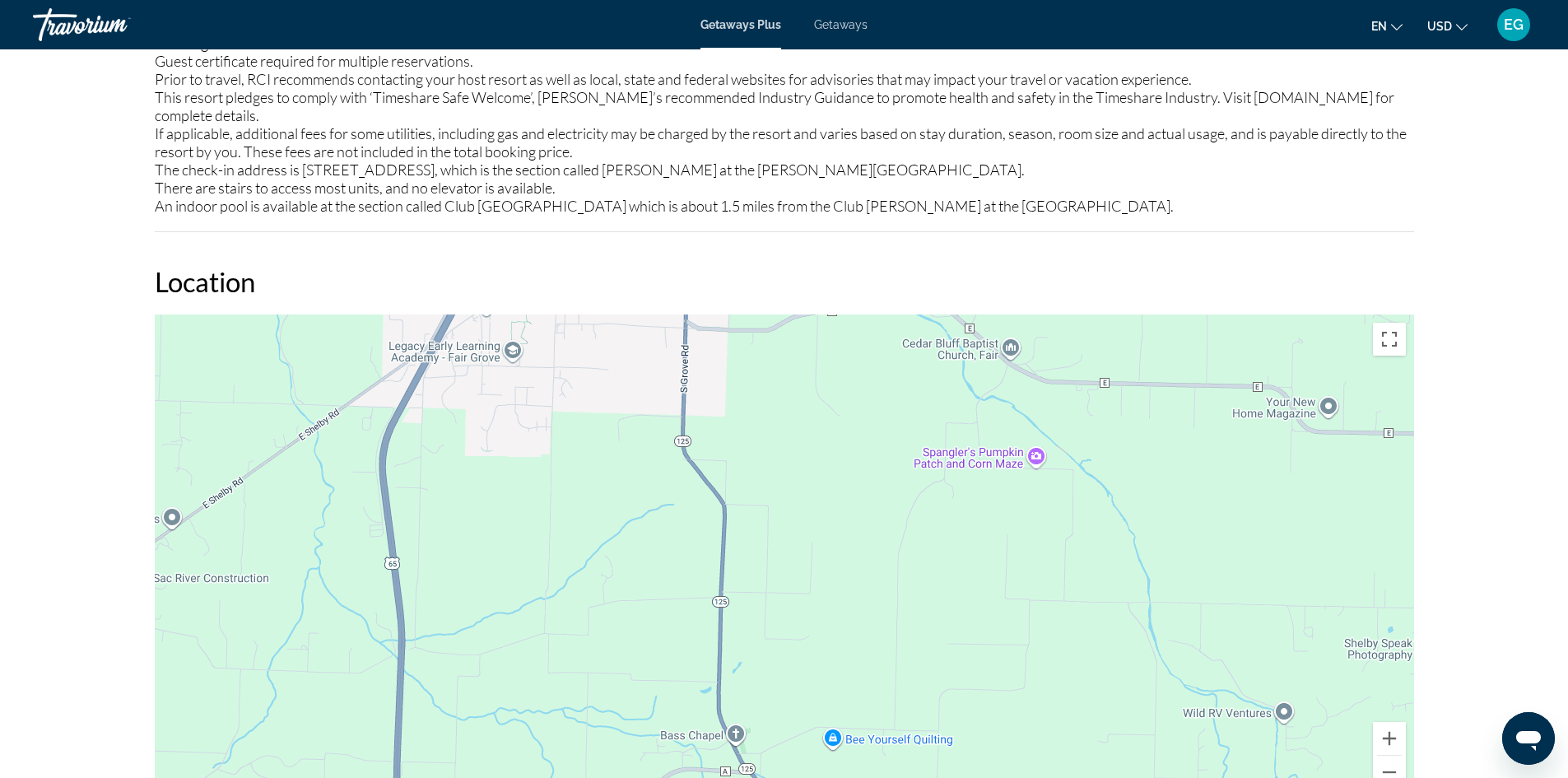
drag, startPoint x: 868, startPoint y: 687, endPoint x: 843, endPoint y: 614, distance: 77.2
click at [843, 614] on div "Main content" at bounding box center [784, 562] width 1259 height 494
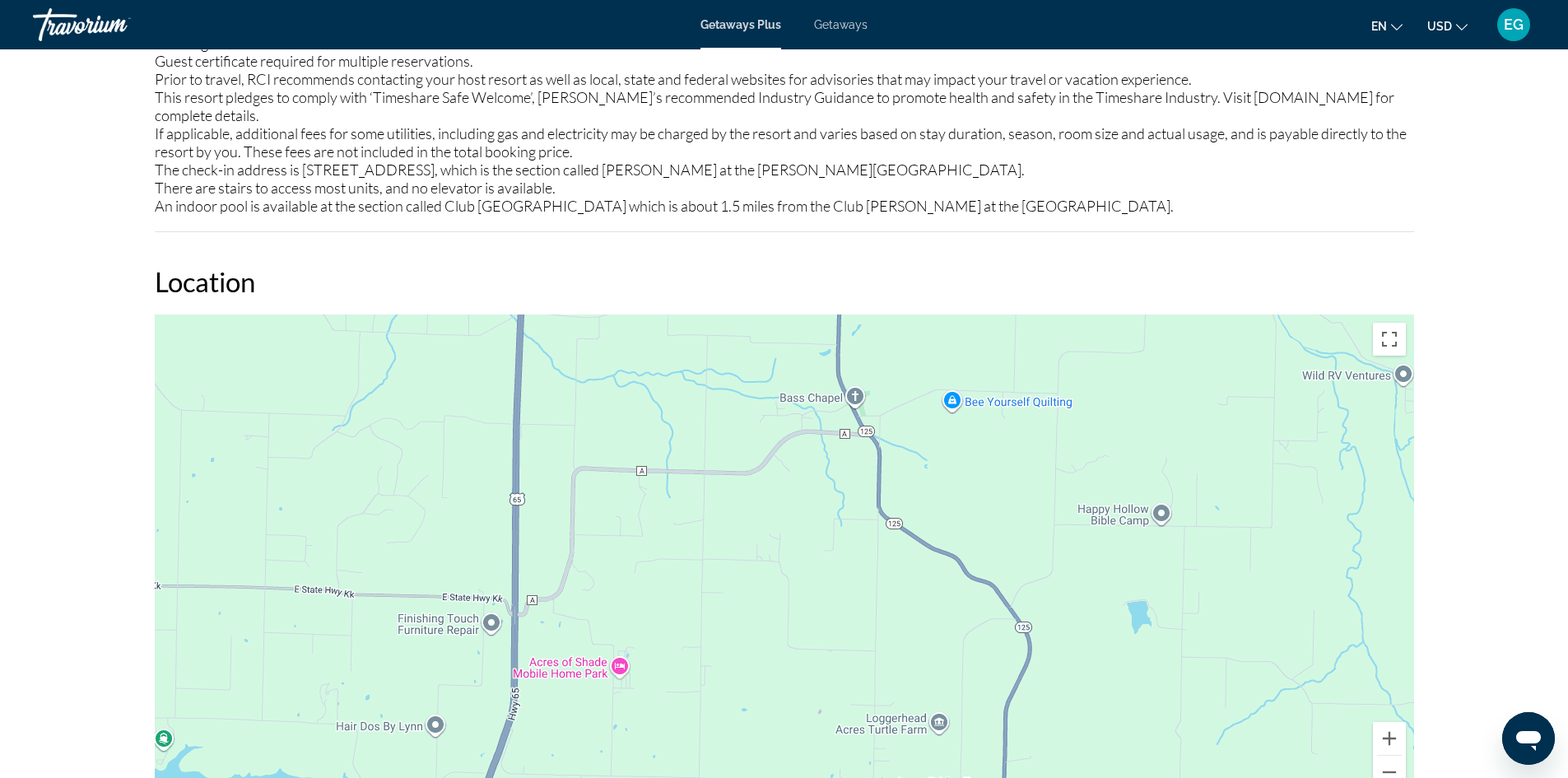
drag, startPoint x: 598, startPoint y: 674, endPoint x: 724, endPoint y: 331, distance: 365.4
click at [724, 331] on div "Main content" at bounding box center [784, 562] width 1259 height 494
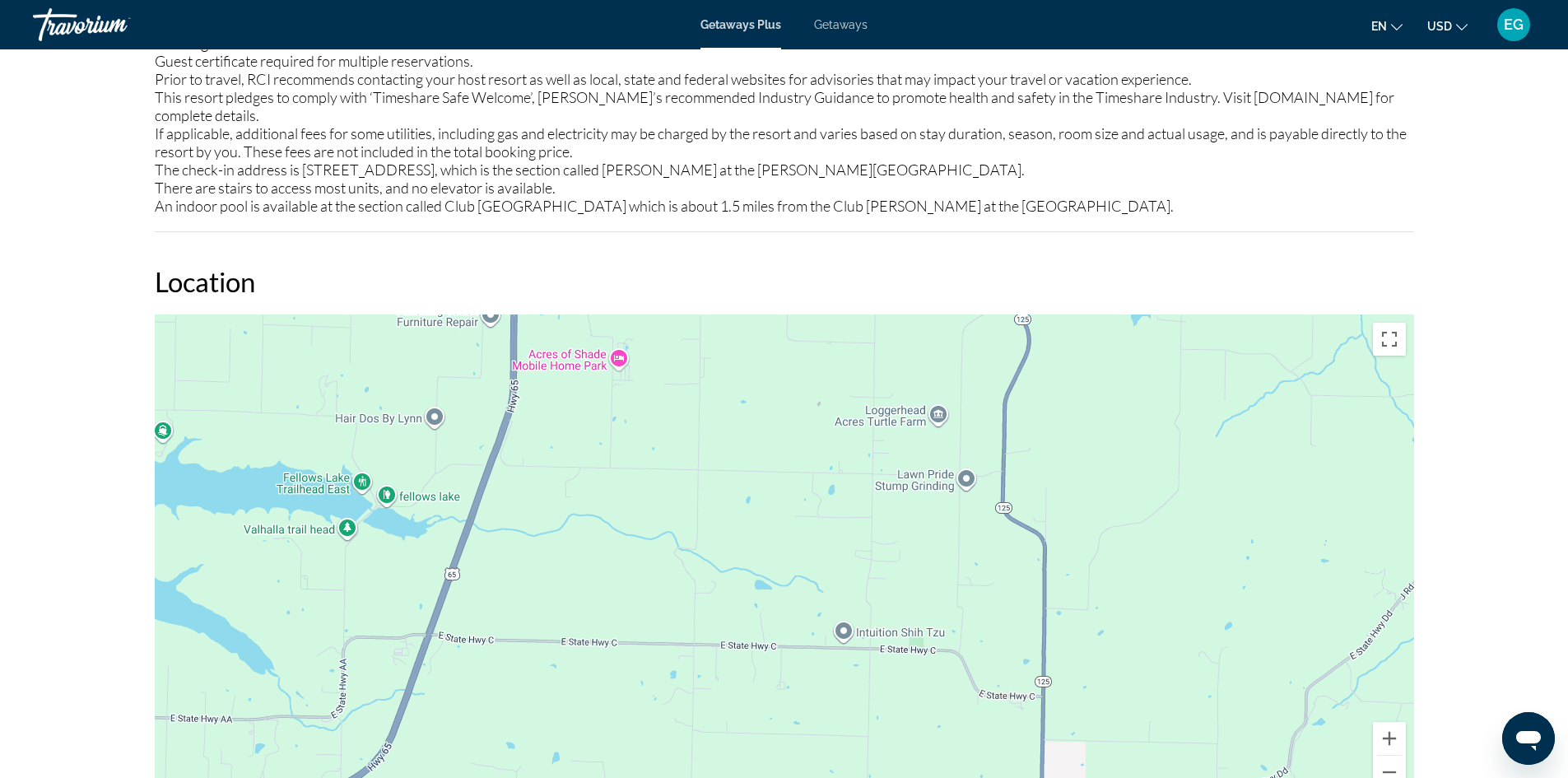
drag, startPoint x: 790, startPoint y: 741, endPoint x: 781, endPoint y: 367, distance: 374.1
click at [781, 368] on div "Main content" at bounding box center [784, 562] width 1259 height 494
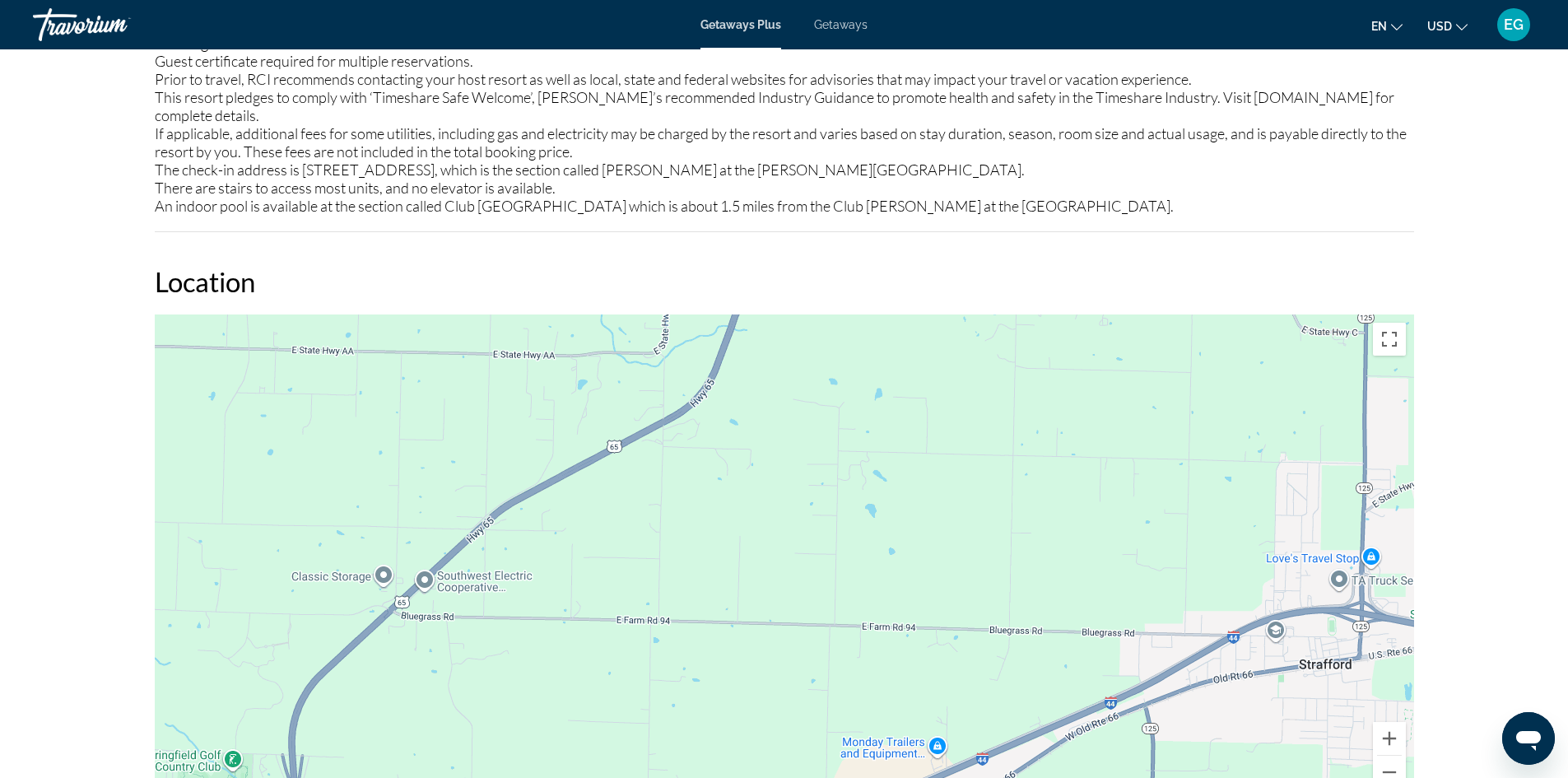
drag, startPoint x: 698, startPoint y: 680, endPoint x: 1020, endPoint y: 440, distance: 401.6
click at [1020, 440] on div "Main content" at bounding box center [784, 562] width 1259 height 494
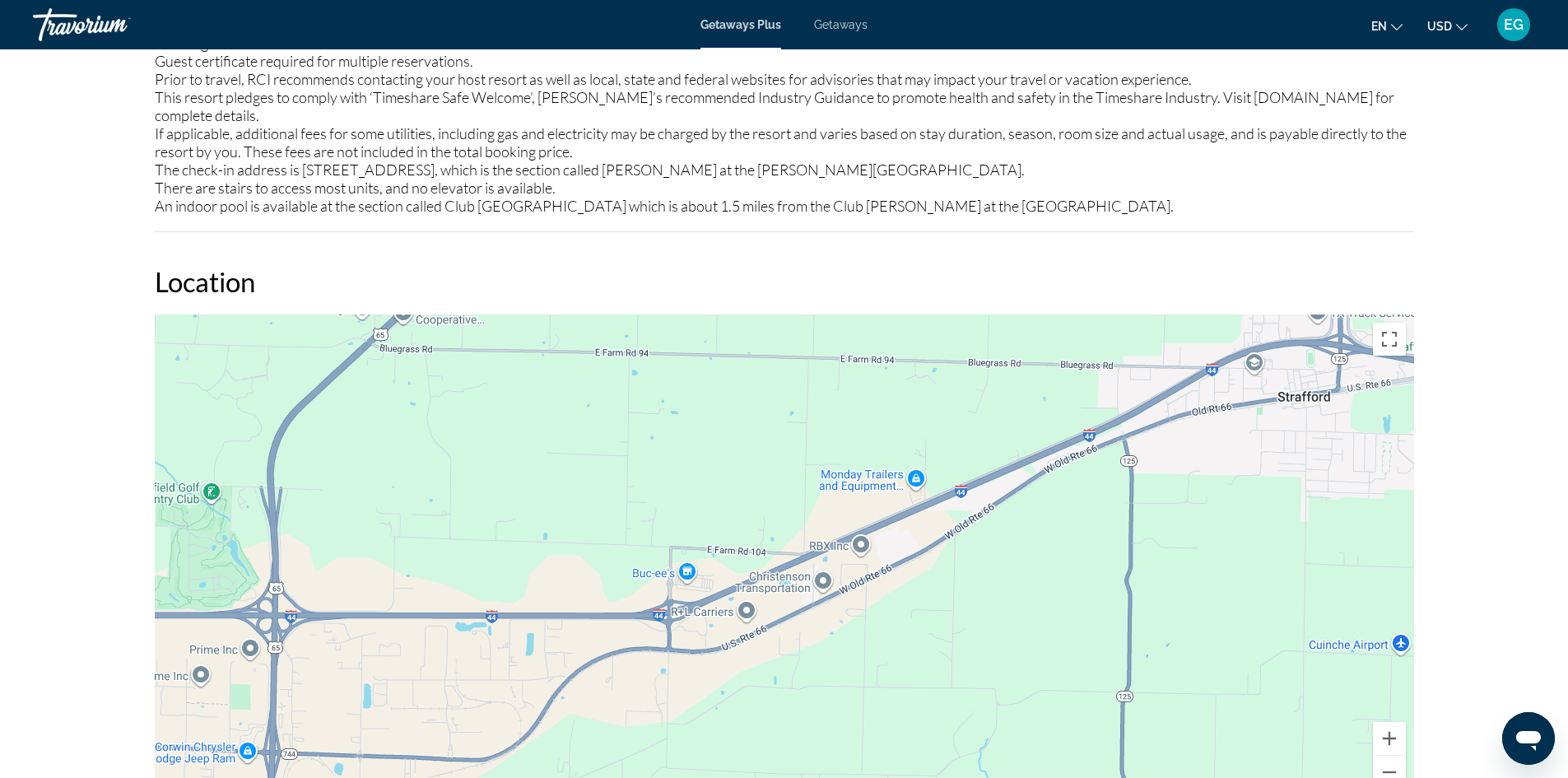
drag, startPoint x: 875, startPoint y: 681, endPoint x: 841, endPoint y: 414, distance: 269.2
click at [841, 414] on div "Main content" at bounding box center [784, 562] width 1259 height 494
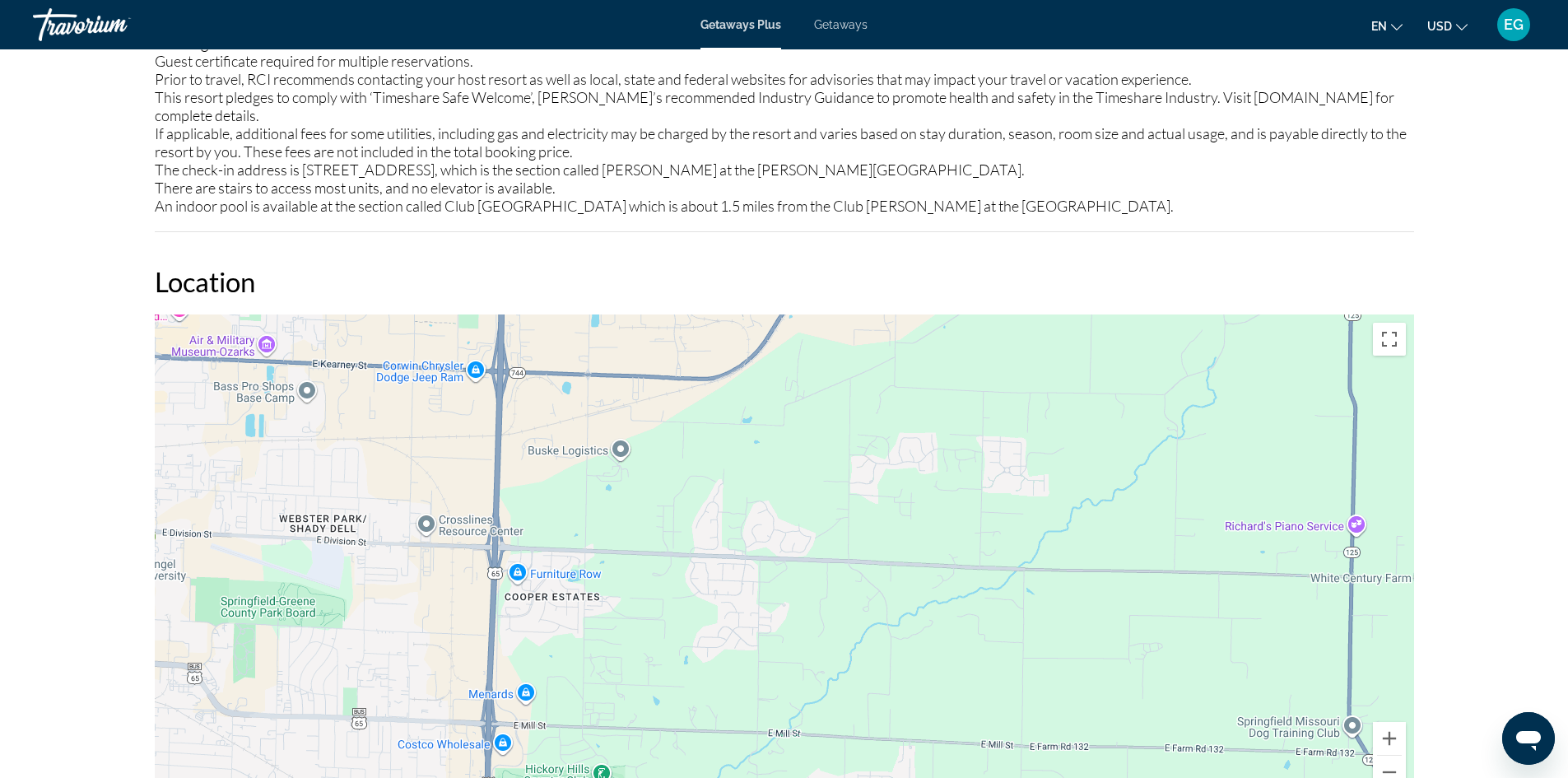
drag, startPoint x: 646, startPoint y: 704, endPoint x: 874, endPoint y: 320, distance: 446.6
click at [874, 320] on div "Main content" at bounding box center [784, 562] width 1259 height 494
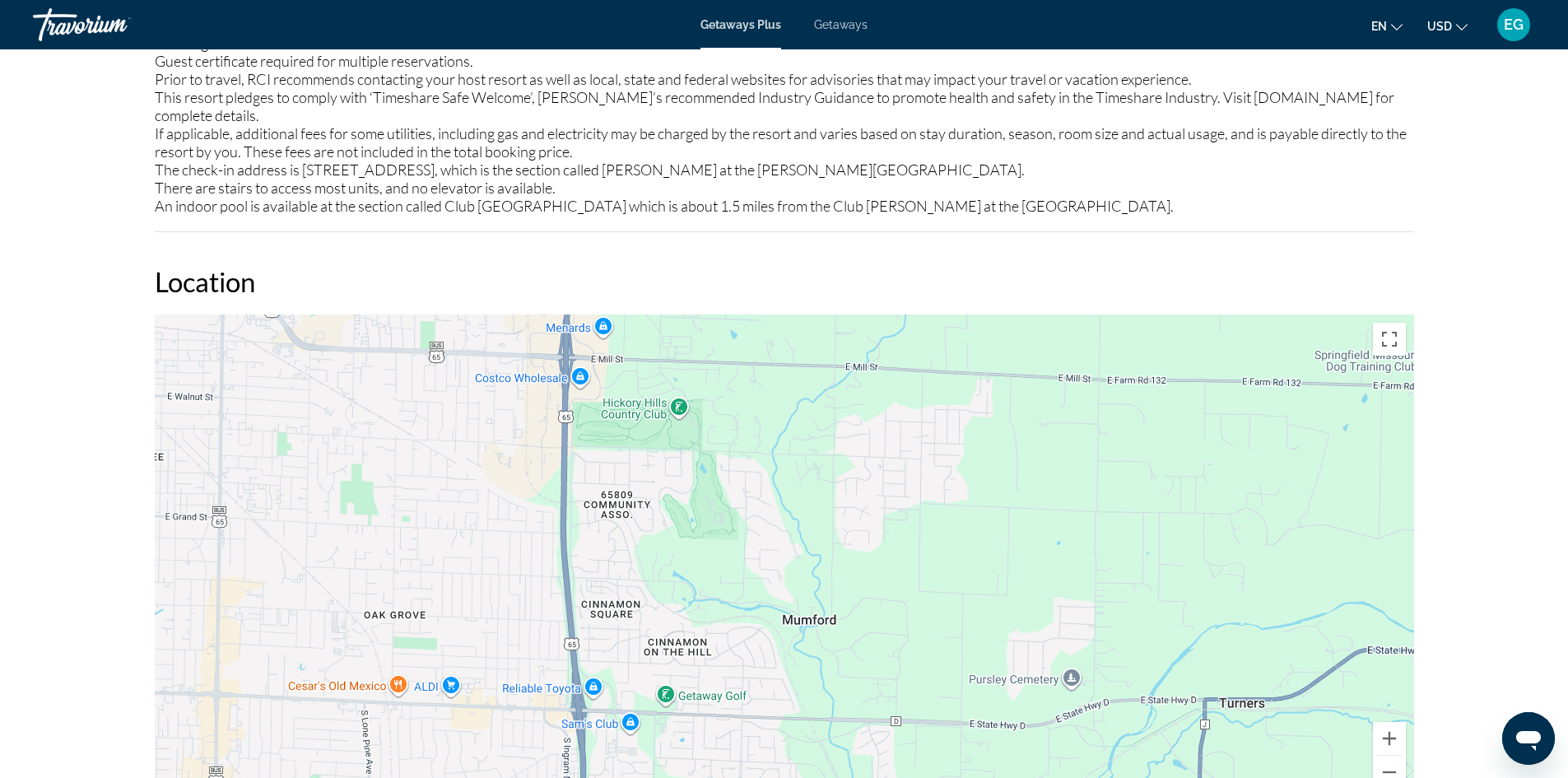
drag, startPoint x: 759, startPoint y: 622, endPoint x: 839, endPoint y: 324, distance: 308.6
click at [839, 324] on div "Main content" at bounding box center [784, 562] width 1259 height 494
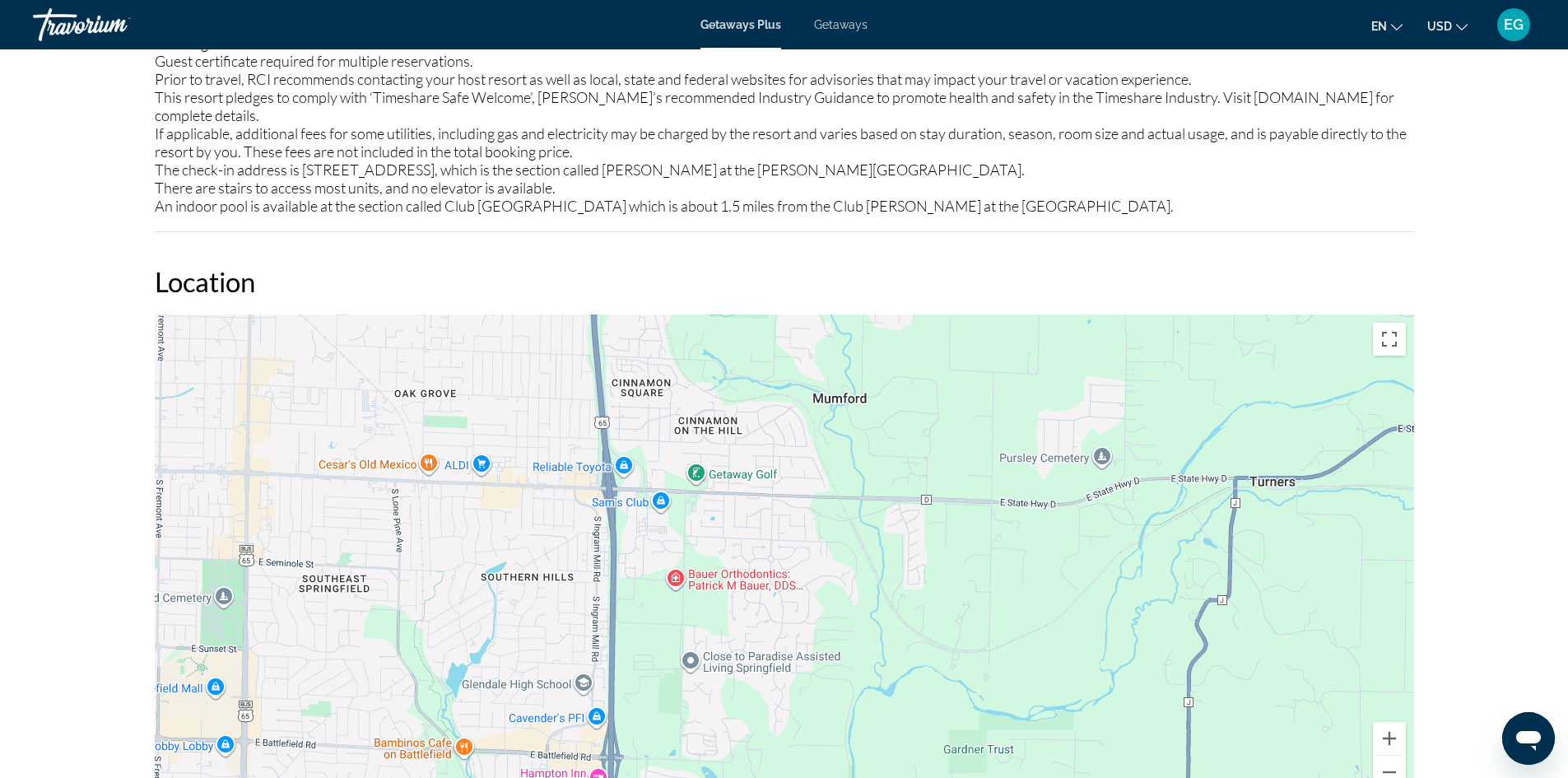
drag, startPoint x: 774, startPoint y: 716, endPoint x: 802, endPoint y: 490, distance: 227.7
click at [802, 490] on div "Main content" at bounding box center [784, 562] width 1259 height 494
click at [612, 561] on div "Main content" at bounding box center [784, 562] width 1259 height 494
